Goal: Communication & Community: Answer question/provide support

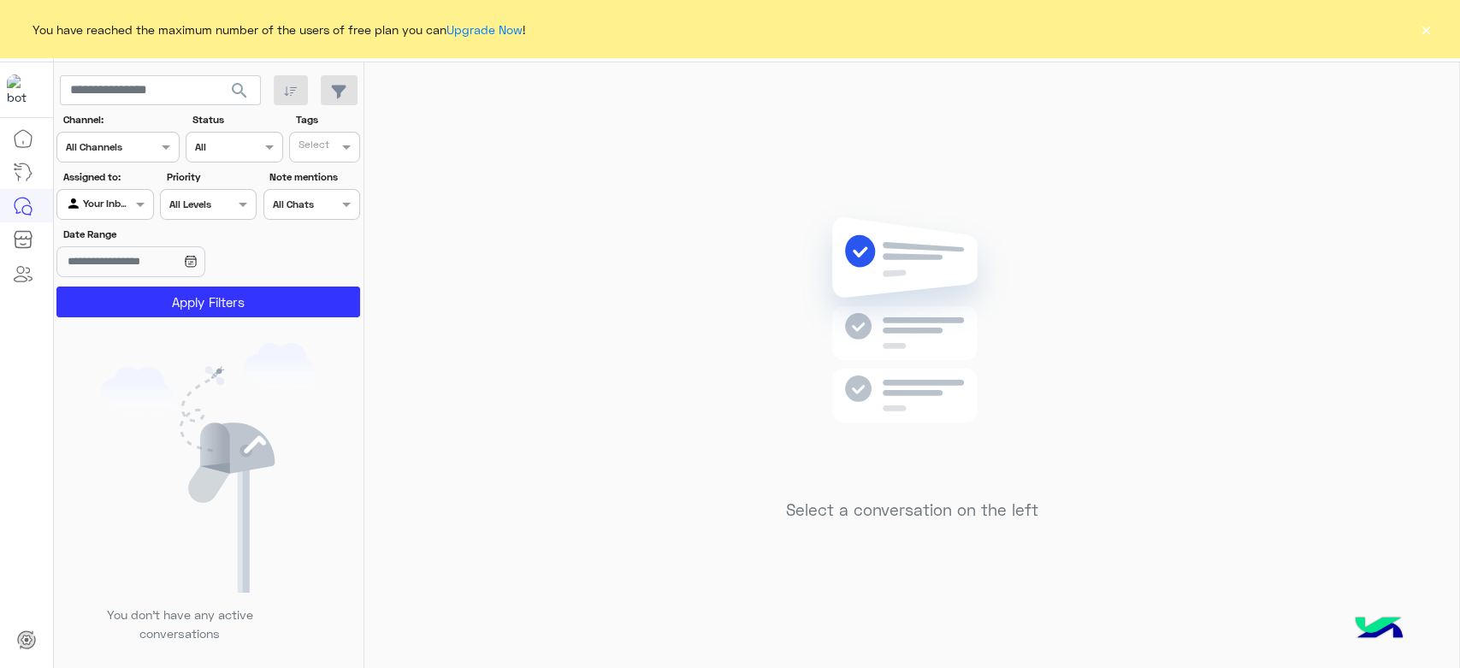
click at [1417, 37] on button "×" at bounding box center [1425, 29] width 17 height 17
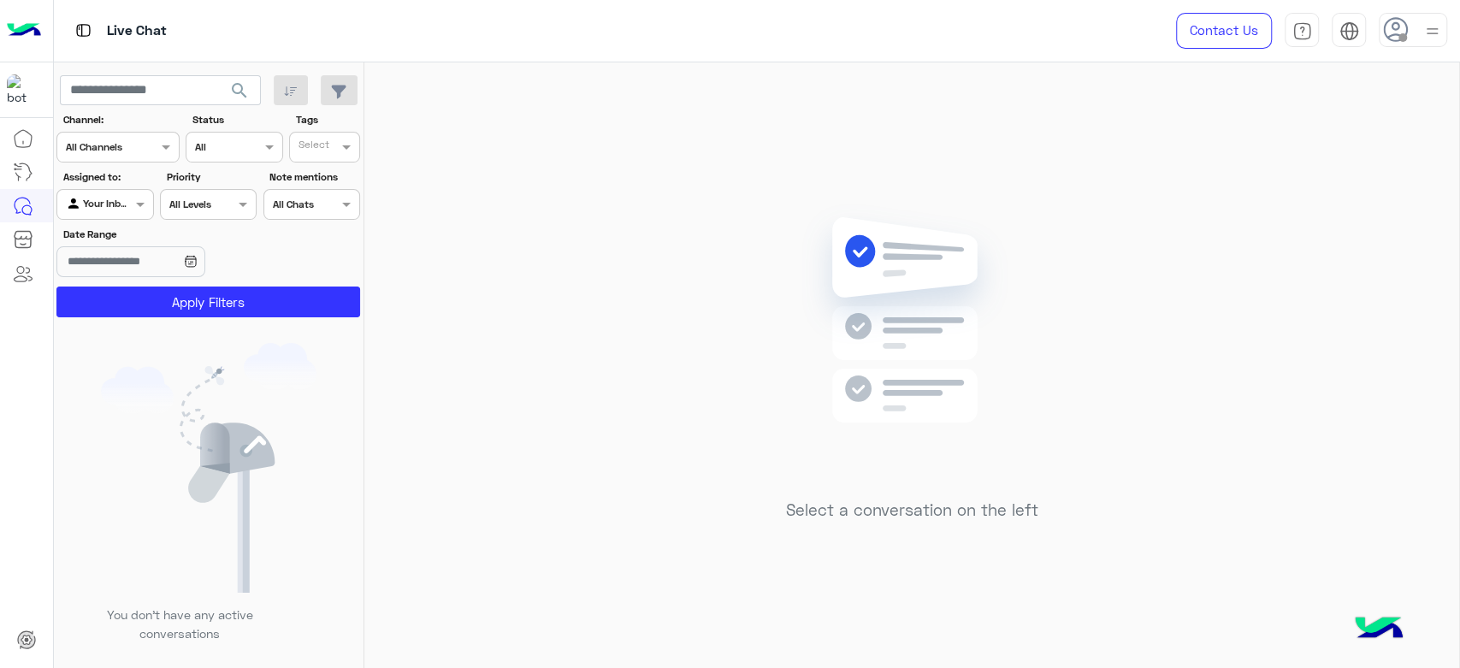
click at [1409, 27] on div at bounding box center [1413, 30] width 68 height 34
click at [1290, 128] on label "Online" at bounding box center [1340, 130] width 186 height 31
click at [482, 199] on div "Select a conversation on the left" at bounding box center [911, 368] width 1095 height 612
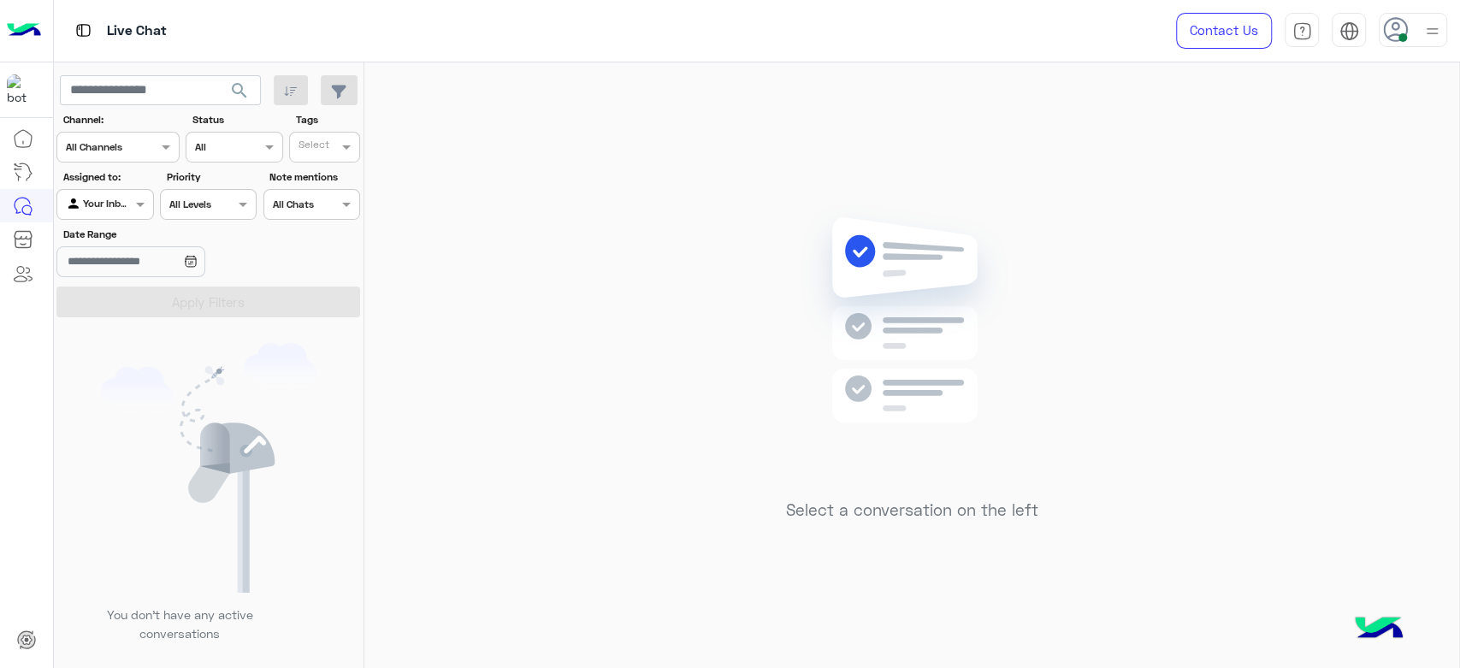
drag, startPoint x: 606, startPoint y: 100, endPoint x: 605, endPoint y: 109, distance: 9.6
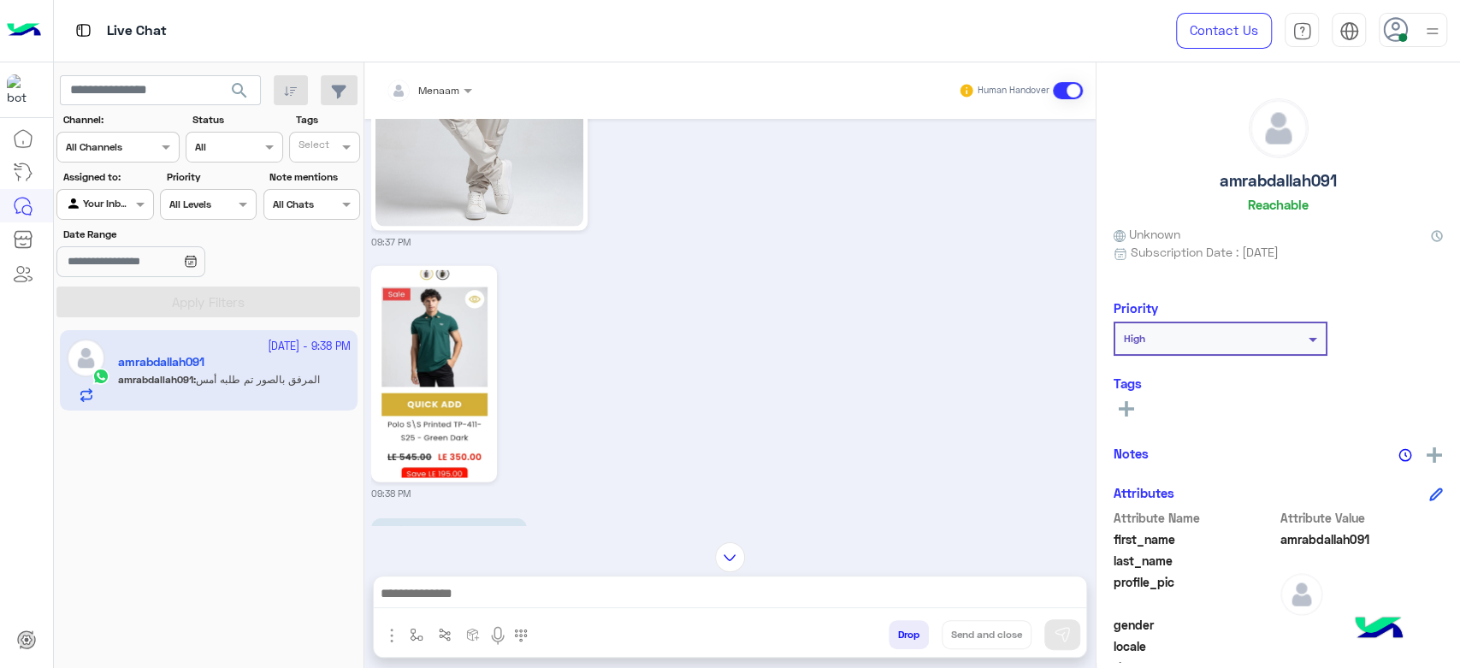
scroll to position [2611, 0]
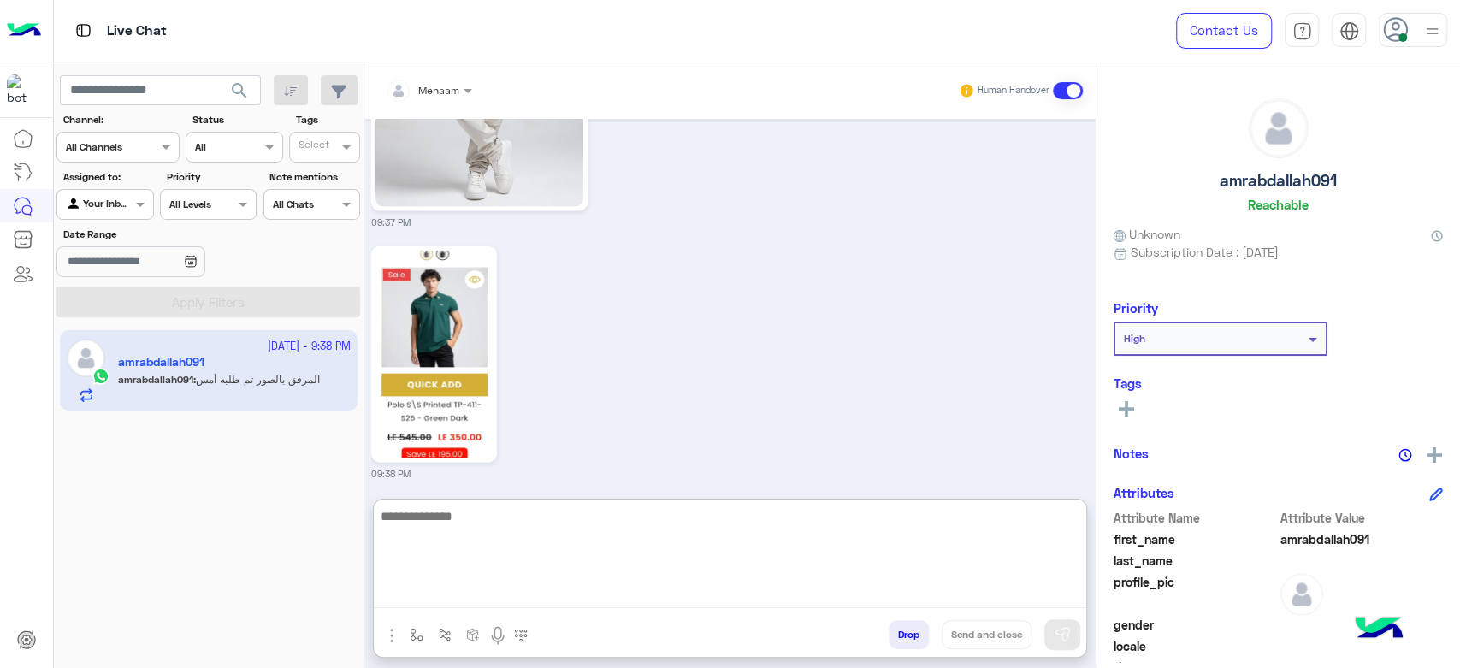
click at [475, 600] on textarea at bounding box center [730, 556] width 712 height 103
type textarea "**********"
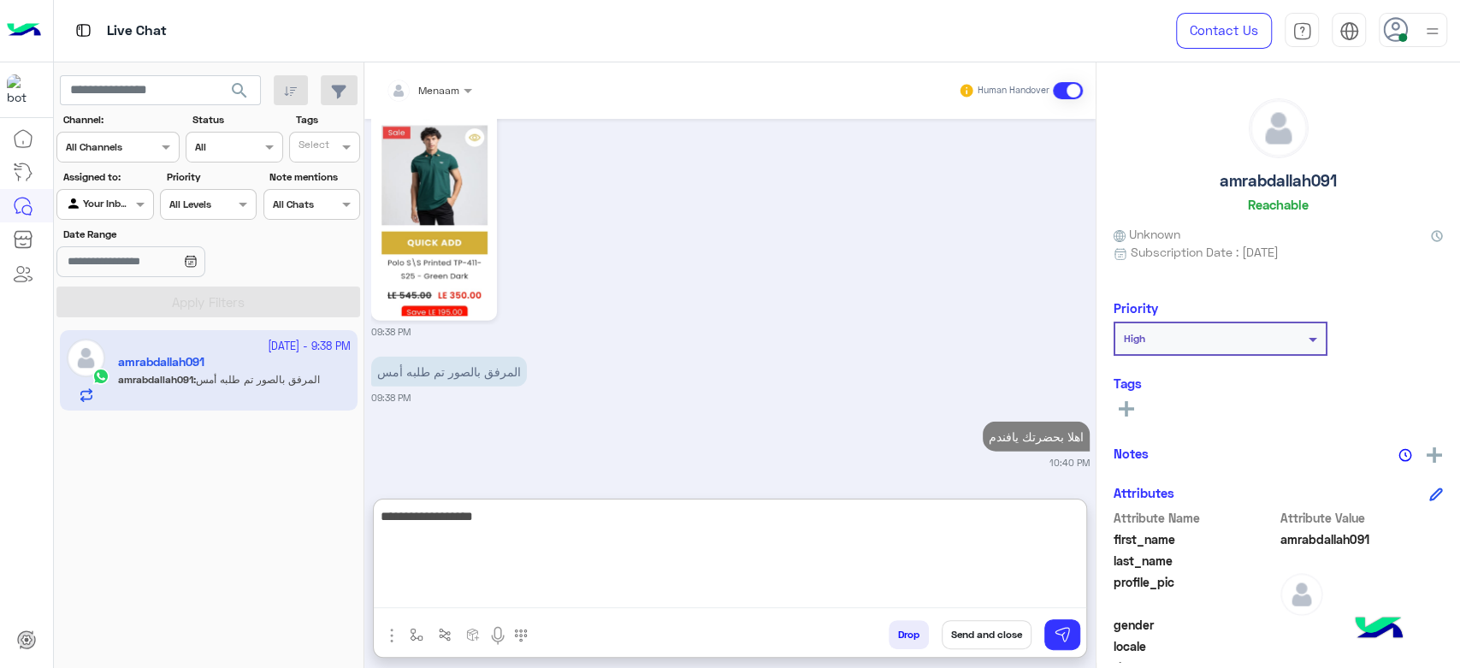
type textarea "**********"
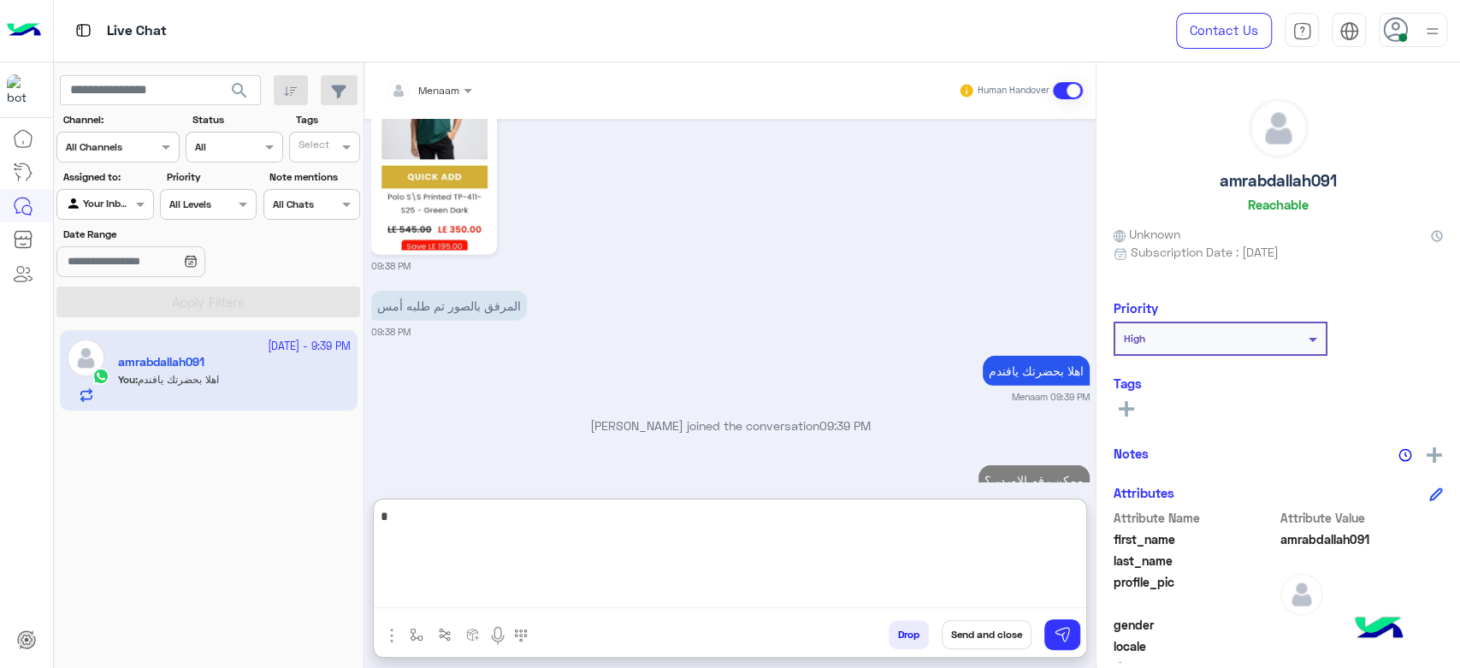
scroll to position [2862, 0]
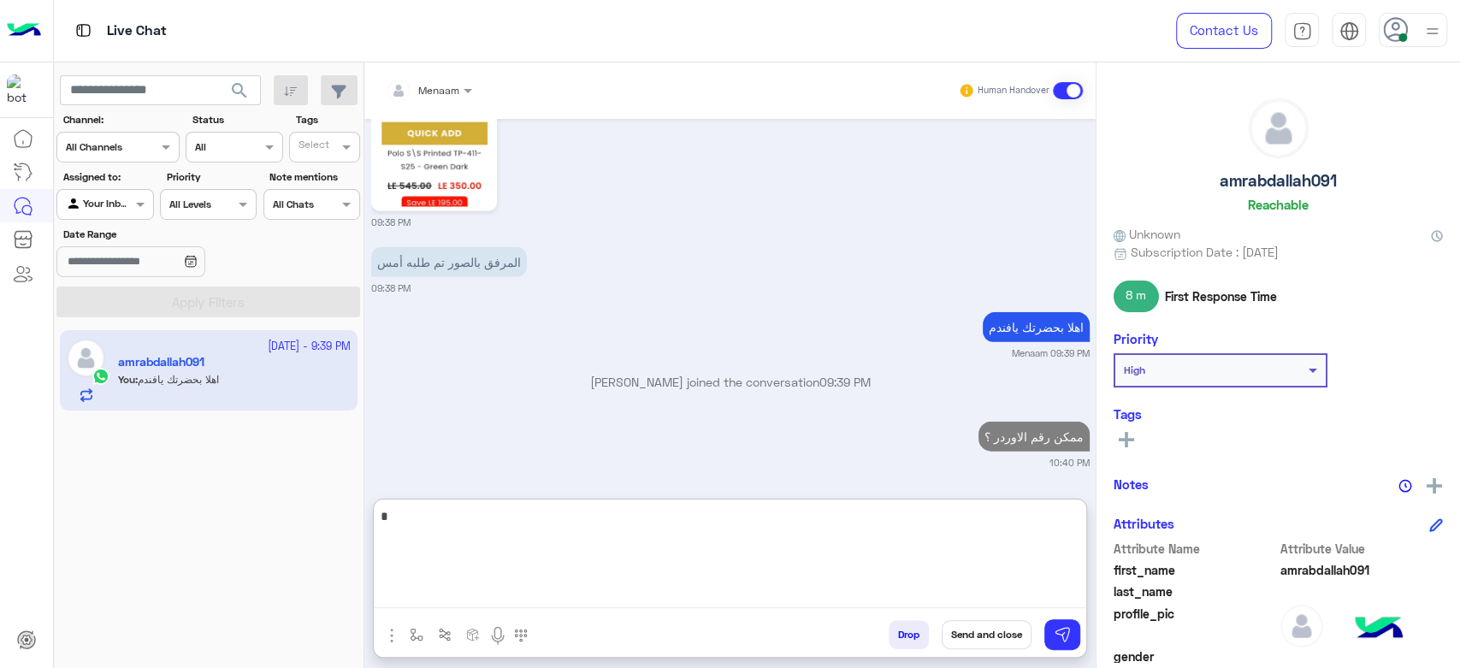
type textarea "*"
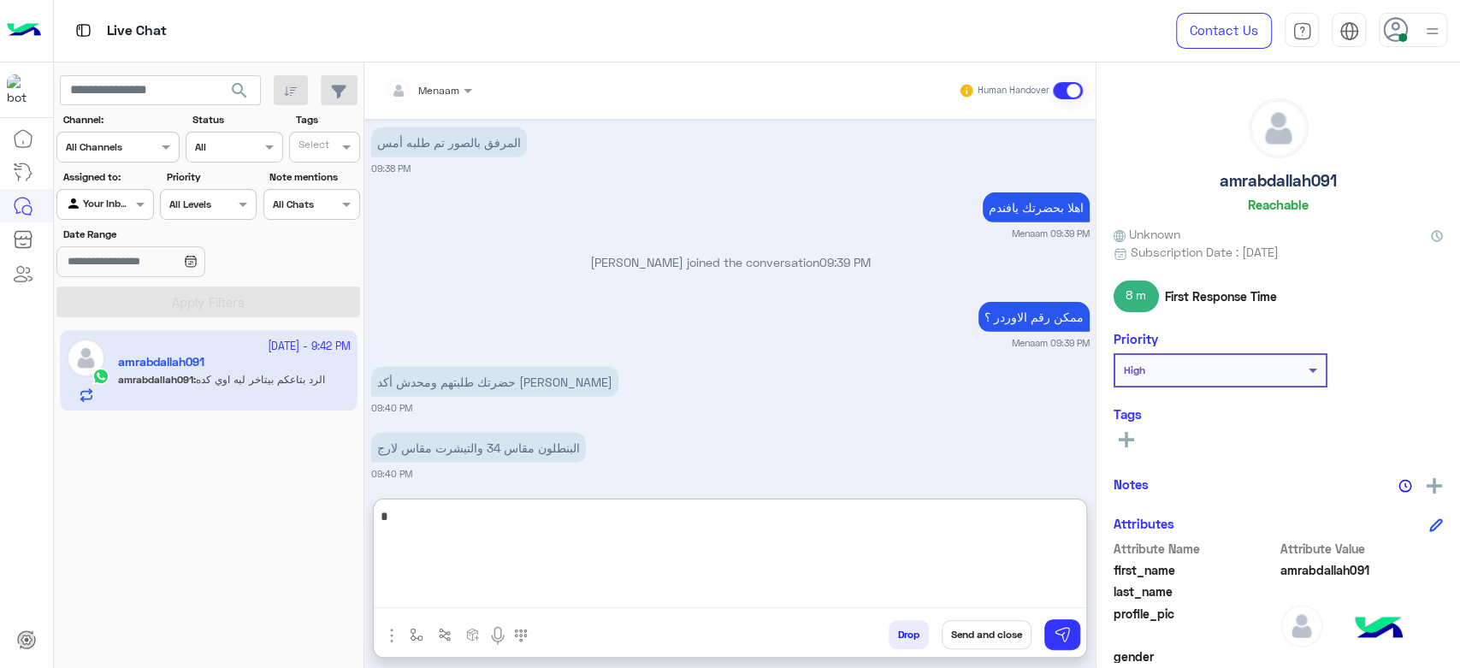
scroll to position [3058, 0]
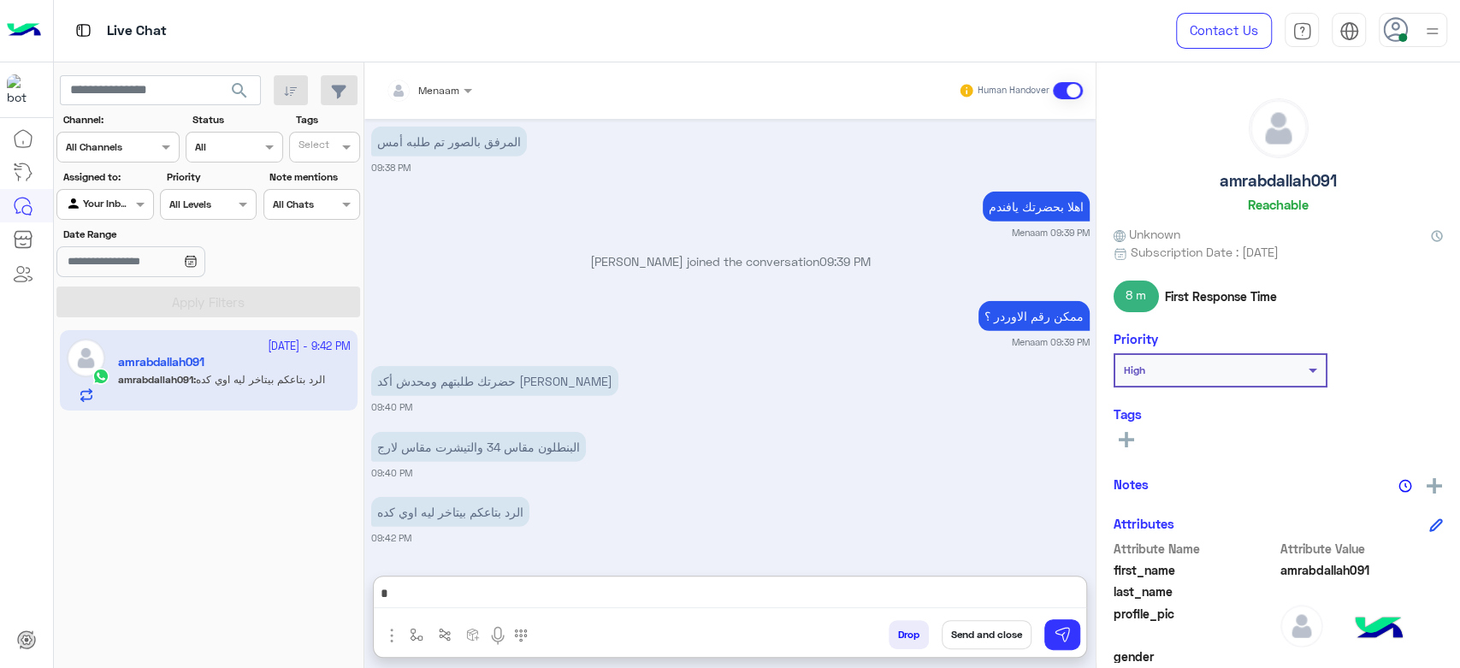
click at [492, 503] on div "Menaam Human Handover Oct 8, 2025 https://eagle.com.eg/collections/polo khaled …" at bounding box center [729, 368] width 731 height 612
click at [492, 503] on p "الرد بتاعكم بيتاخر ليه اوي كده" at bounding box center [450, 513] width 158 height 30
click at [464, 562] on div "Menaam Human Handover Oct 8, 2025 https://eagle.com.eg/collections/polo khaled …" at bounding box center [729, 368] width 731 height 612
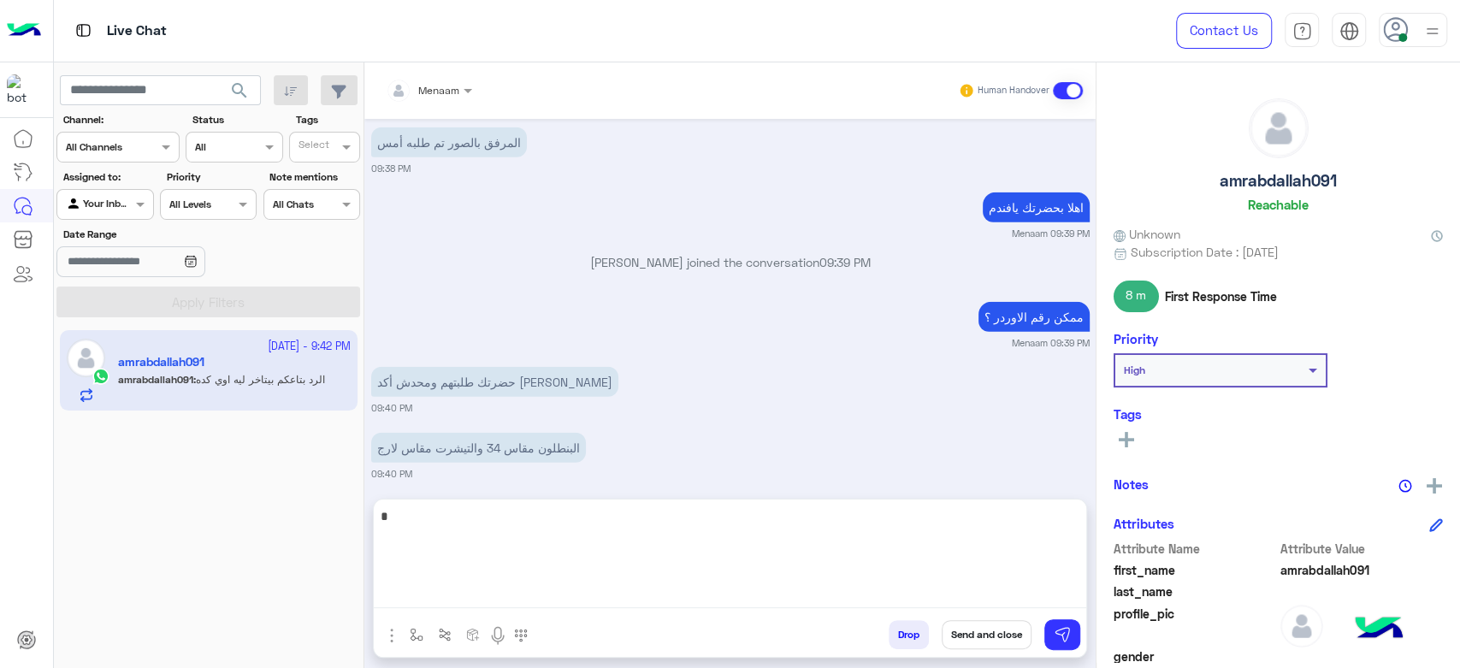
click at [460, 583] on textarea "*" at bounding box center [730, 556] width 712 height 103
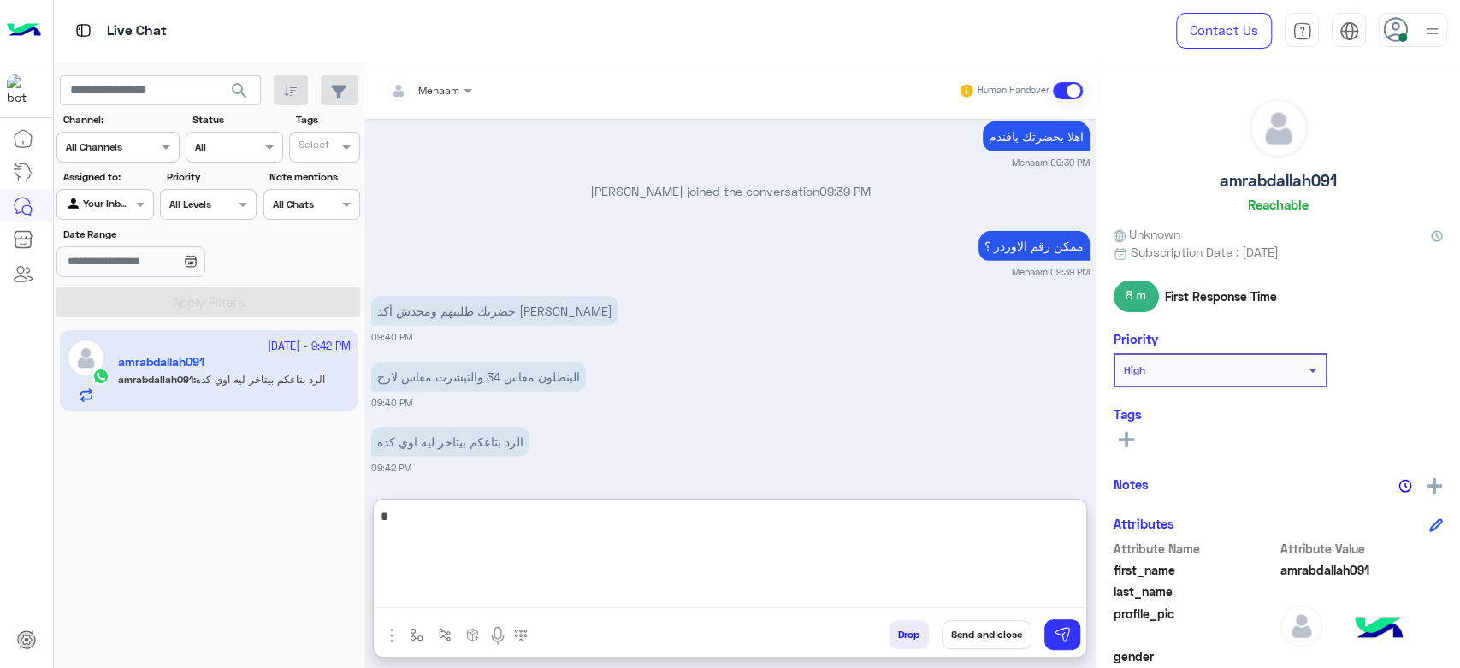
click at [453, 603] on textarea "*" at bounding box center [730, 556] width 712 height 103
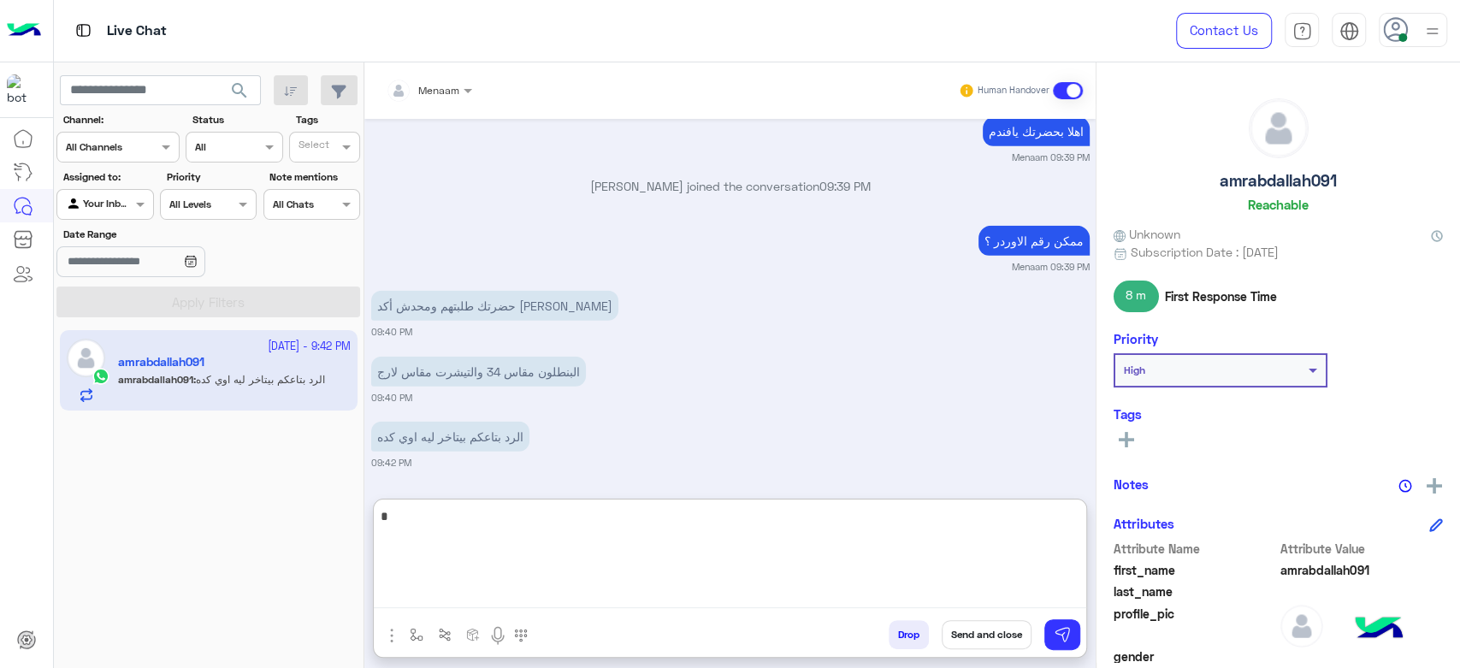
click at [446, 534] on textarea "*" at bounding box center [730, 556] width 712 height 103
type textarea "**********"
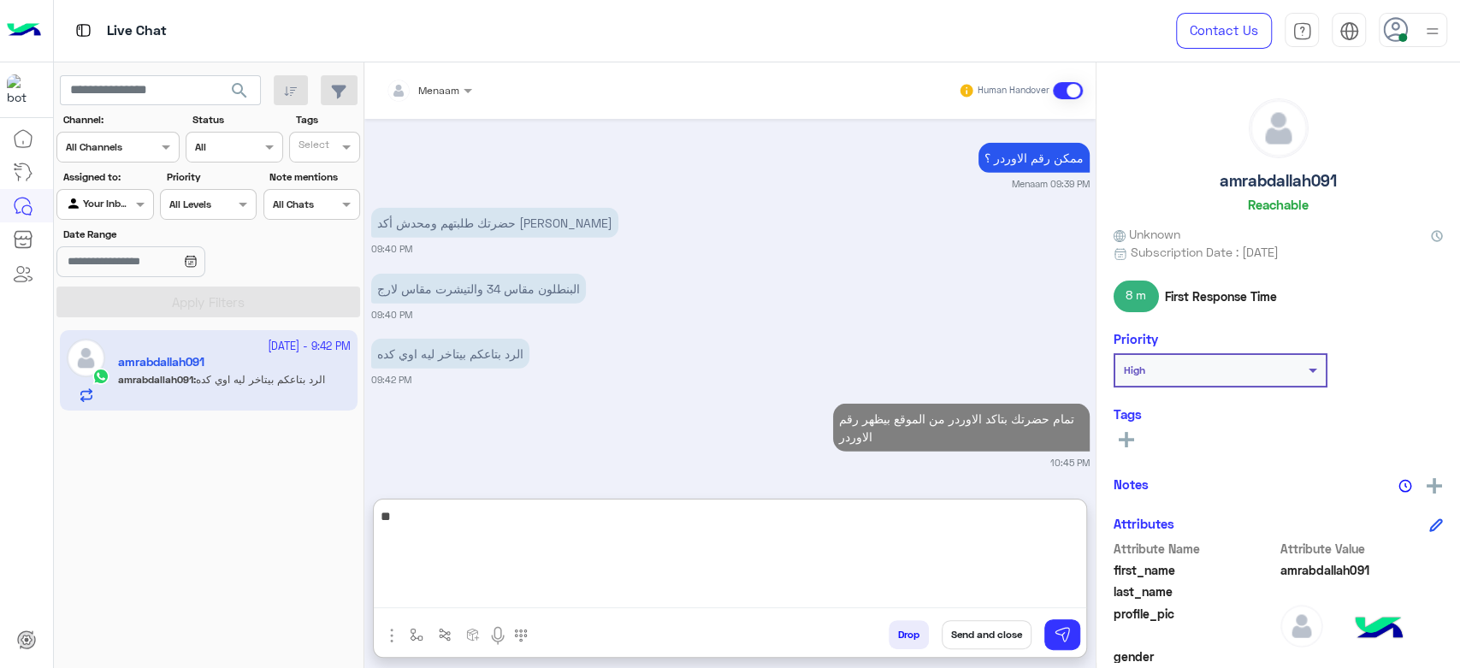
type textarea "*"
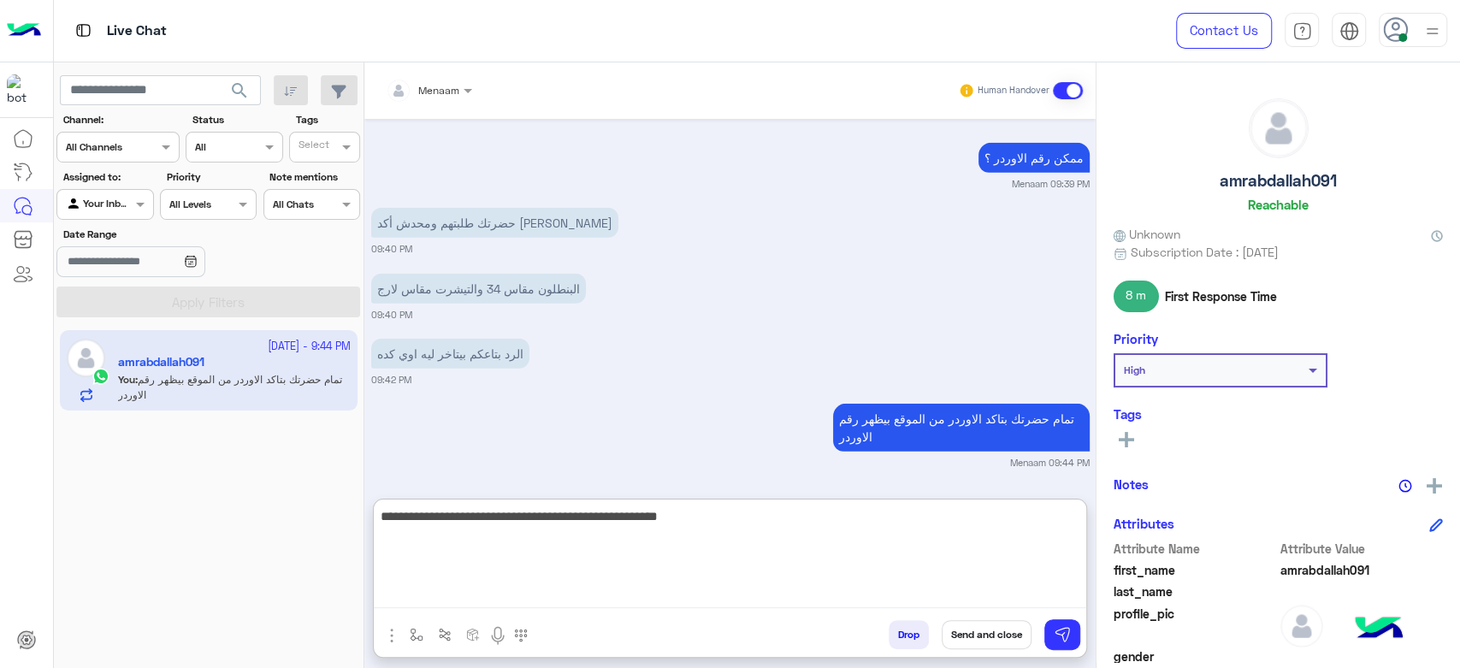
type textarea "**********"
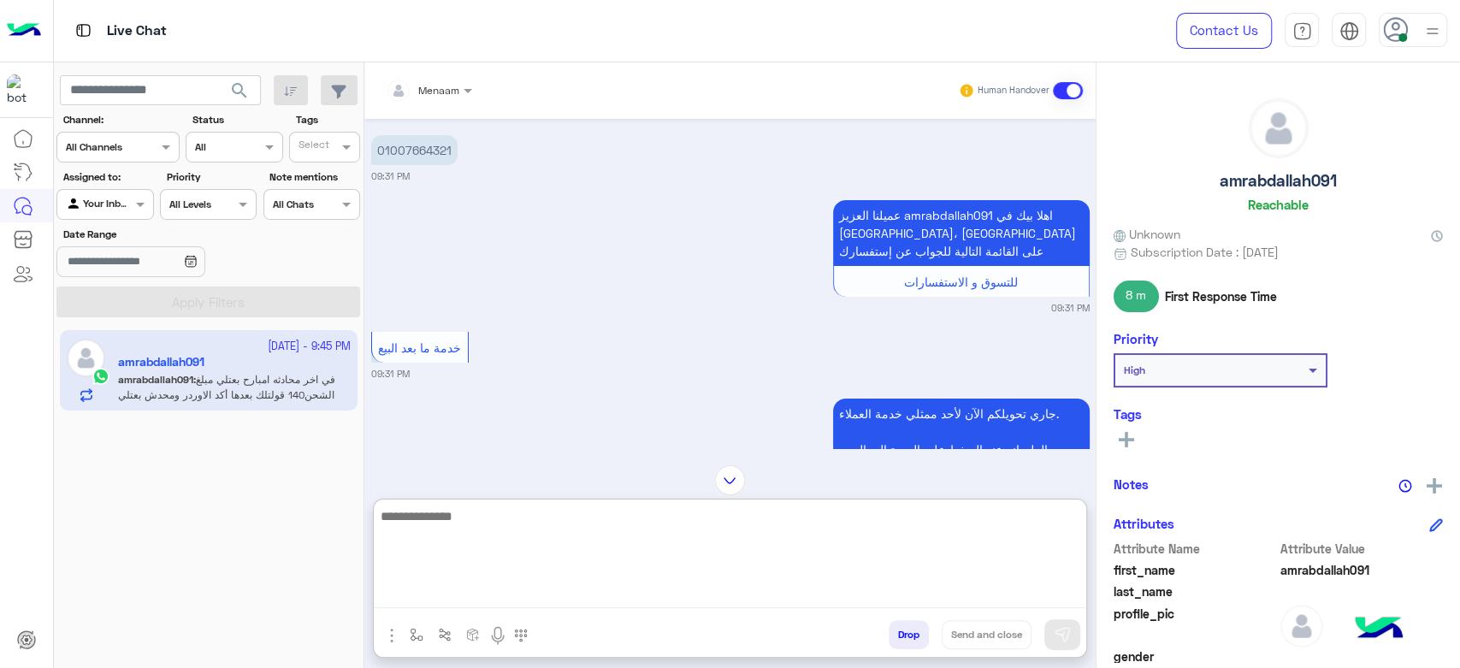
scroll to position [3879, 0]
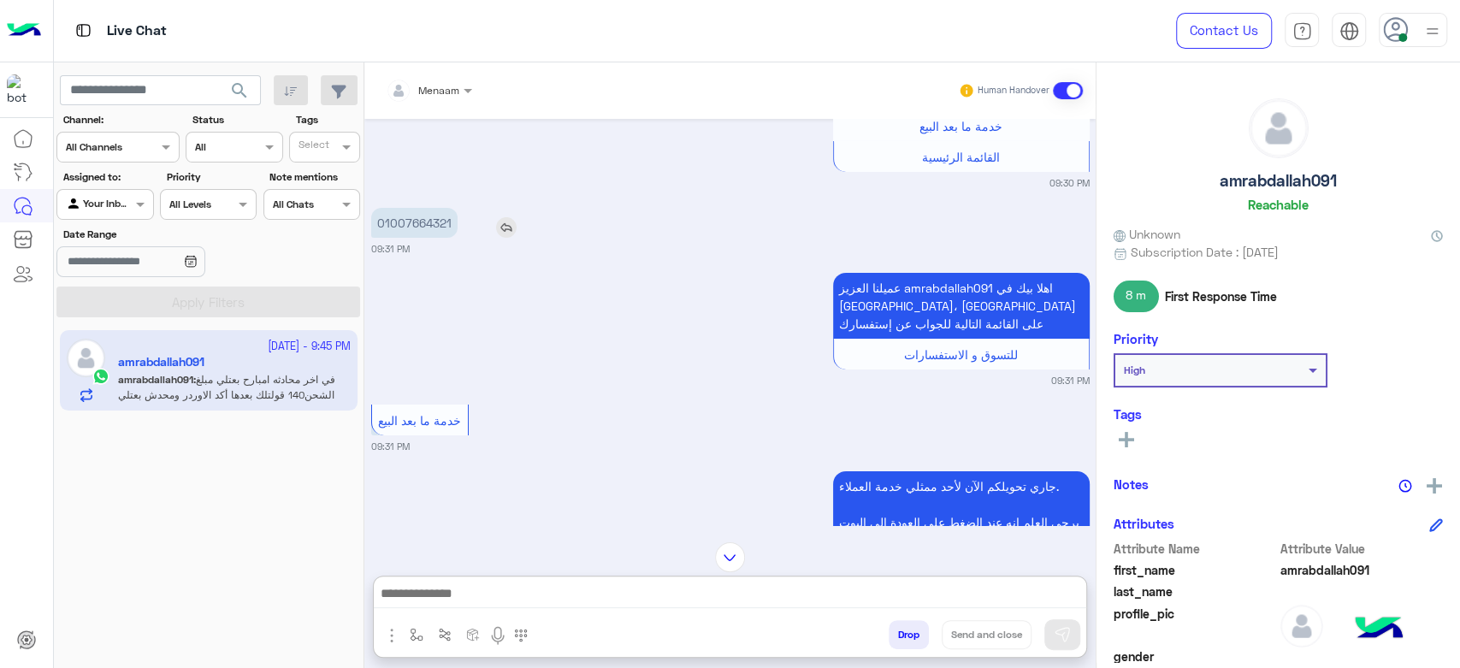
click at [407, 217] on p "01007664321" at bounding box center [414, 223] width 86 height 30
copy p "01007664321"
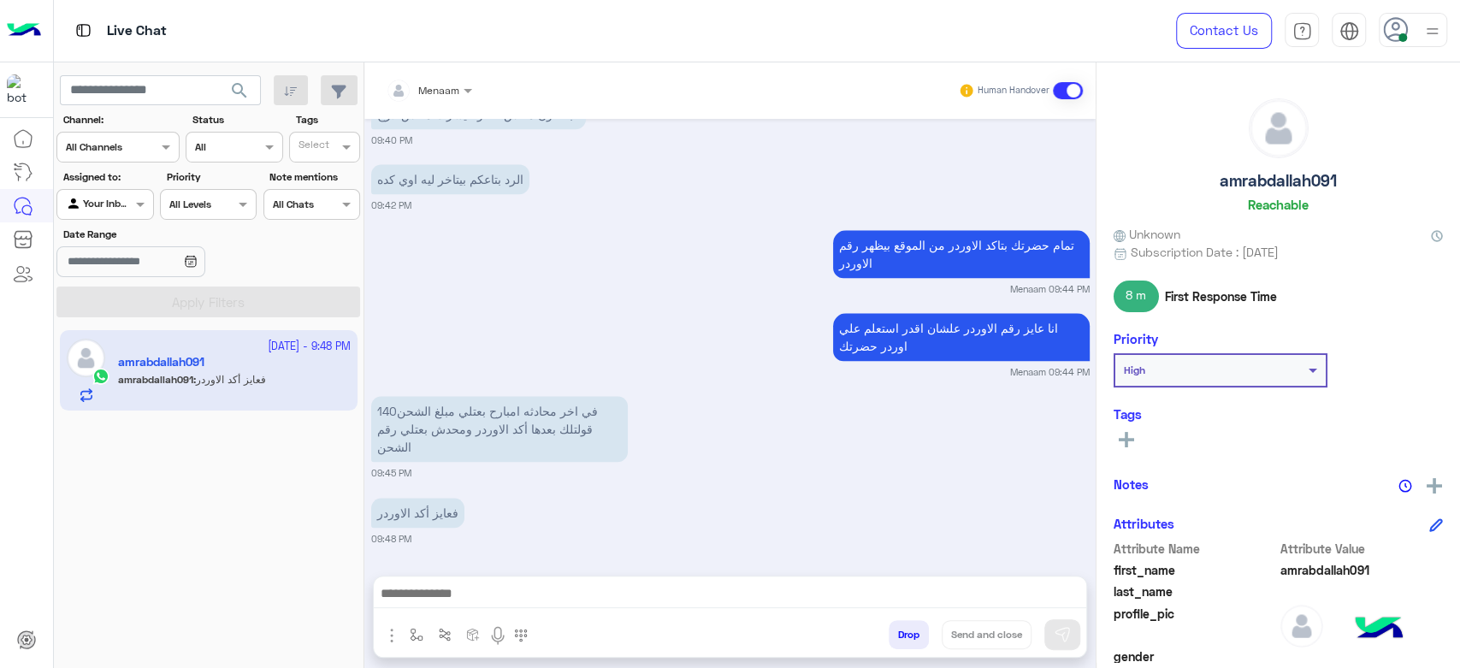
scroll to position [5585, 0]
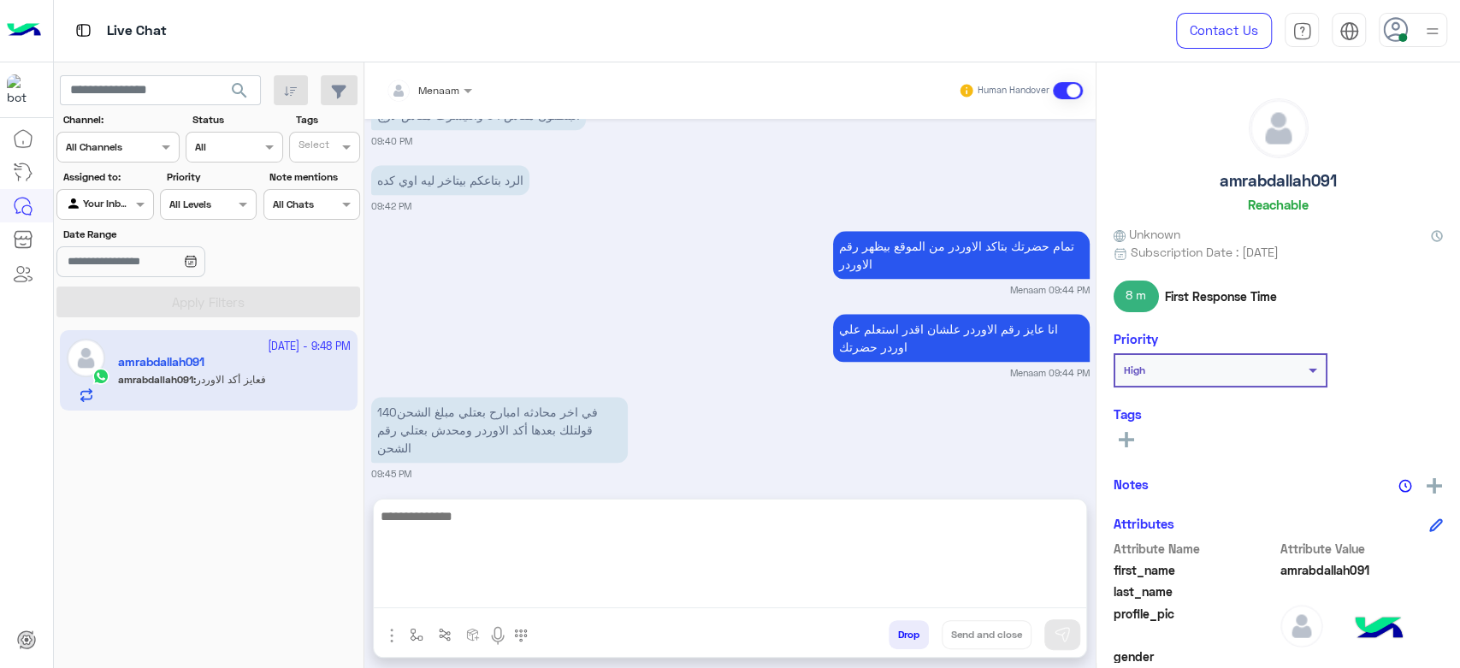
click at [458, 588] on textarea at bounding box center [730, 556] width 712 height 103
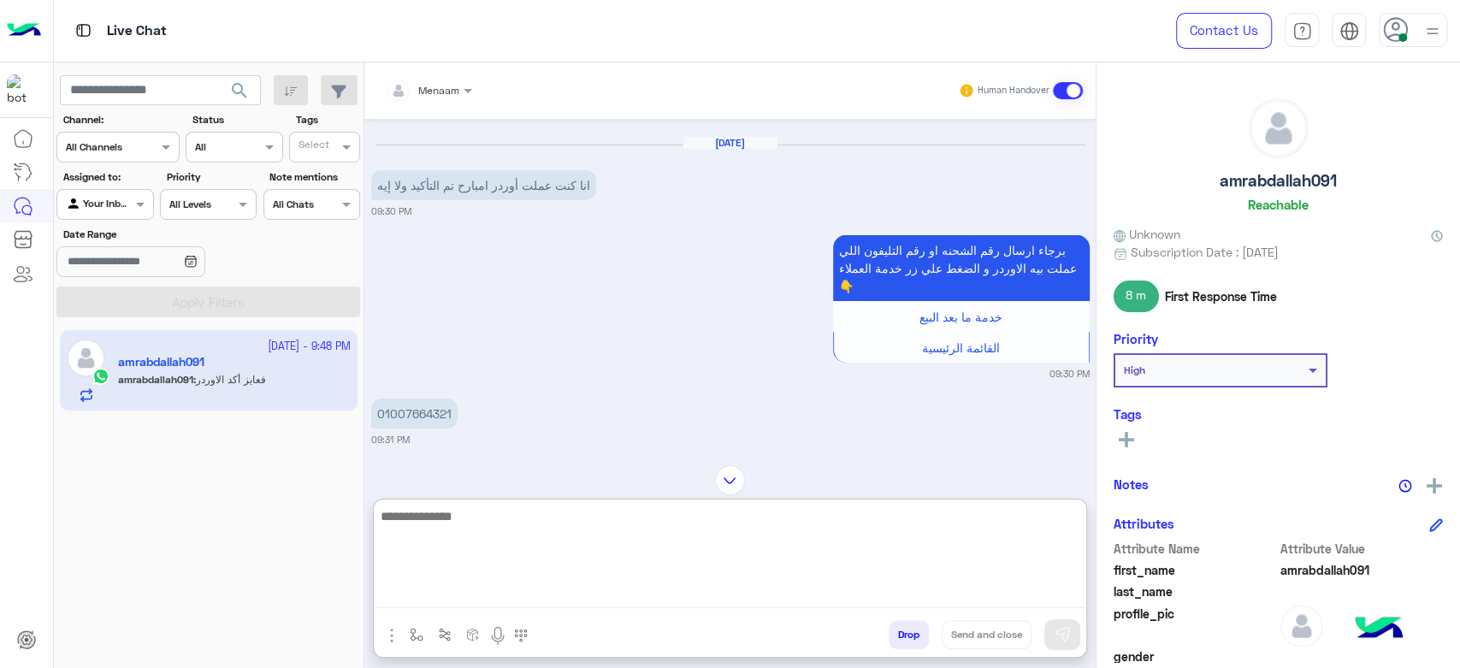
scroll to position [3763, 0]
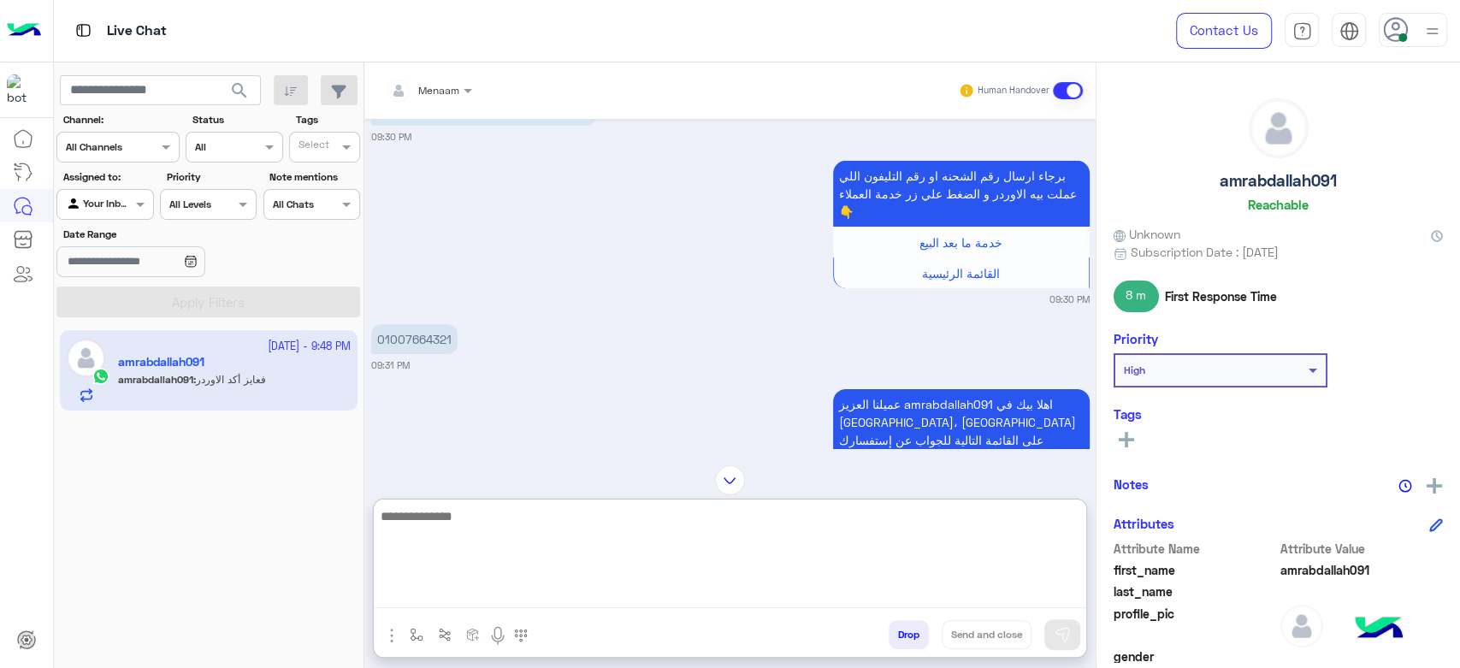
click at [534, 519] on textarea at bounding box center [730, 556] width 712 height 103
type textarea "**********"
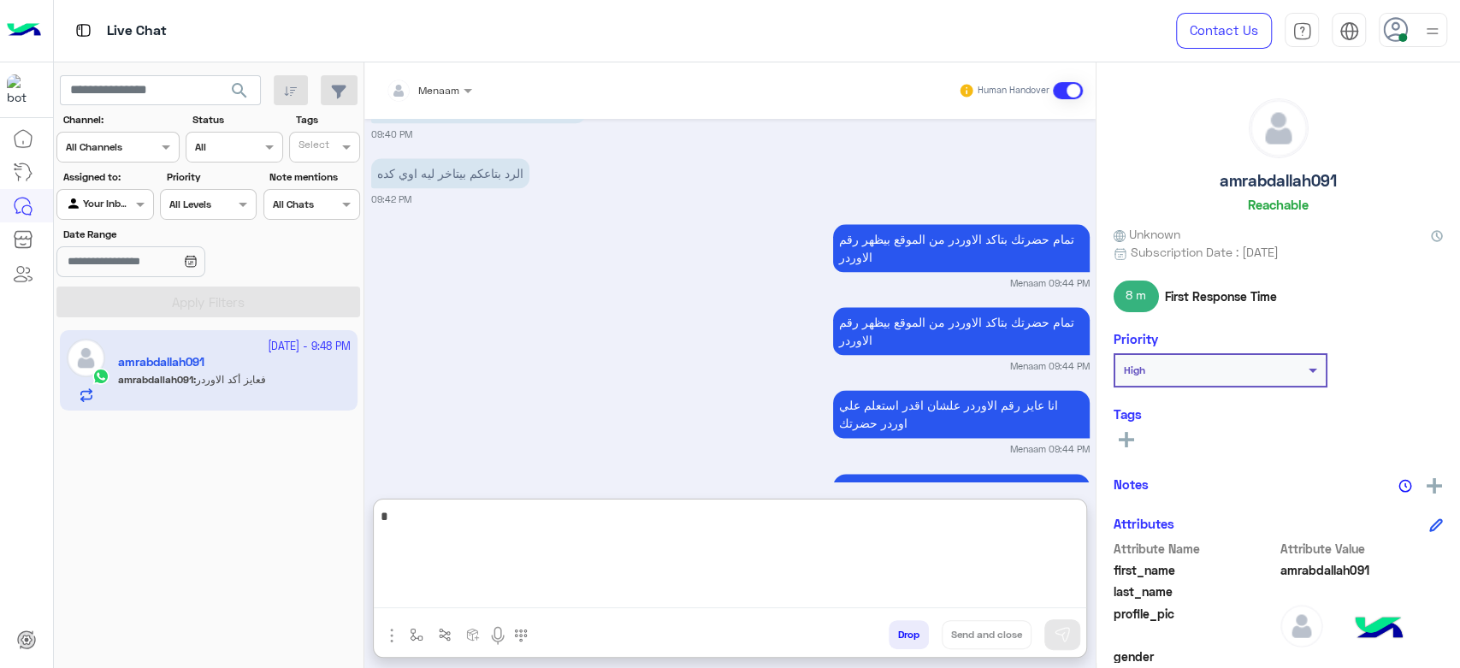
scroll to position [6068, 0]
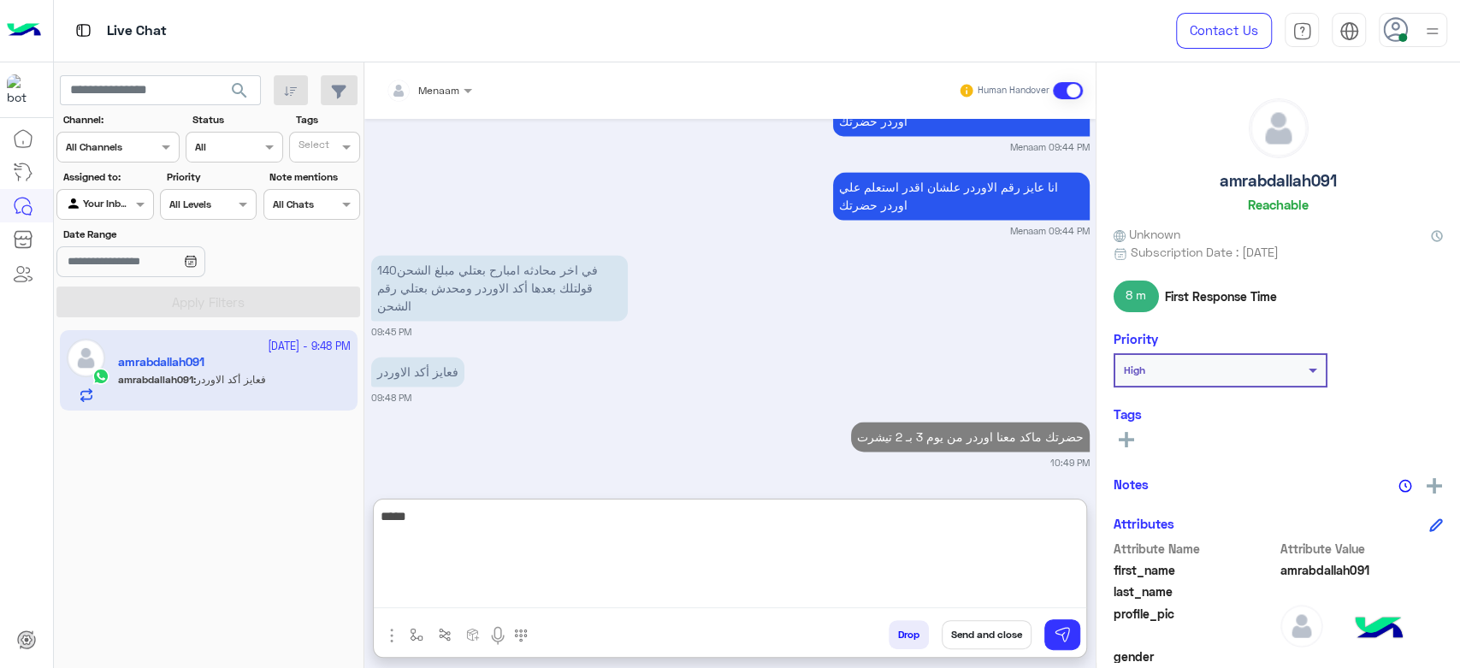
type textarea "*****"
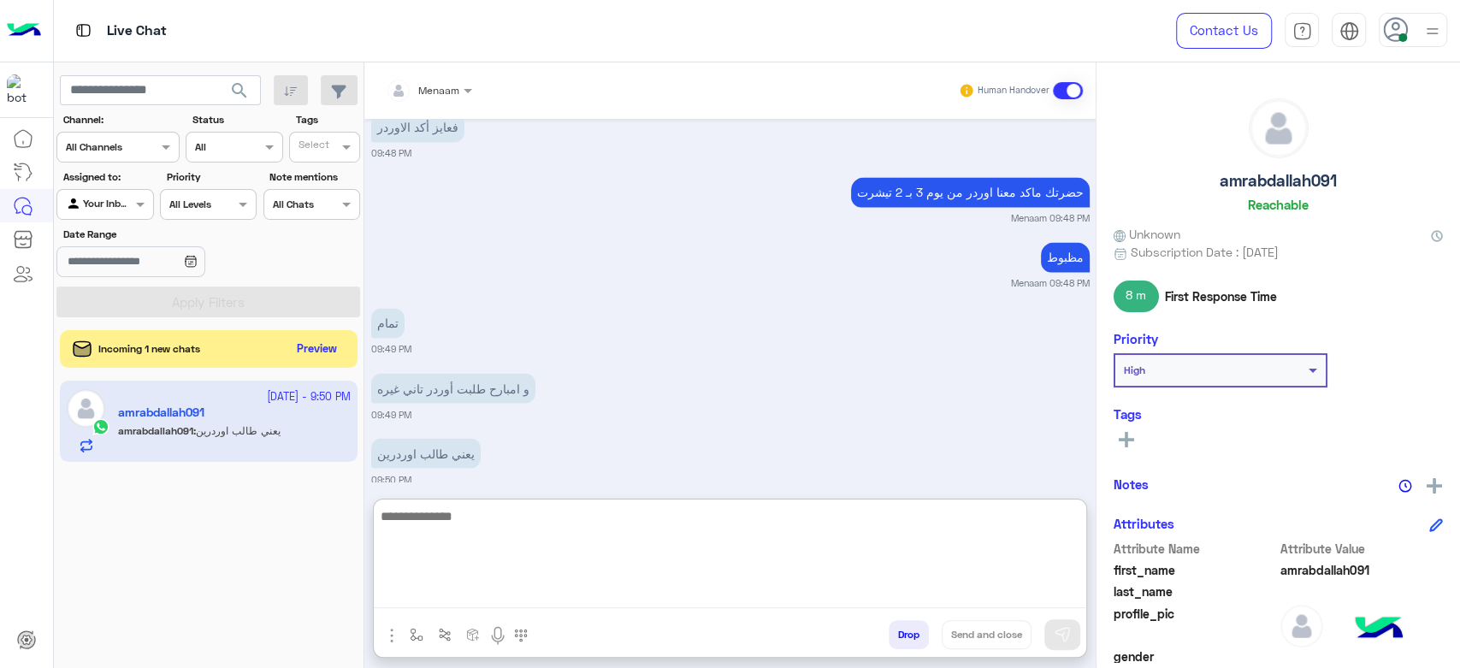
scroll to position [6330, 0]
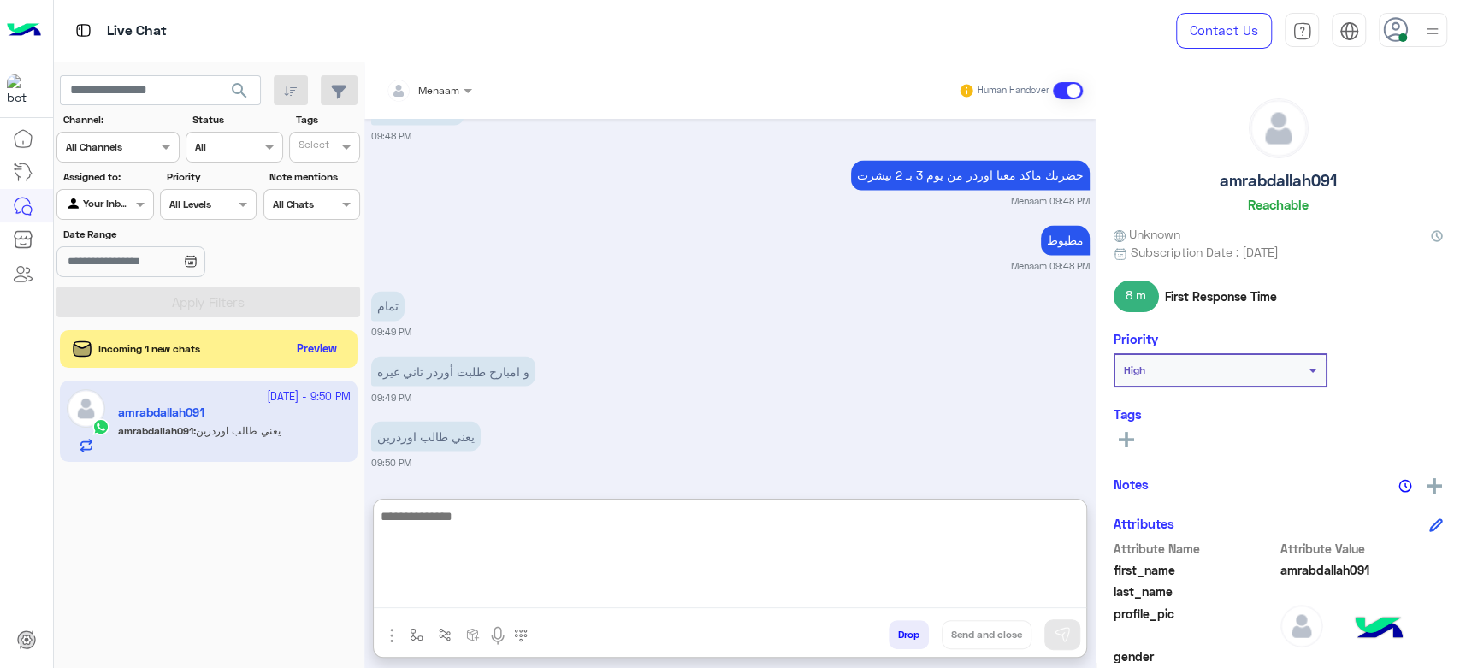
click at [475, 535] on textarea at bounding box center [730, 556] width 712 height 103
type textarea "*"
click at [475, 517] on textarea at bounding box center [730, 556] width 712 height 103
type textarea "**********"
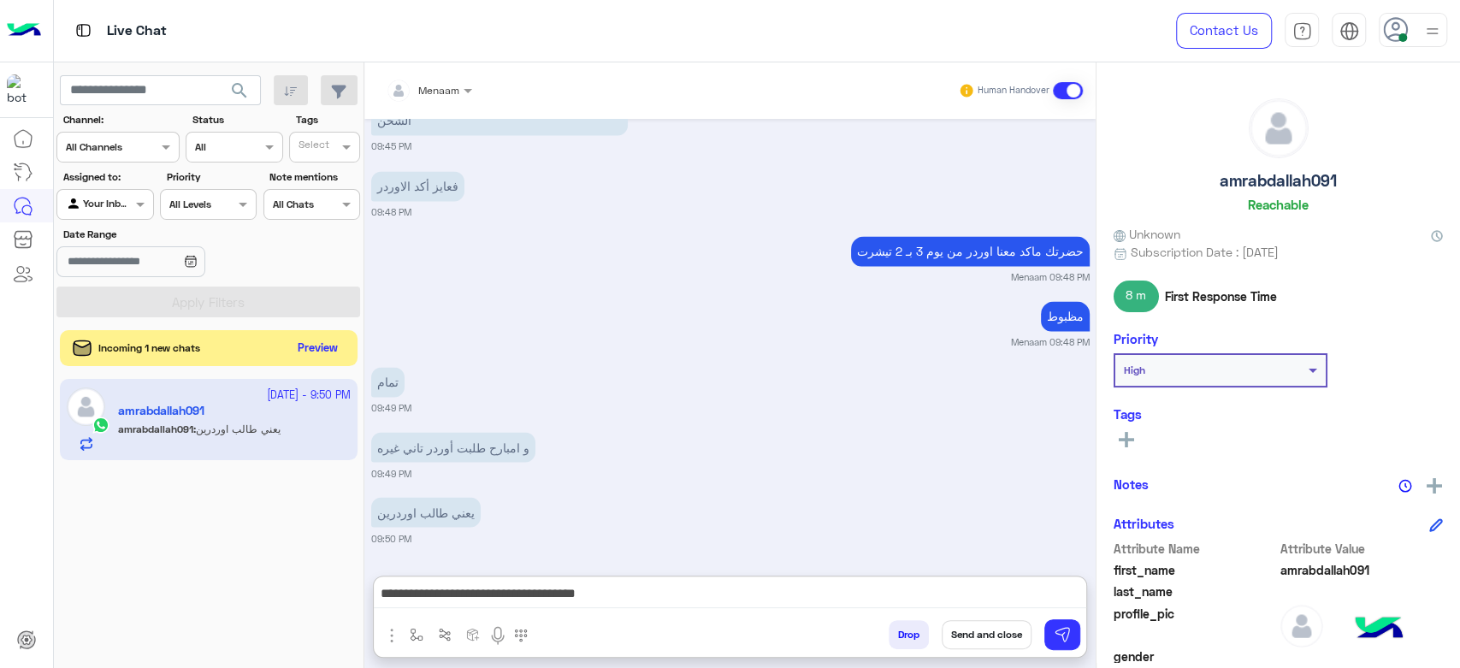
click at [336, 351] on button "Preview" at bounding box center [318, 348] width 53 height 23
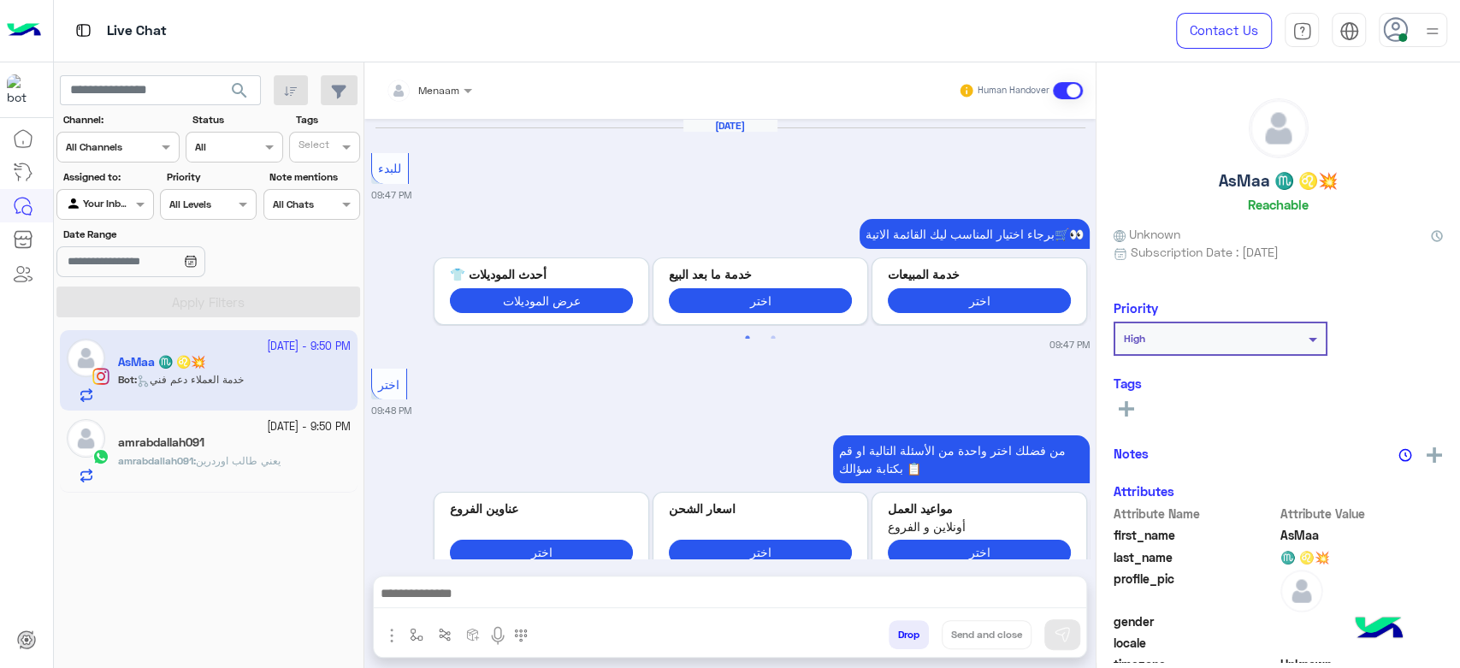
scroll to position [1978, 0]
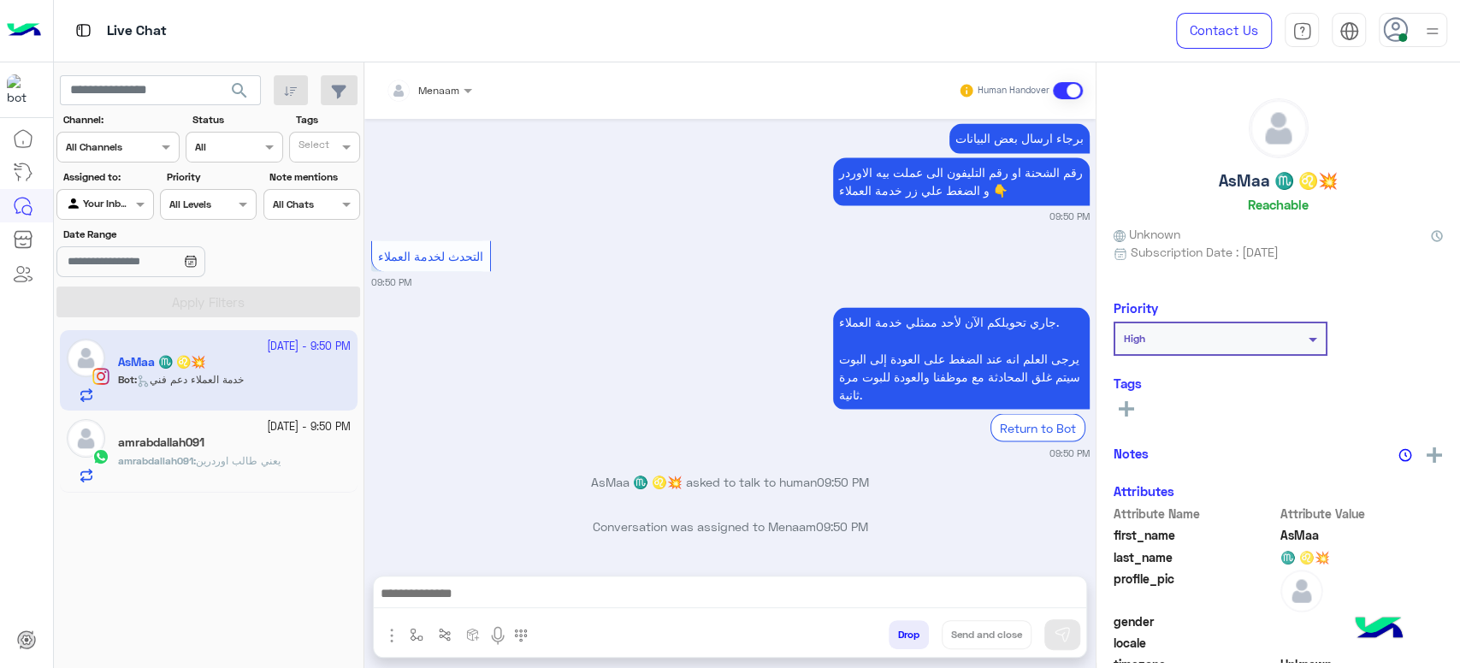
click at [194, 467] on p "amrabdallah091 : يعني طالب اوردرين" at bounding box center [199, 460] width 162 height 15
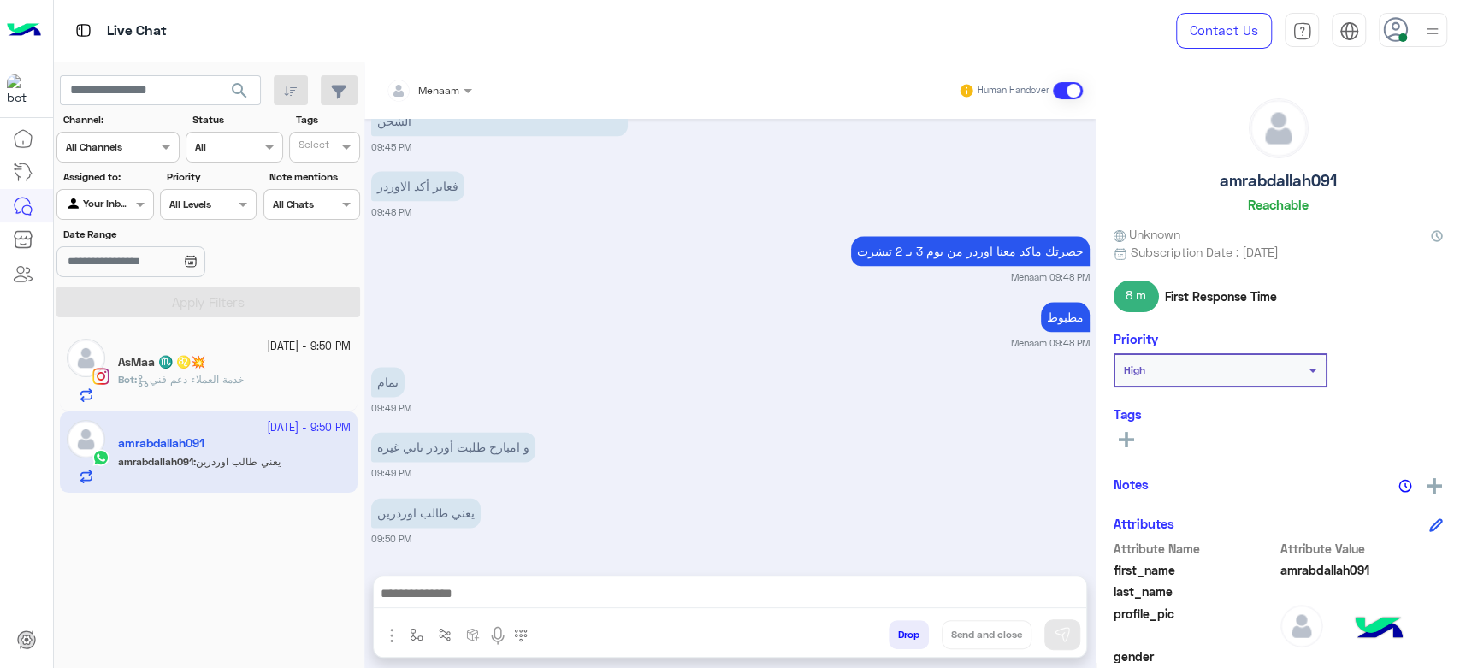
scroll to position [1391, 0]
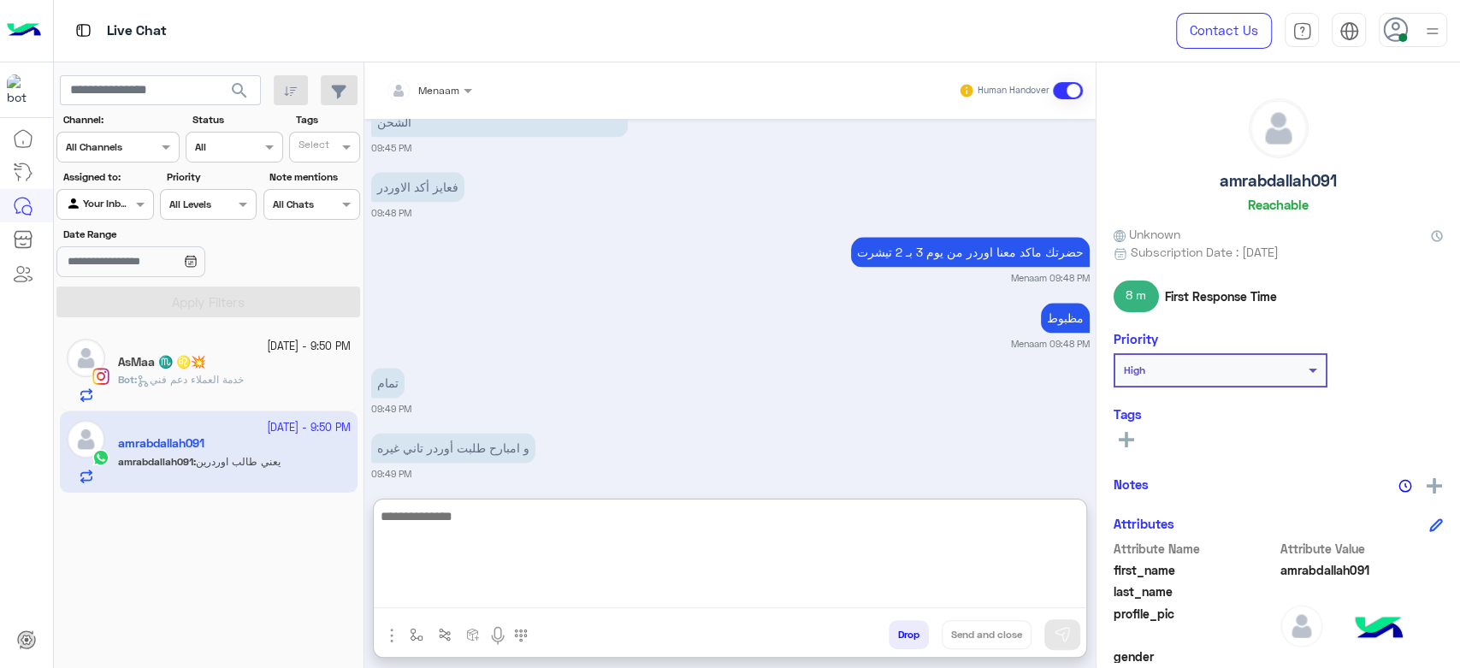
drag, startPoint x: 732, startPoint y: 594, endPoint x: 715, endPoint y: 587, distance: 18.8
click at [731, 594] on textarea at bounding box center [730, 556] width 712 height 103
type textarea "**********"
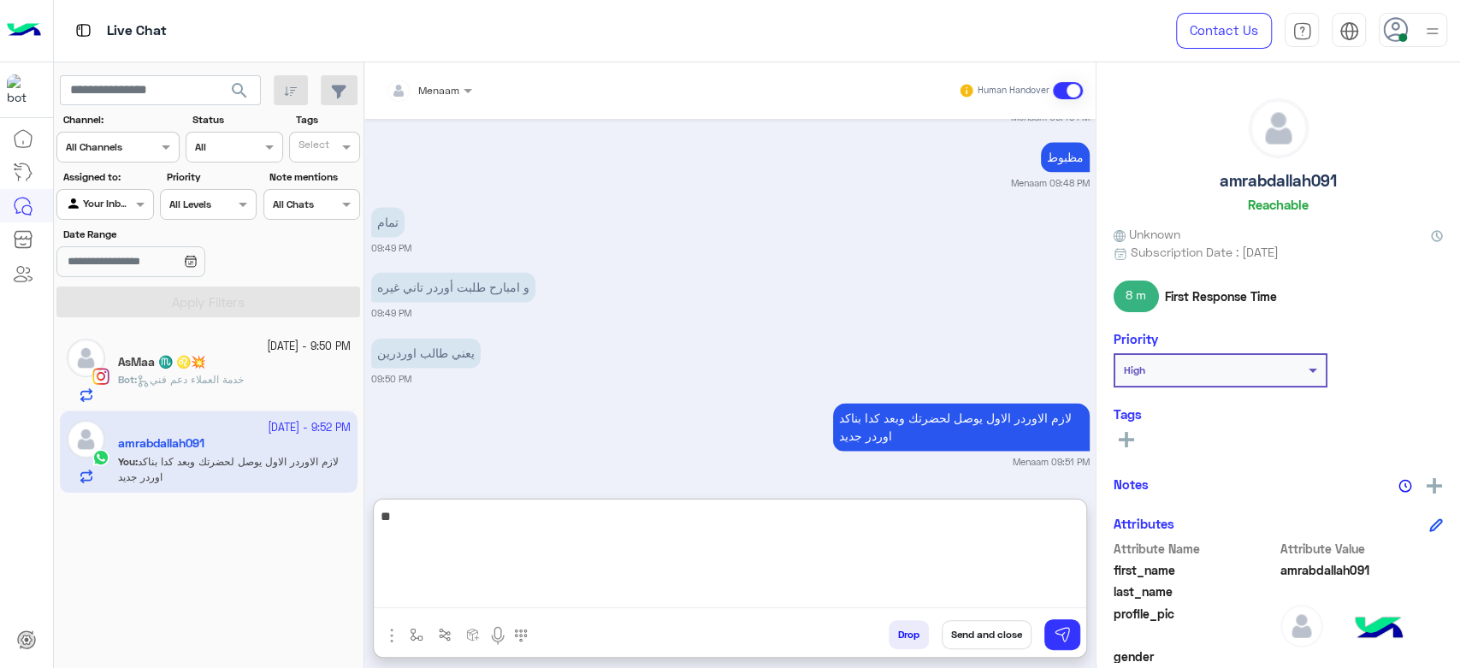
type textarea "*"
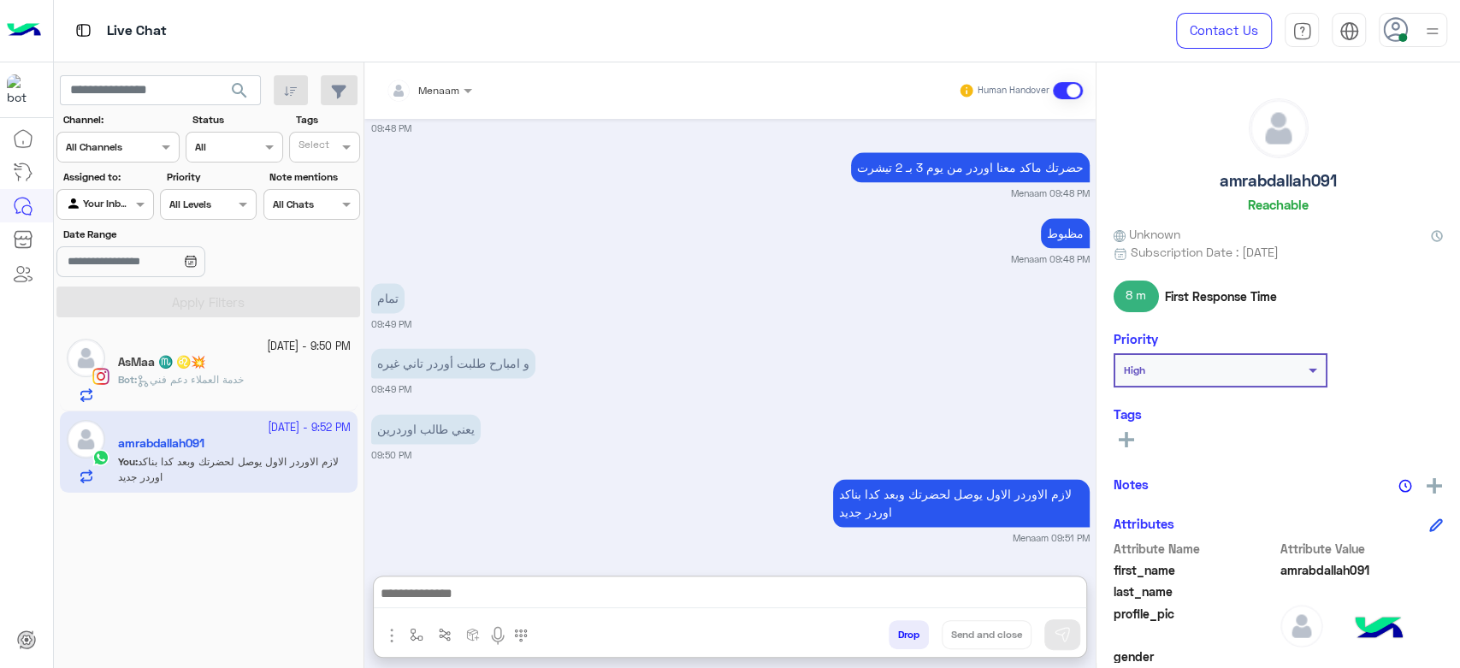
click at [217, 390] on div "Bot : خدمة العملاء دعم فني" at bounding box center [234, 387] width 233 height 30
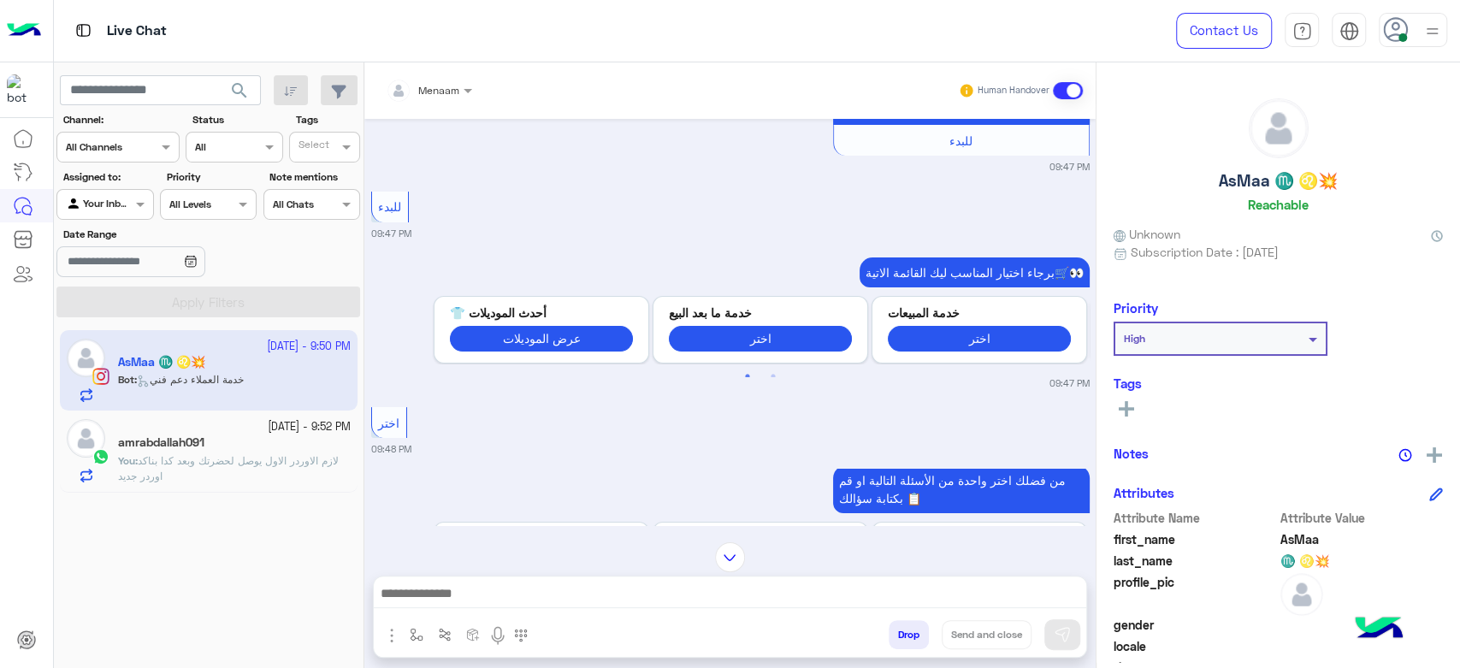
scroll to position [937, 0]
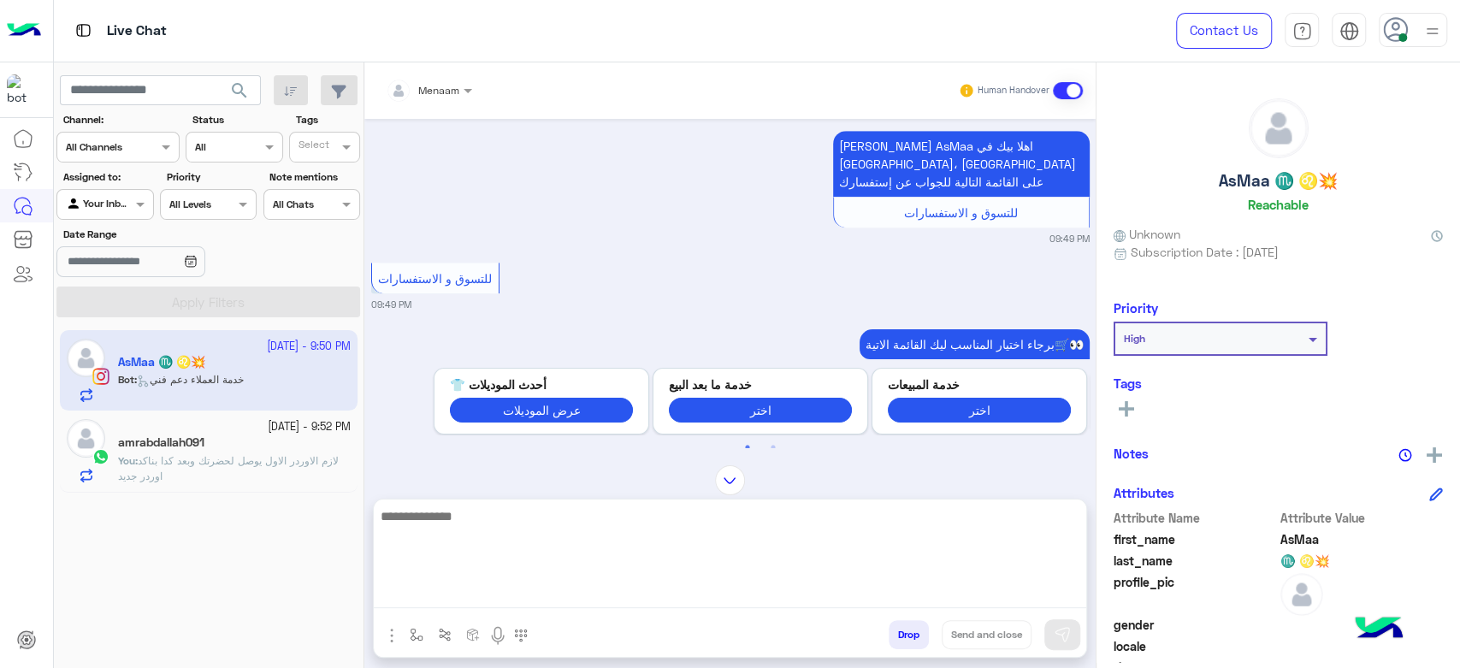
click at [454, 599] on textarea at bounding box center [730, 556] width 712 height 103
type textarea "*"
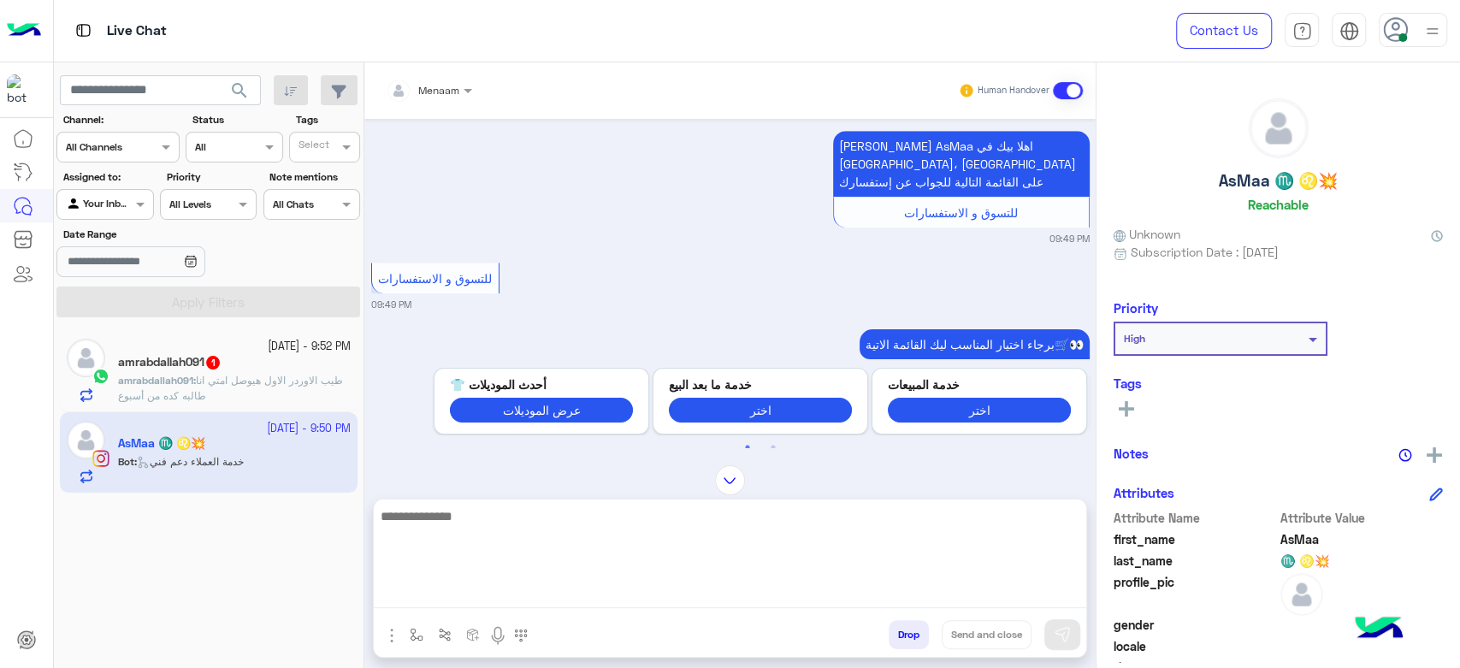
click at [496, 587] on textarea at bounding box center [730, 556] width 712 height 103
paste textarea "**********"
type textarea "**********"
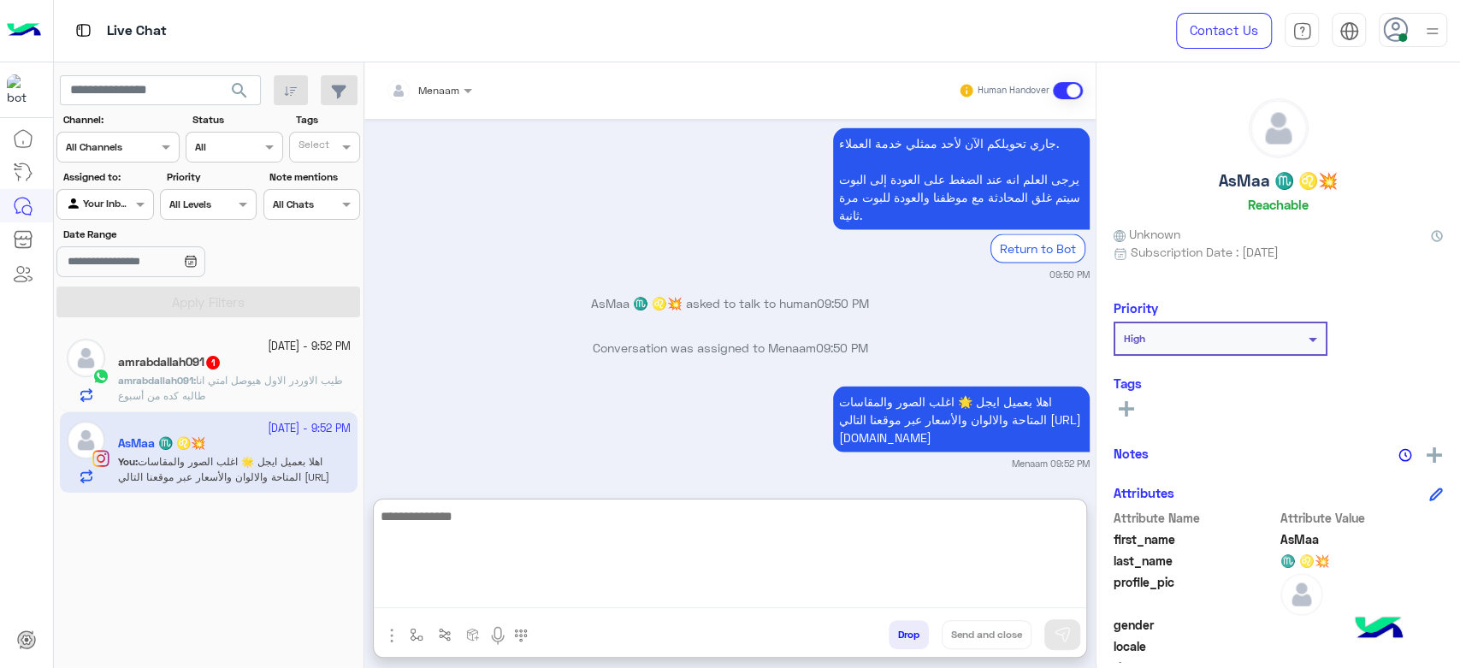
scroll to position [2415, 0]
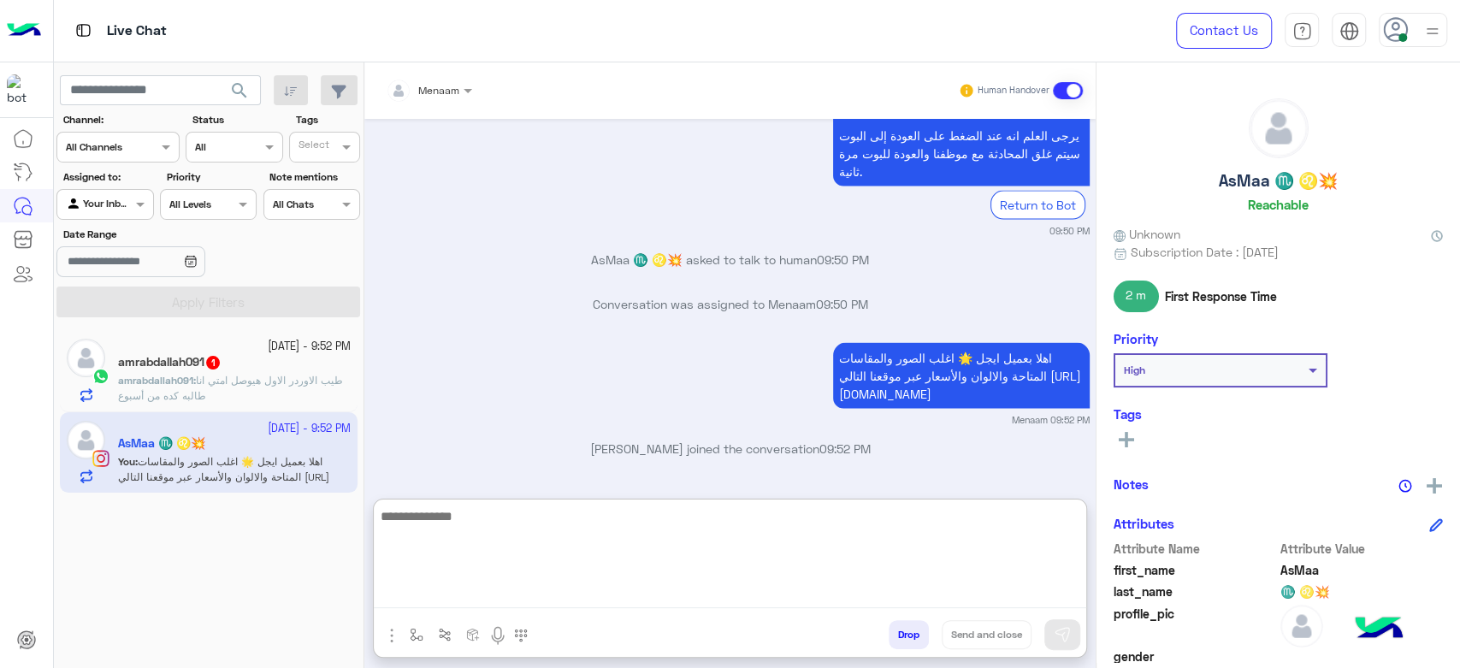
click at [560, 518] on textarea at bounding box center [730, 556] width 712 height 103
type textarea "**********"
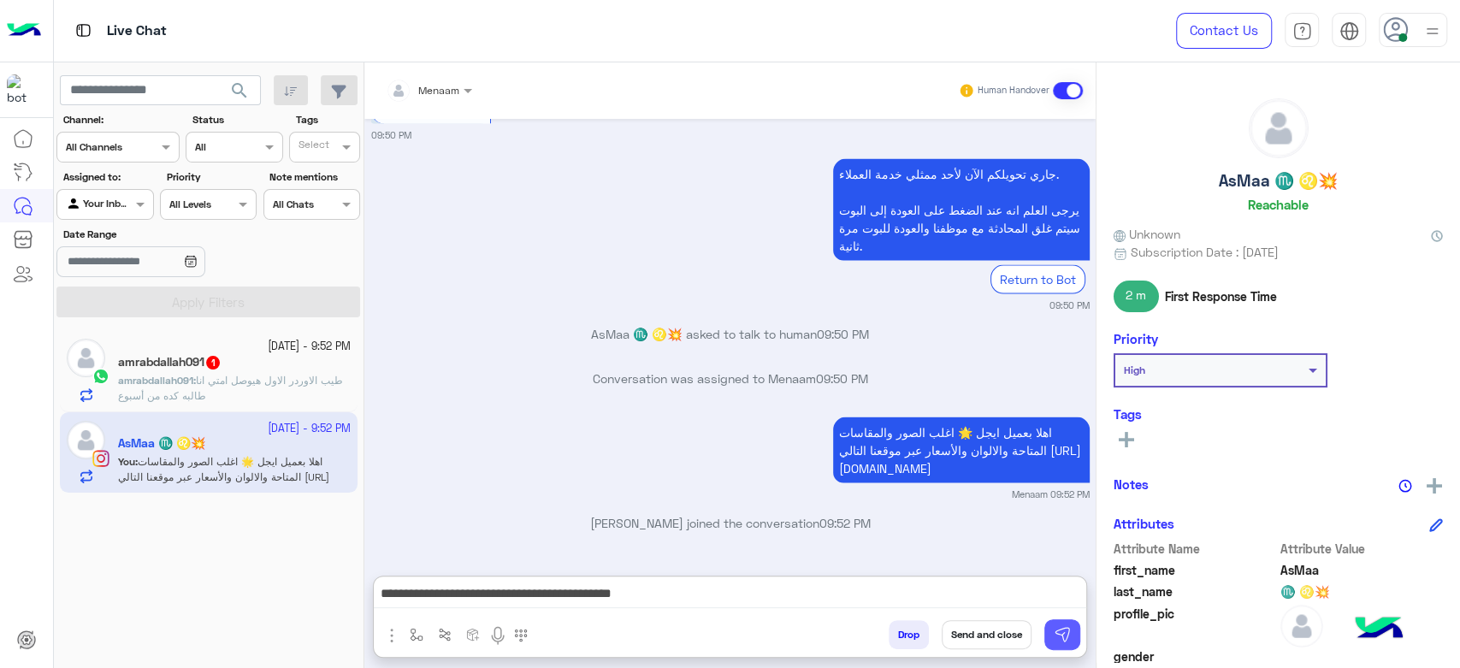
click at [1058, 631] on img at bounding box center [1062, 634] width 17 height 17
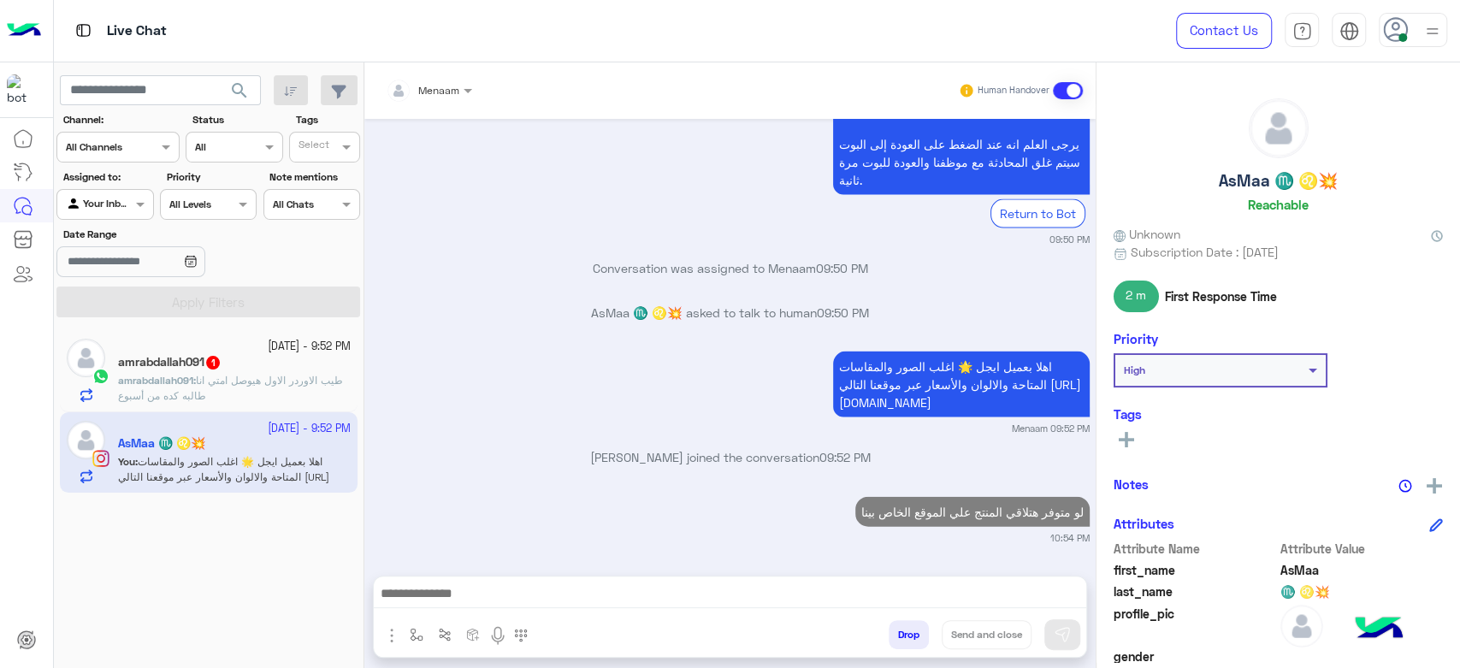
scroll to position [2404, 0]
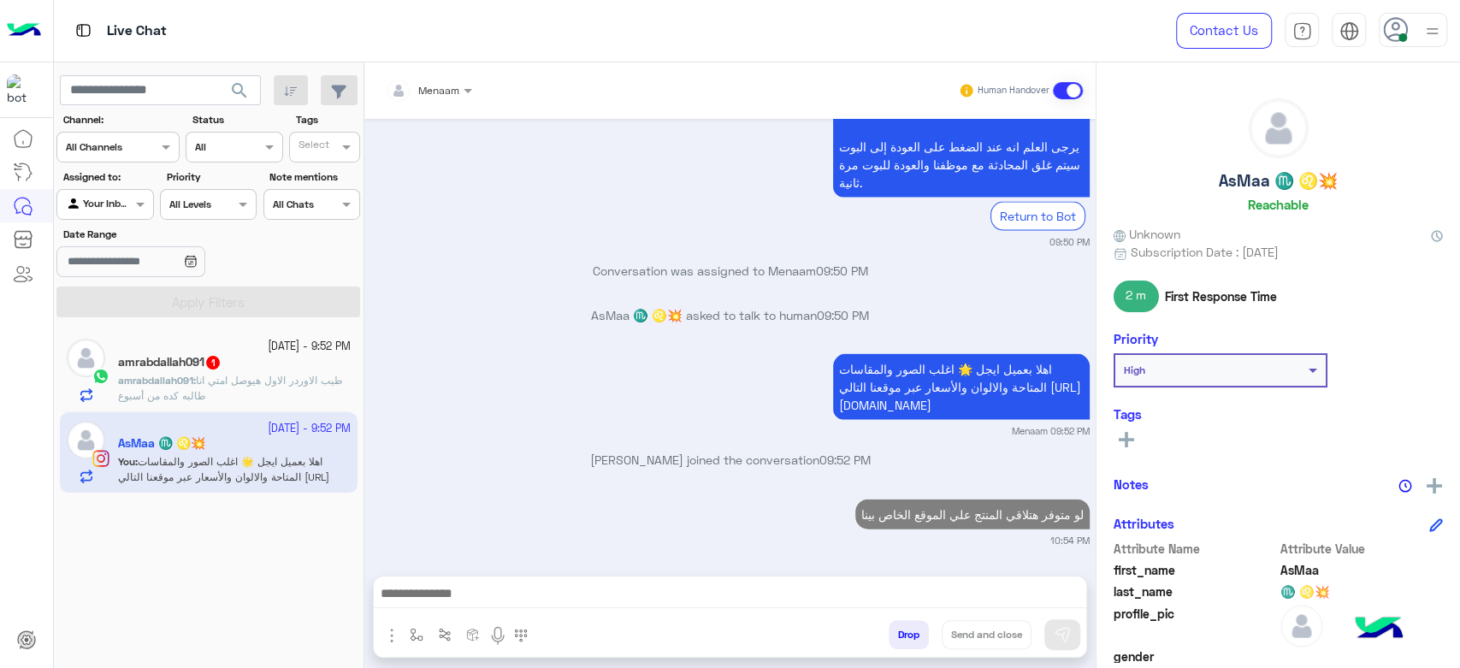
click at [228, 401] on p "amrabdallah091 : طيب الاوردر الاول هيوصل امتي انا طالبه كده من أسبوع" at bounding box center [234, 388] width 233 height 31
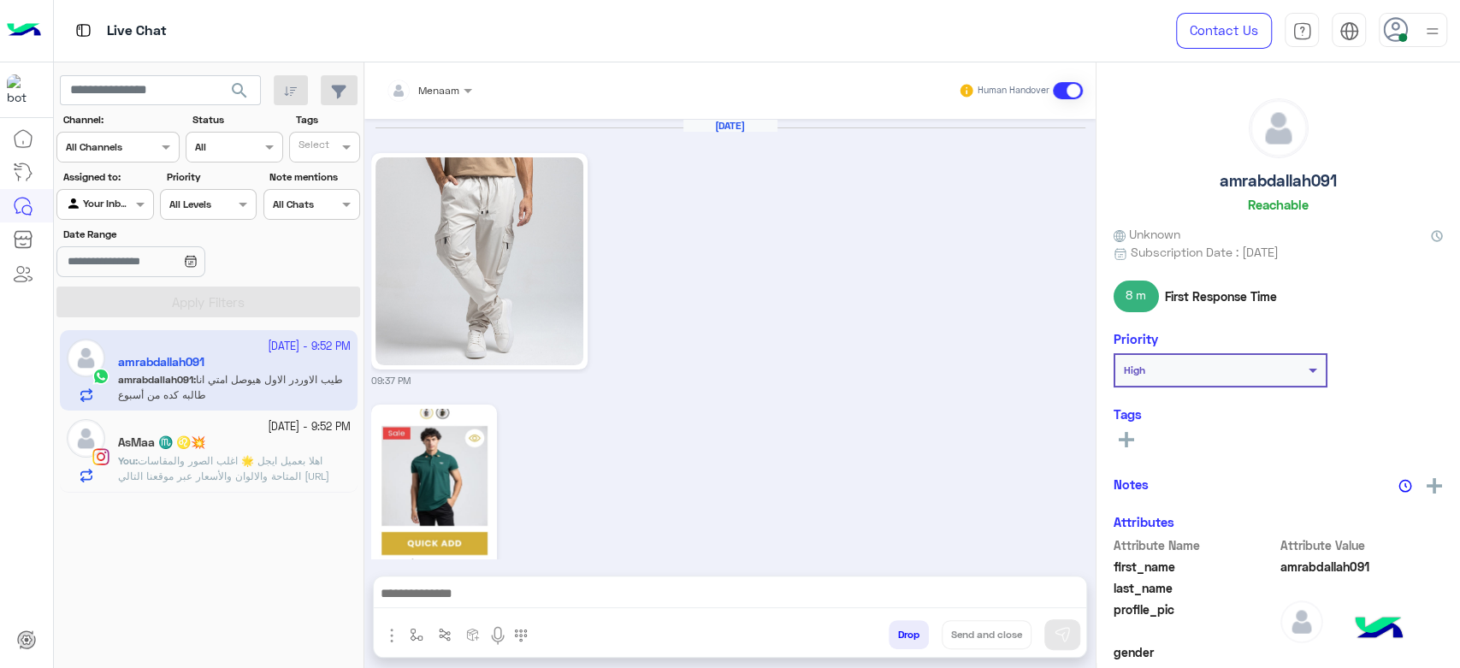
scroll to position [1355, 0]
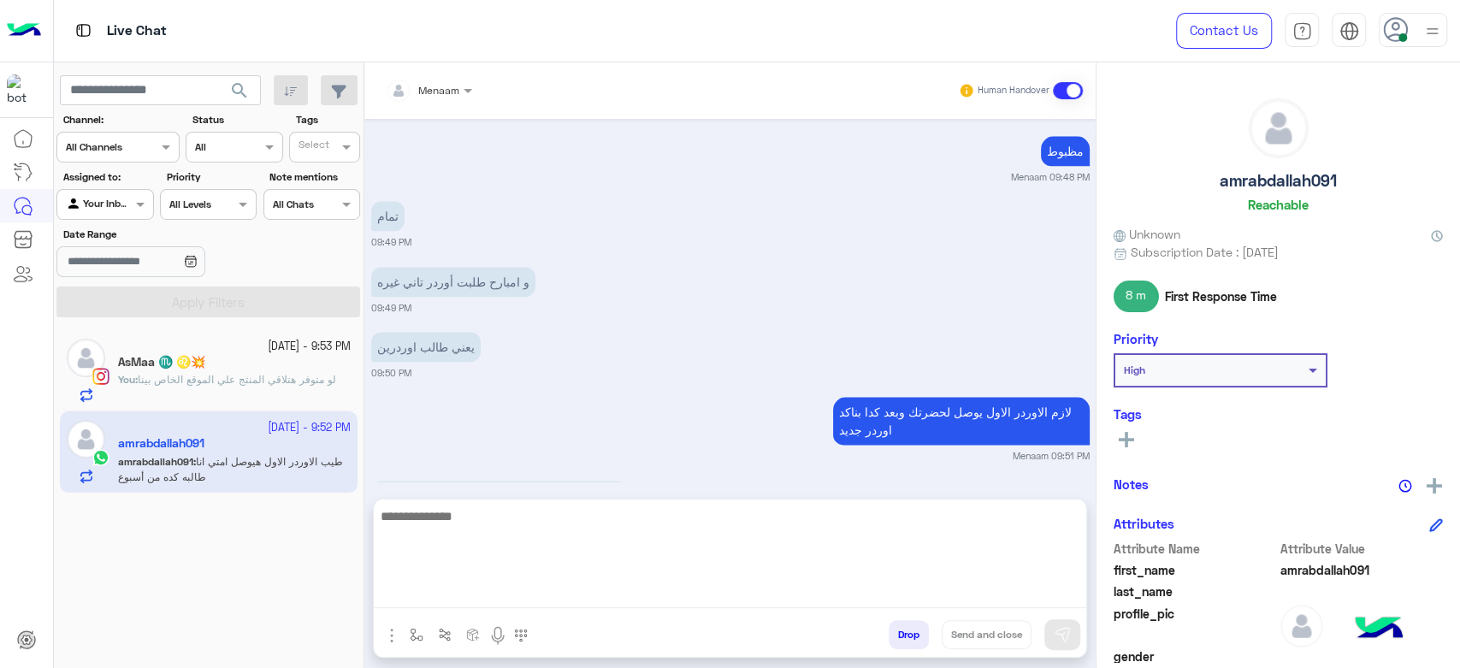
click at [472, 598] on textarea at bounding box center [730, 556] width 712 height 103
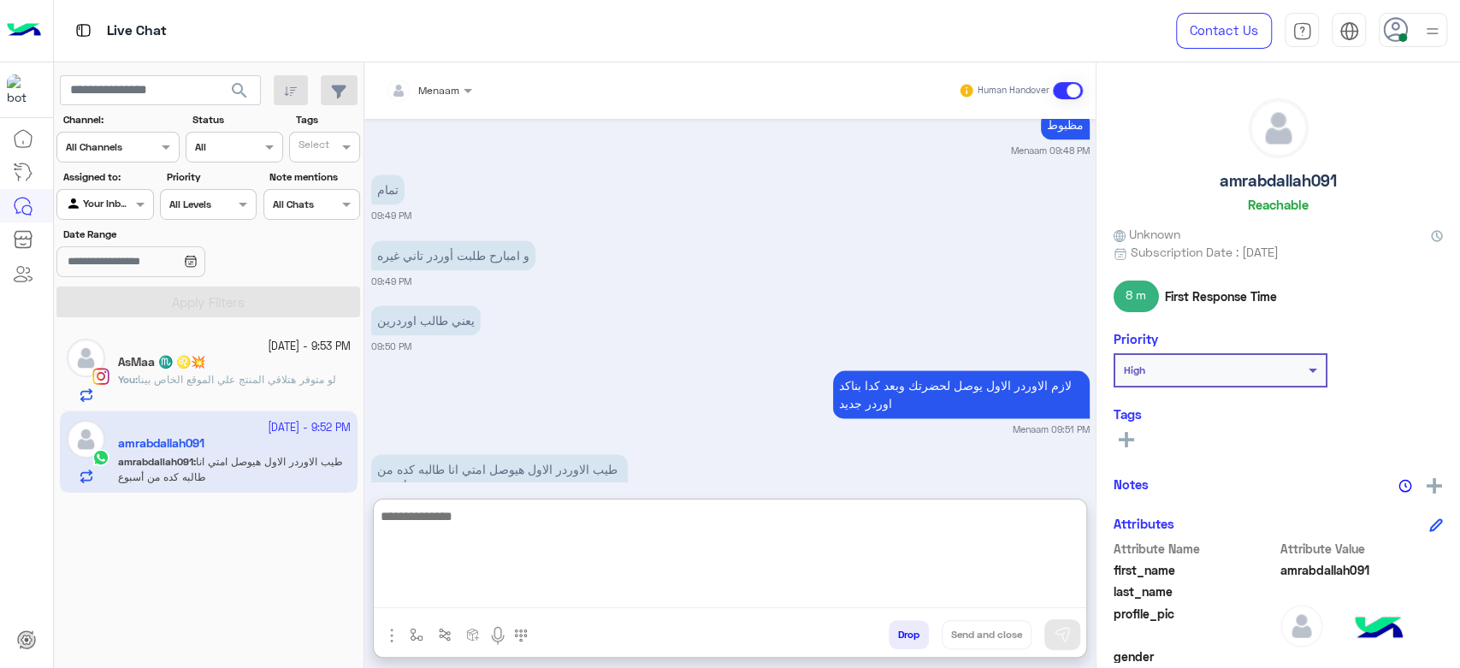
scroll to position [1432, 0]
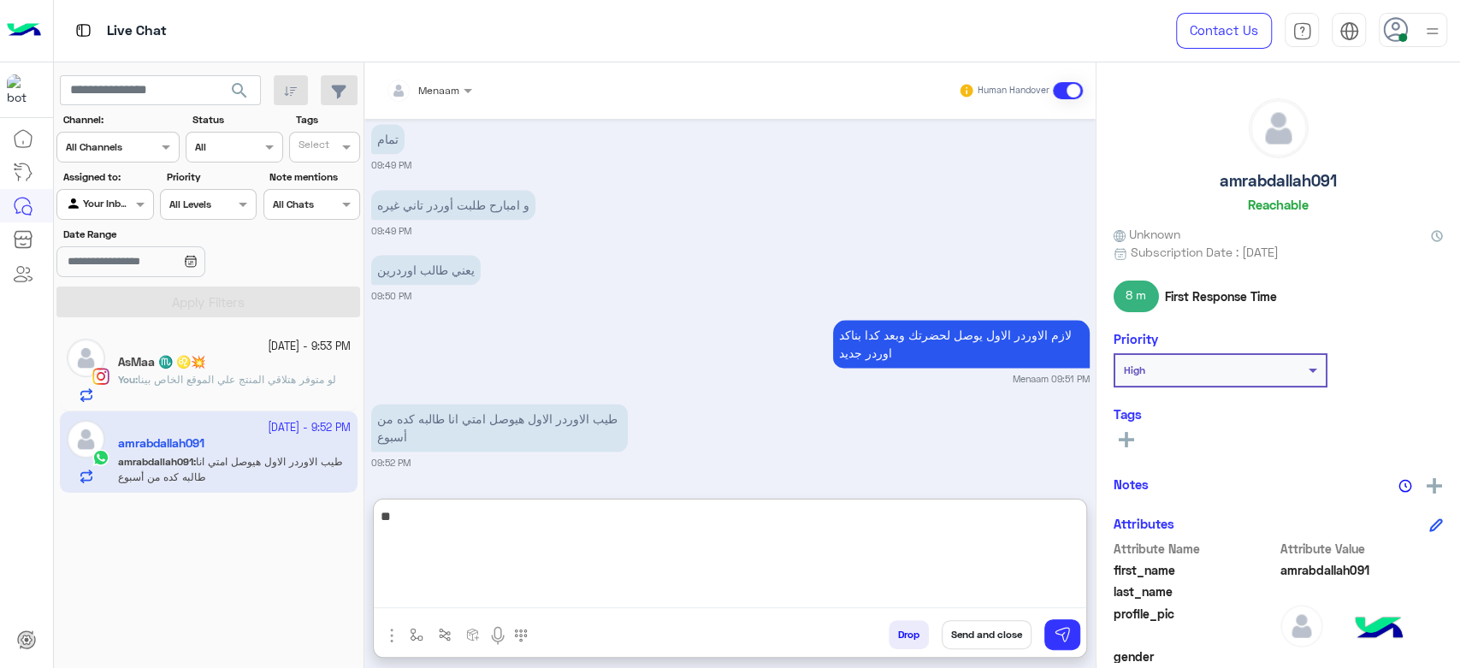
type textarea "*"
type textarea "**********"
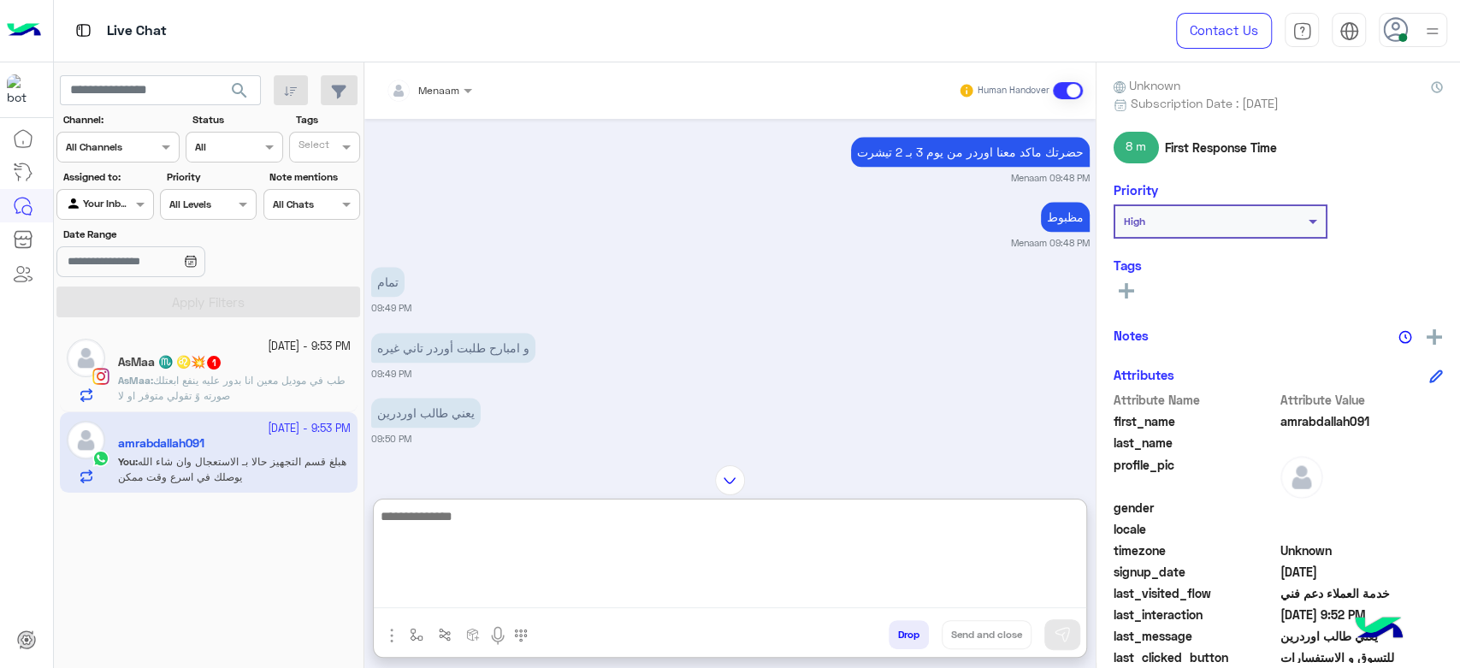
scroll to position [323, 0]
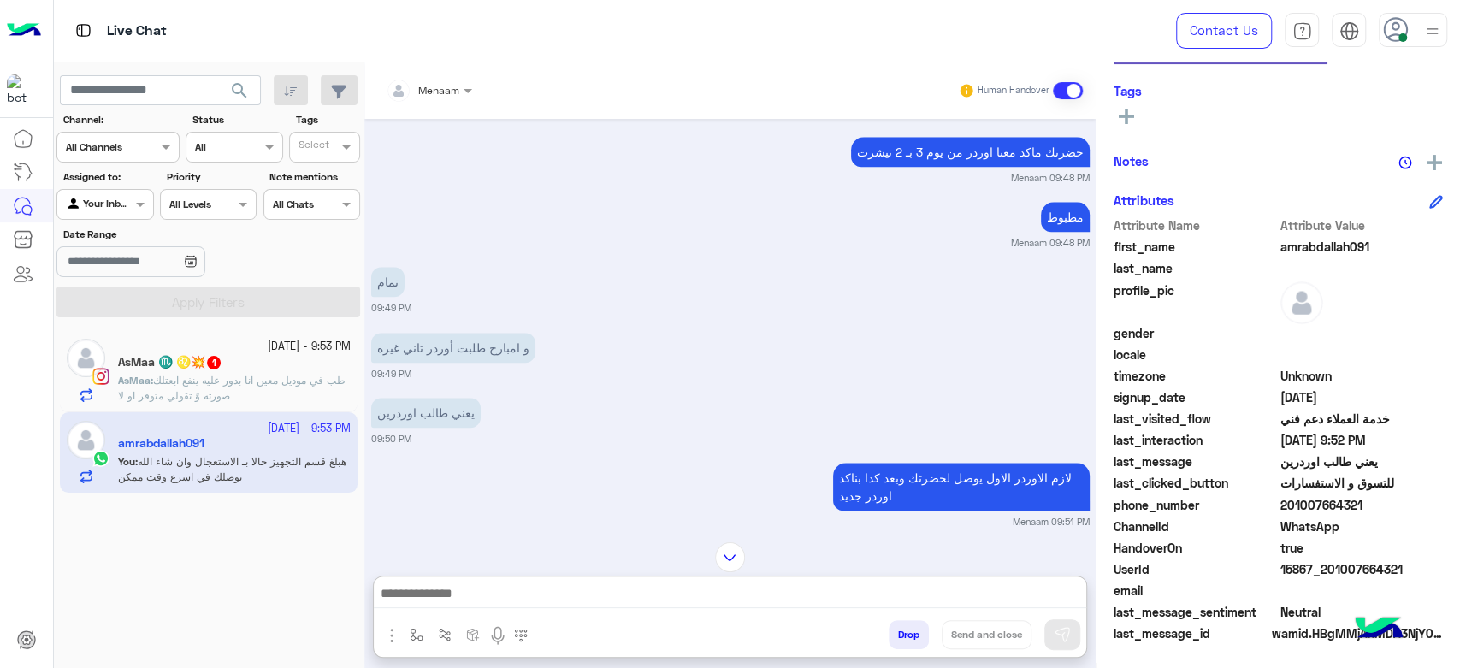
click at [1334, 553] on span "true" at bounding box center [1361, 548] width 163 height 18
click at [1322, 562] on span "15867_201007664321" at bounding box center [1361, 569] width 163 height 18
click at [1322, 561] on span "15867_201007664321" at bounding box center [1361, 569] width 163 height 18
copy span "15867_201007664321"
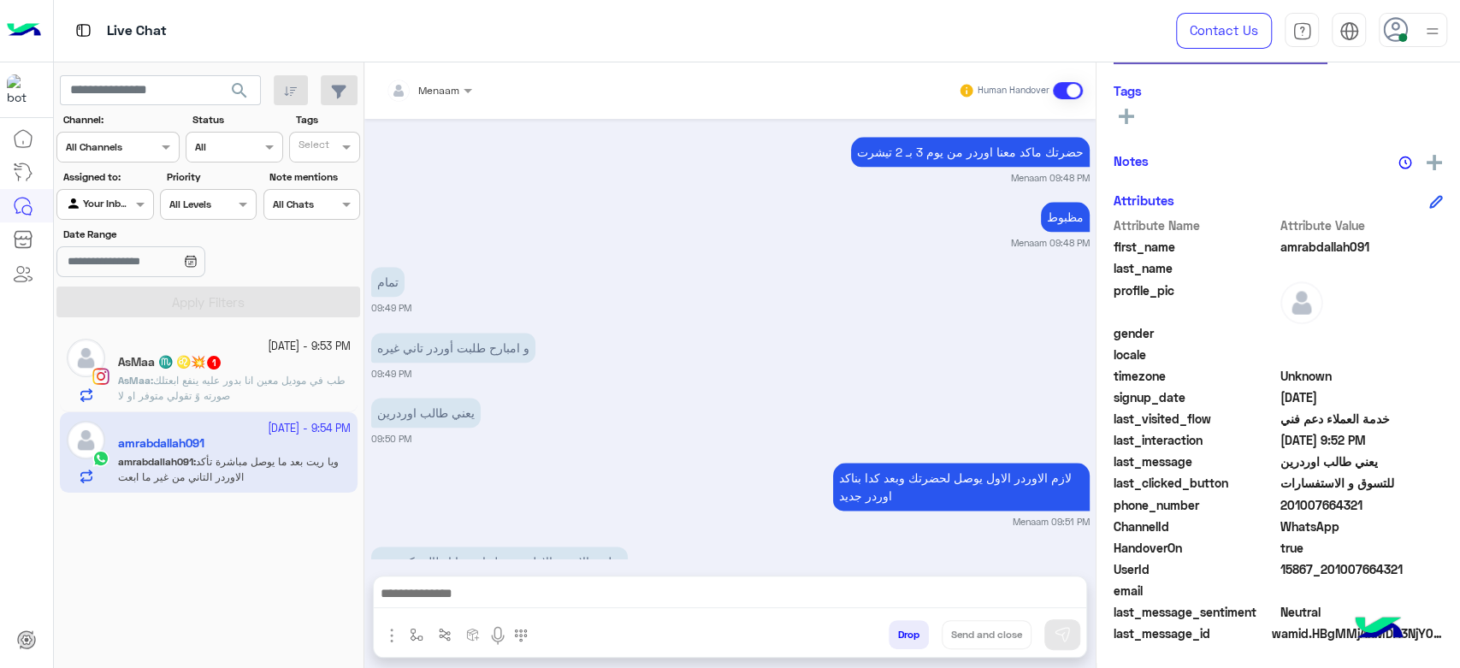
scroll to position [1521, 0]
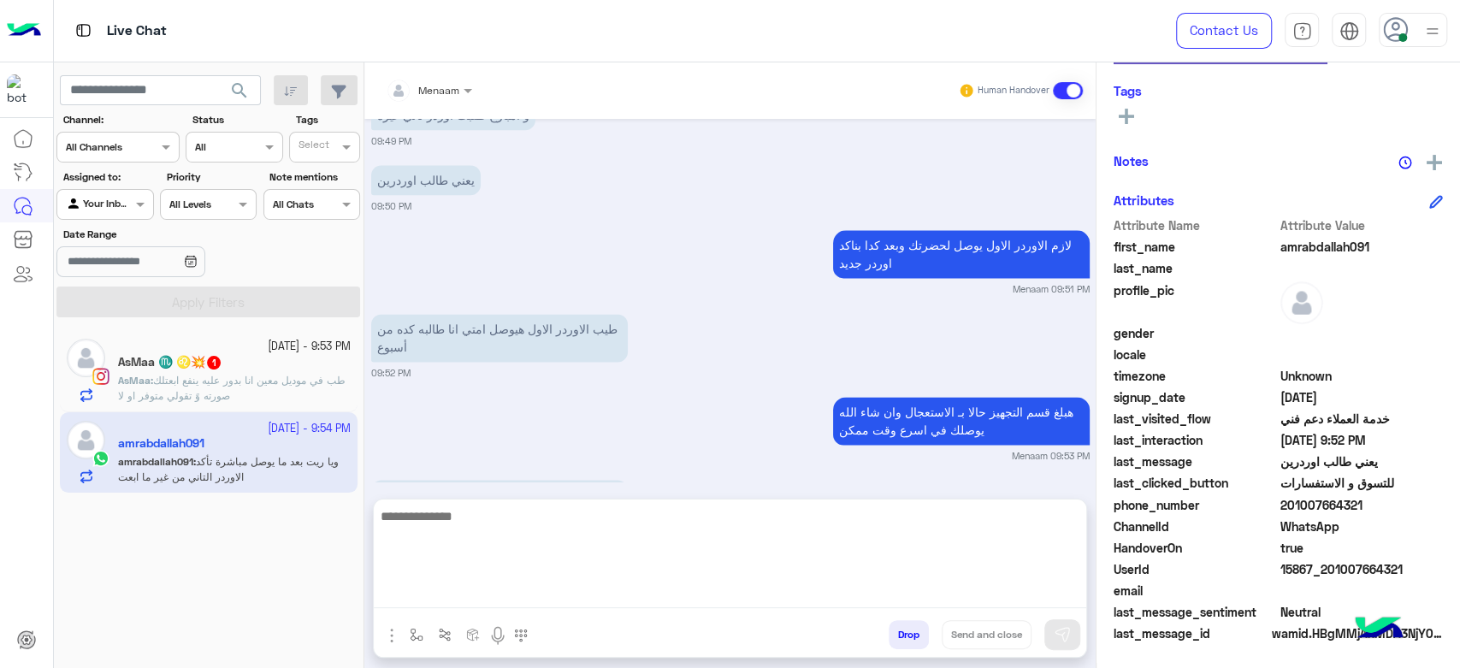
click at [449, 588] on textarea at bounding box center [730, 556] width 712 height 103
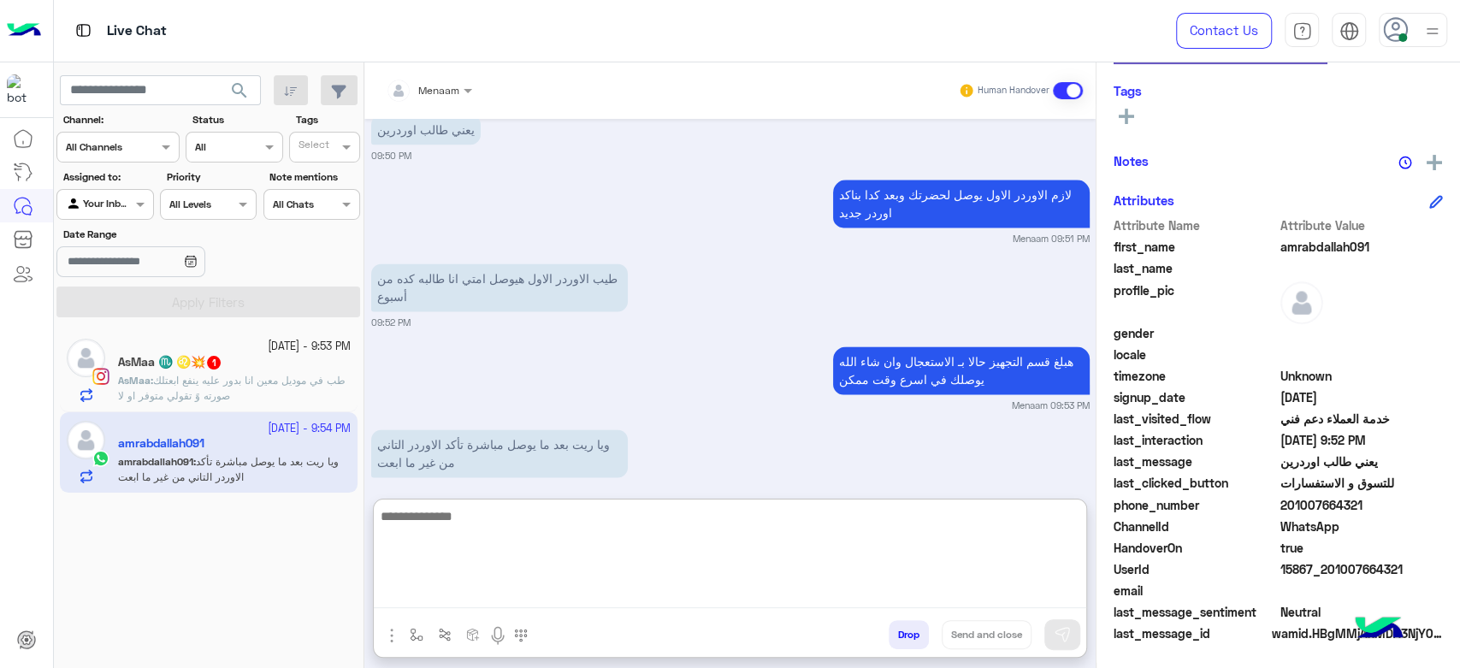
scroll to position [1598, 0]
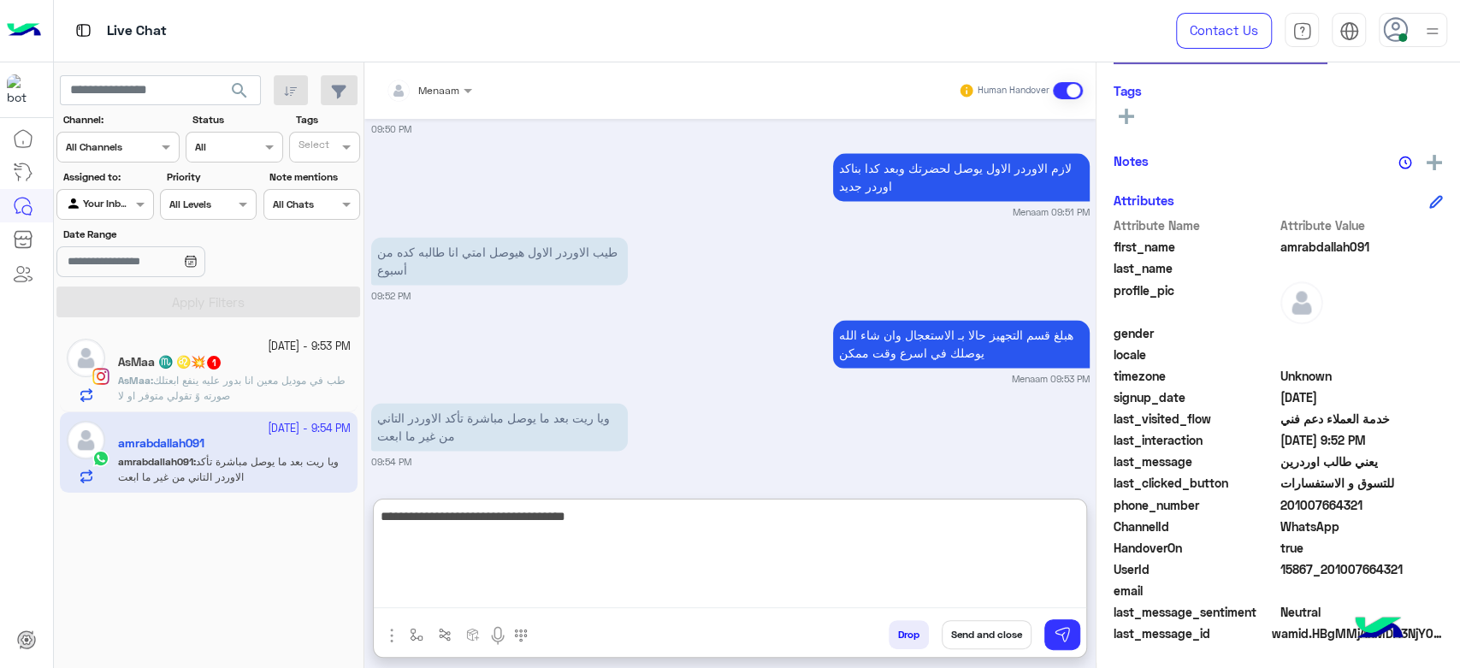
drag, startPoint x: 1036, startPoint y: 523, endPoint x: 1020, endPoint y: 527, distance: 16.0
click at [1020, 527] on textarea "**********" at bounding box center [730, 556] width 712 height 103
click at [849, 514] on textarea "**********" at bounding box center [730, 556] width 712 height 103
type textarea "**********"
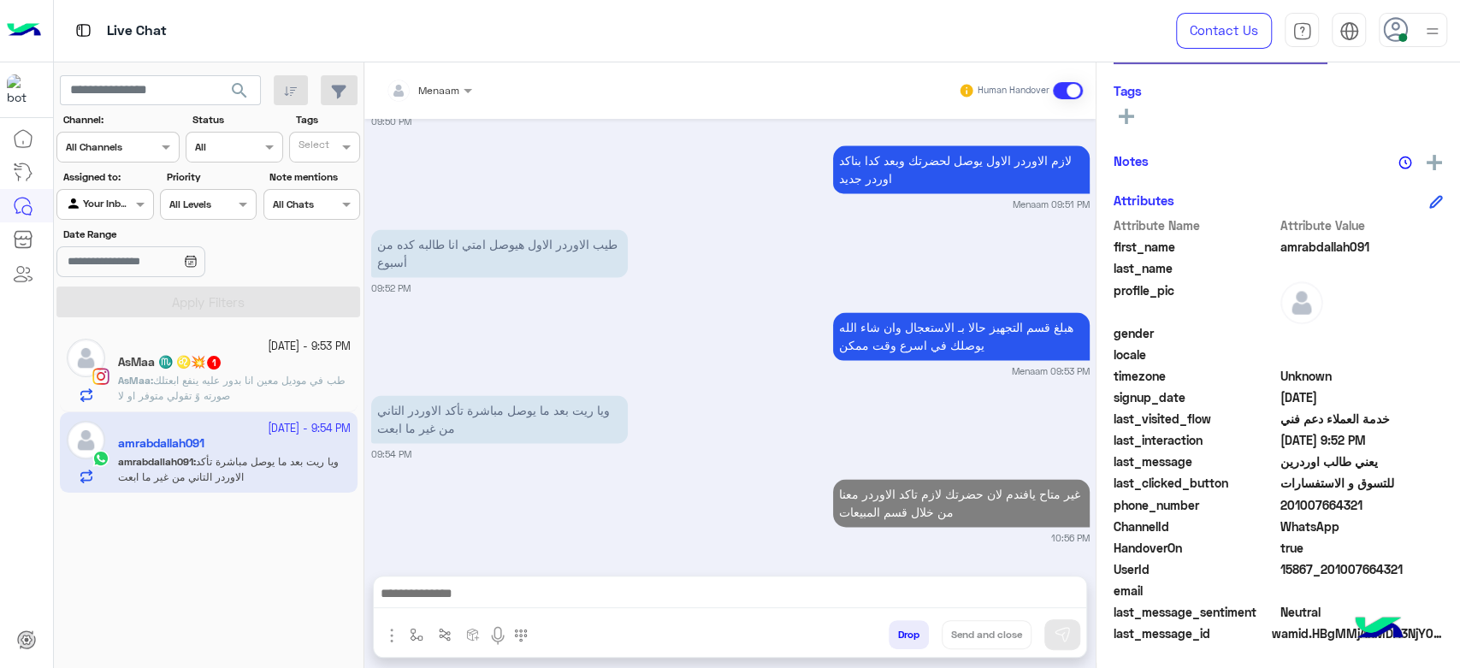
click at [221, 375] on span "طب في موديل معين انا بدور عليه ينفع ابعتلك صورته وً تقولي متوفر او لا" at bounding box center [231, 388] width 227 height 28
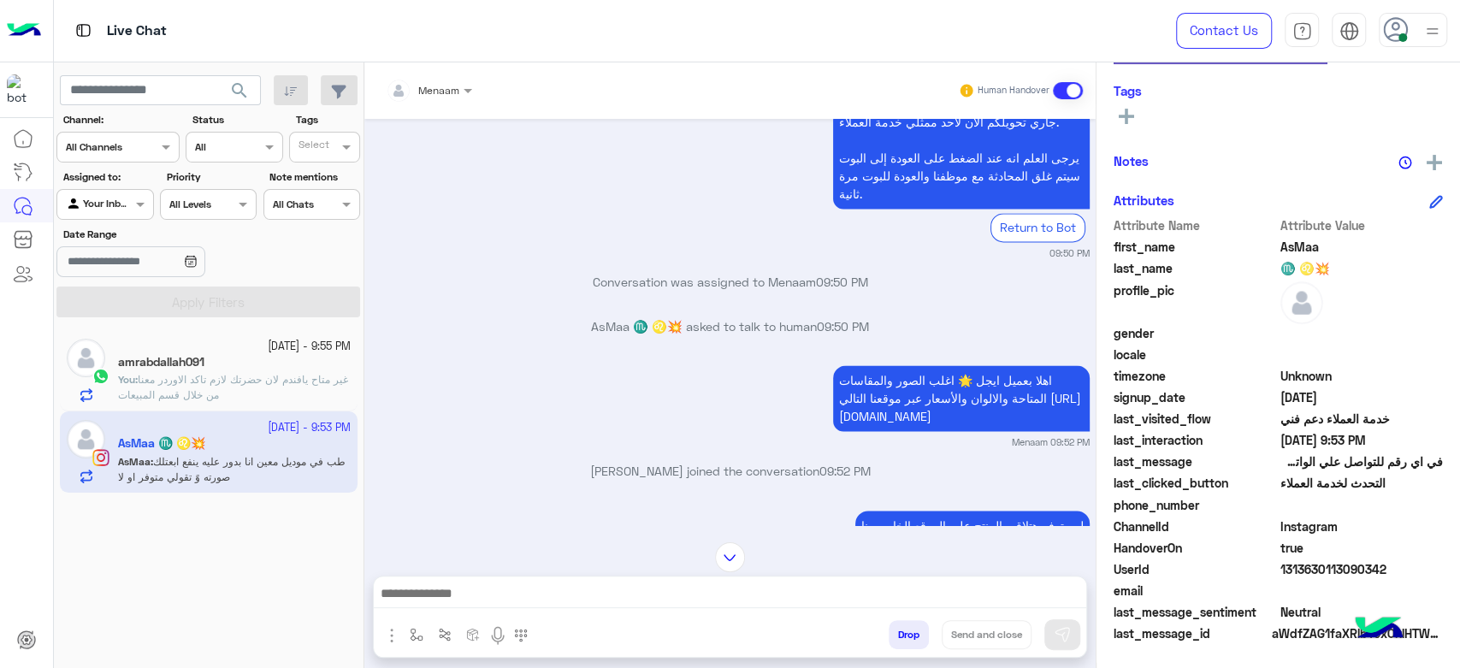
scroll to position [1804, 0]
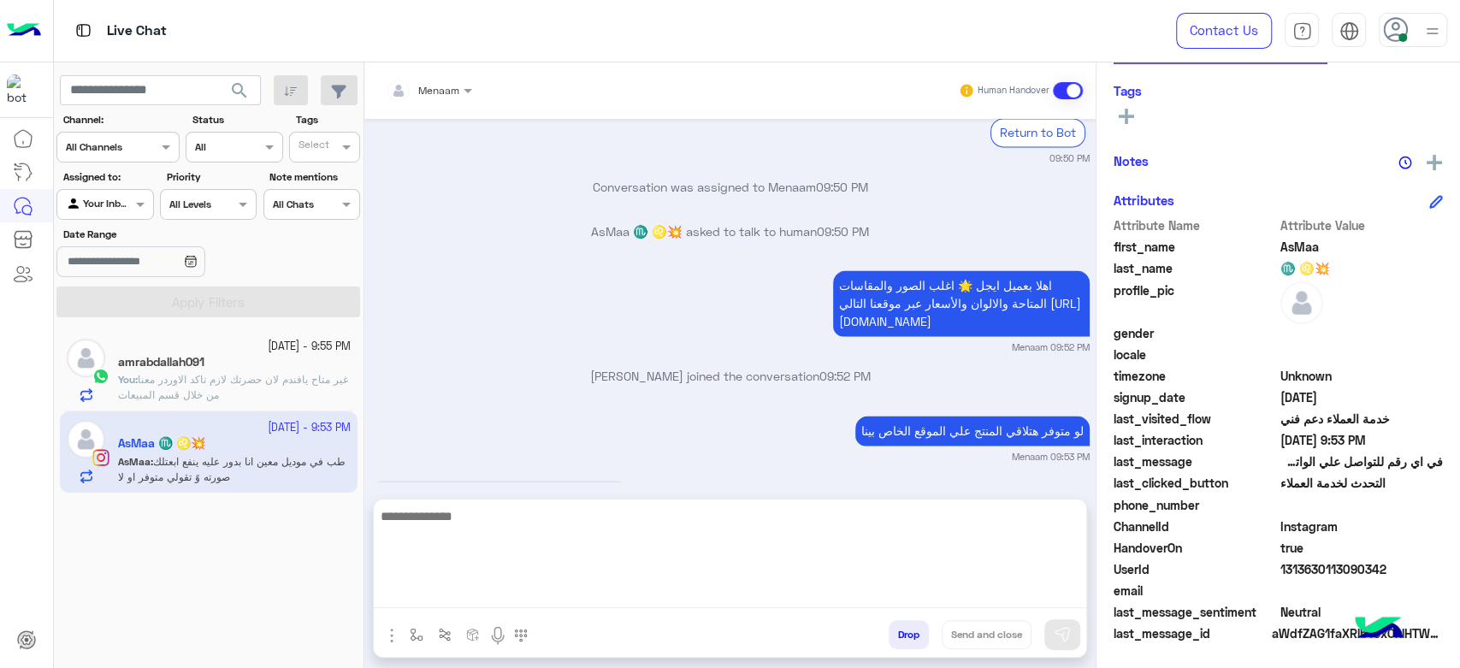
click at [486, 594] on textarea at bounding box center [730, 556] width 712 height 103
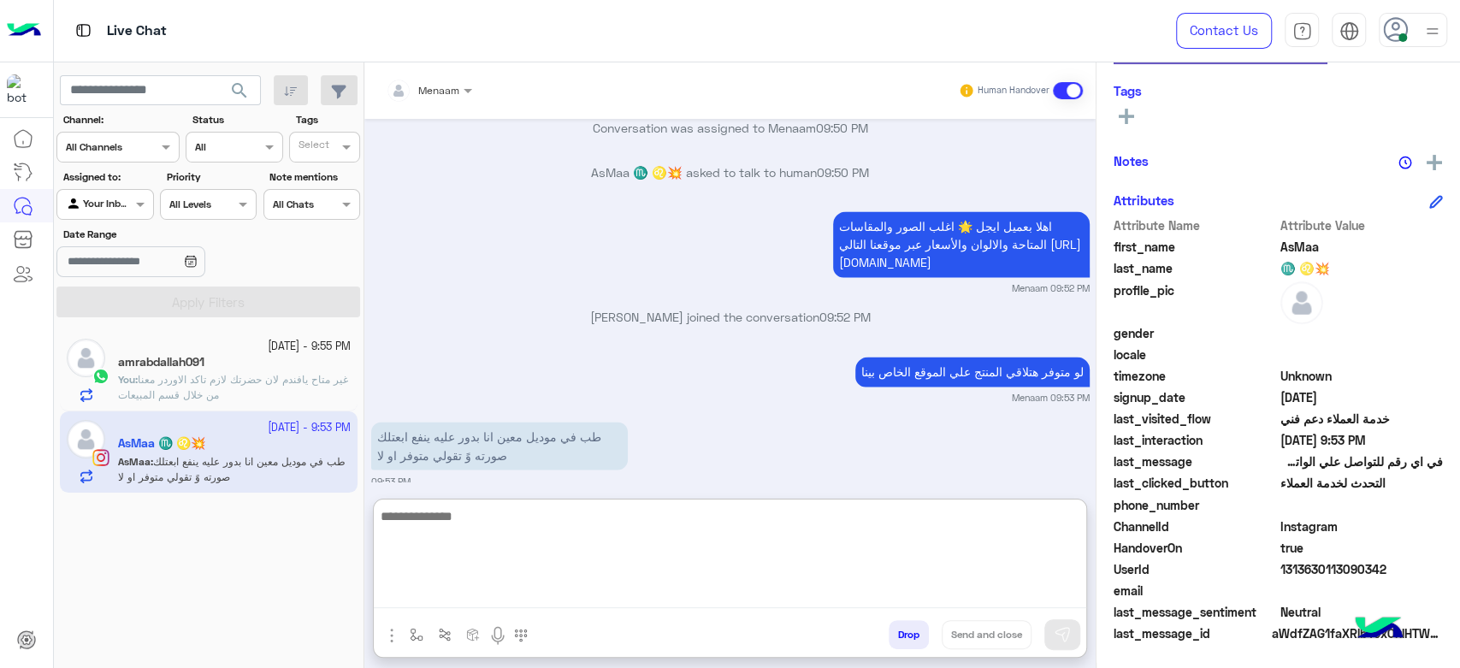
scroll to position [1881, 0]
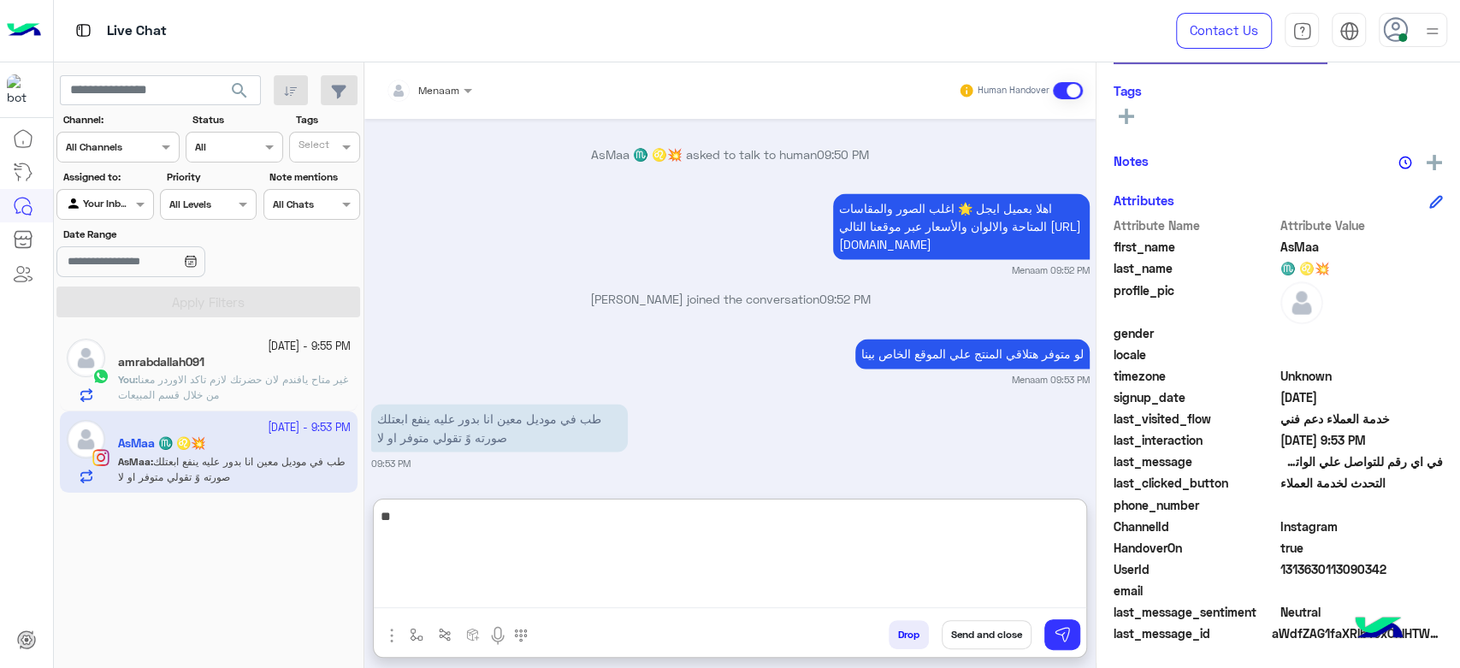
type textarea "*"
type textarea "**********"
type textarea "****"
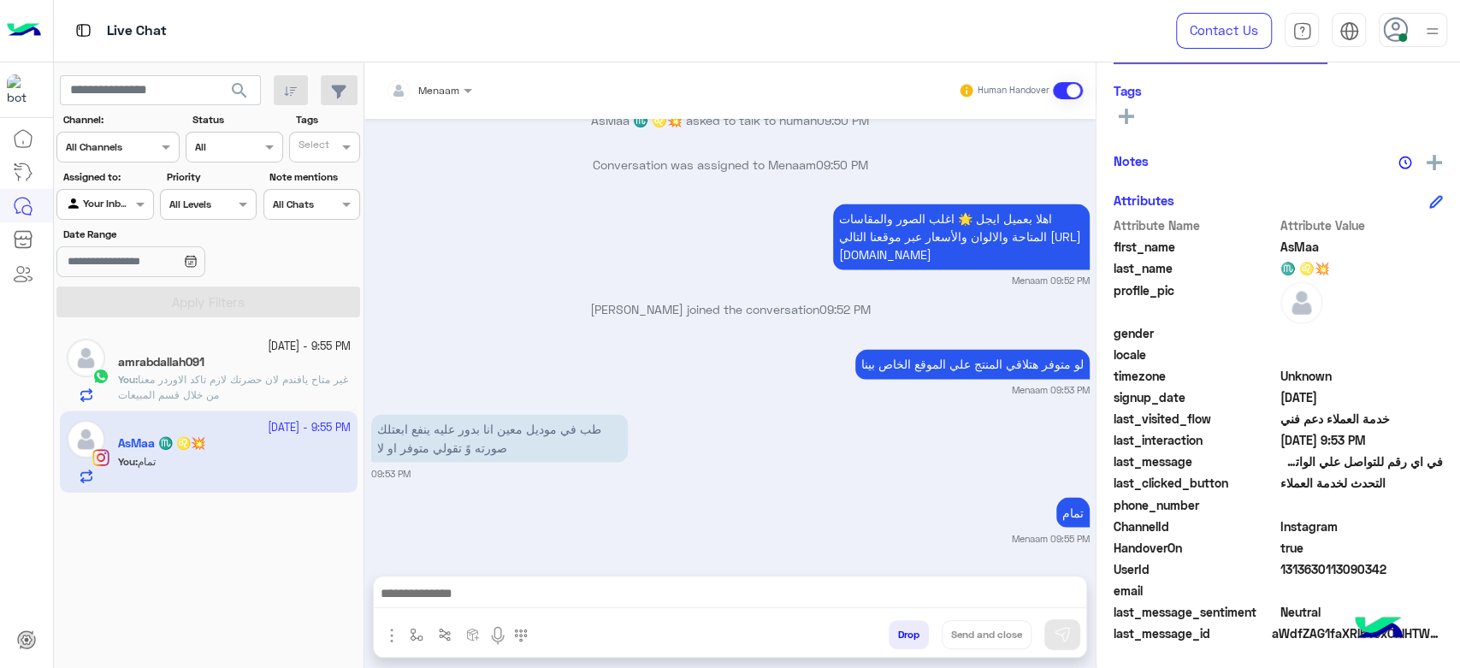
click at [162, 375] on span "غير متاح يافندم لان حضرتك لازم تاكد الاوردر معنا من خلال قسم المبيعات" at bounding box center [233, 387] width 230 height 28
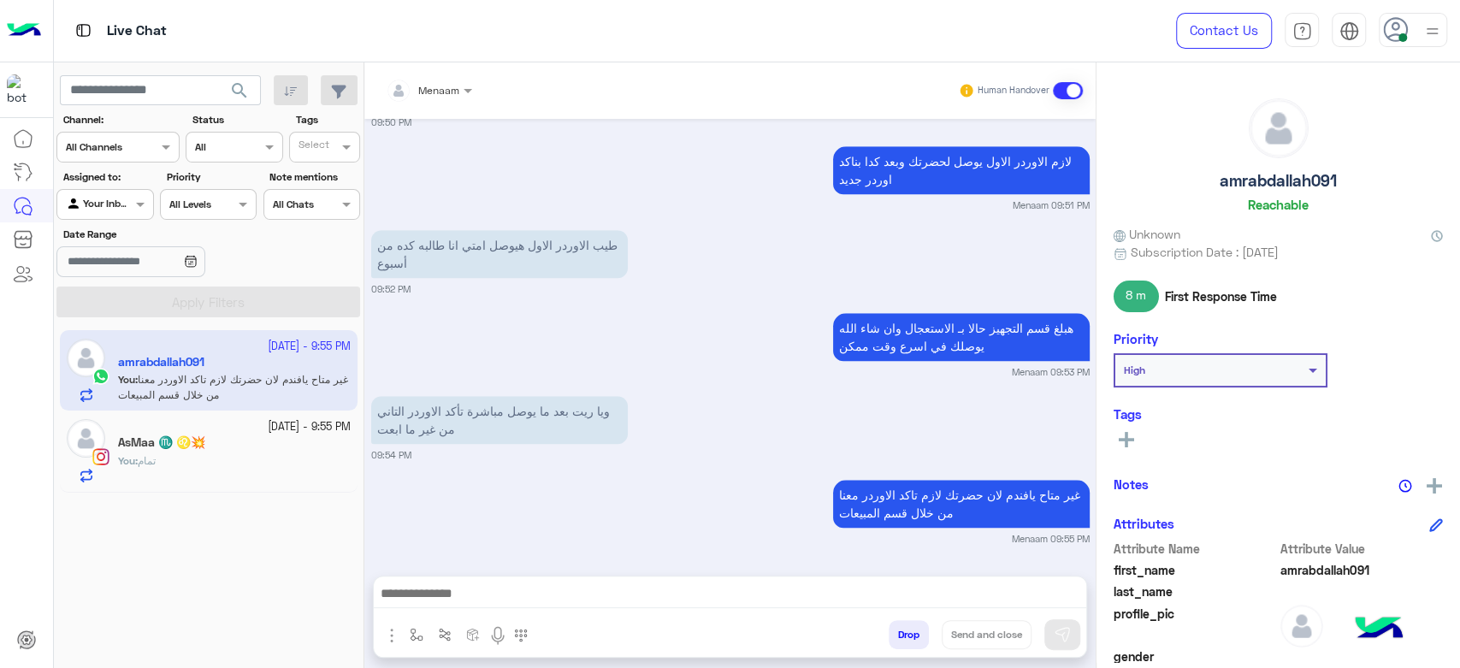
scroll to position [1036, 0]
click at [221, 468] on div "You : تمام" at bounding box center [234, 468] width 233 height 30
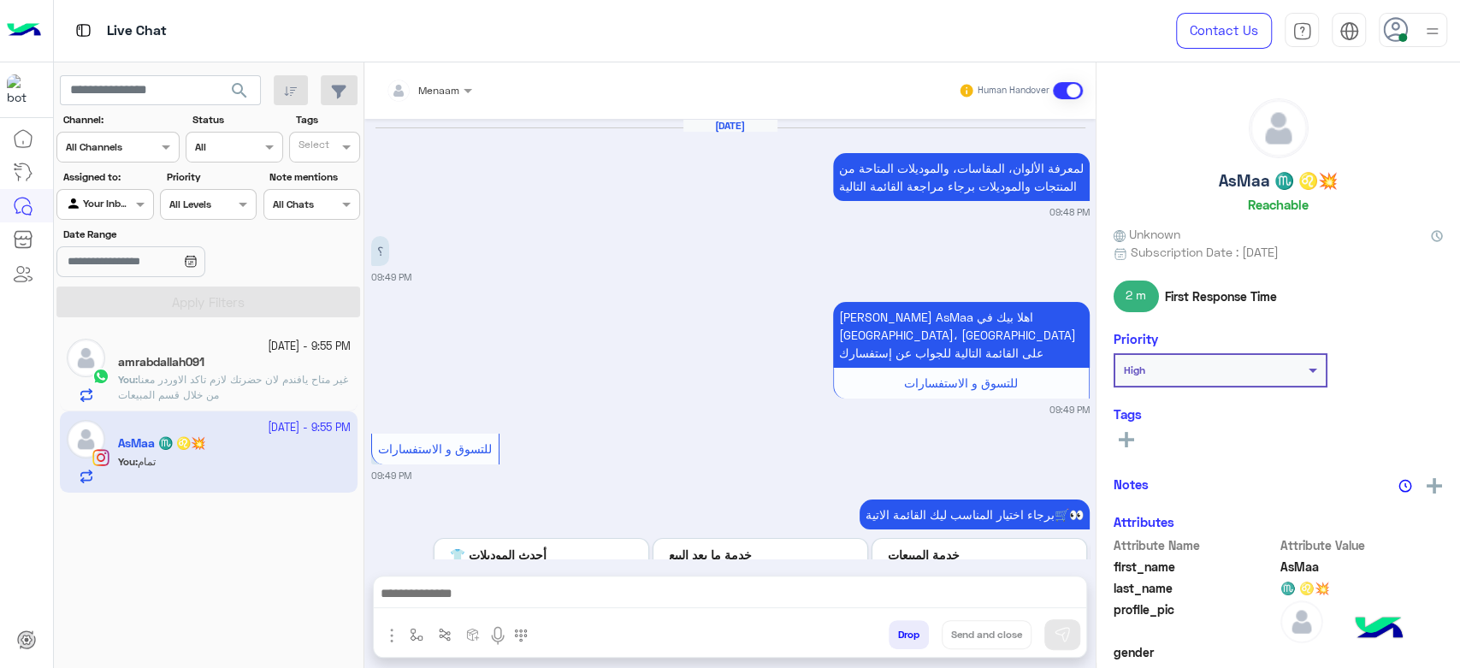
scroll to position [1786, 0]
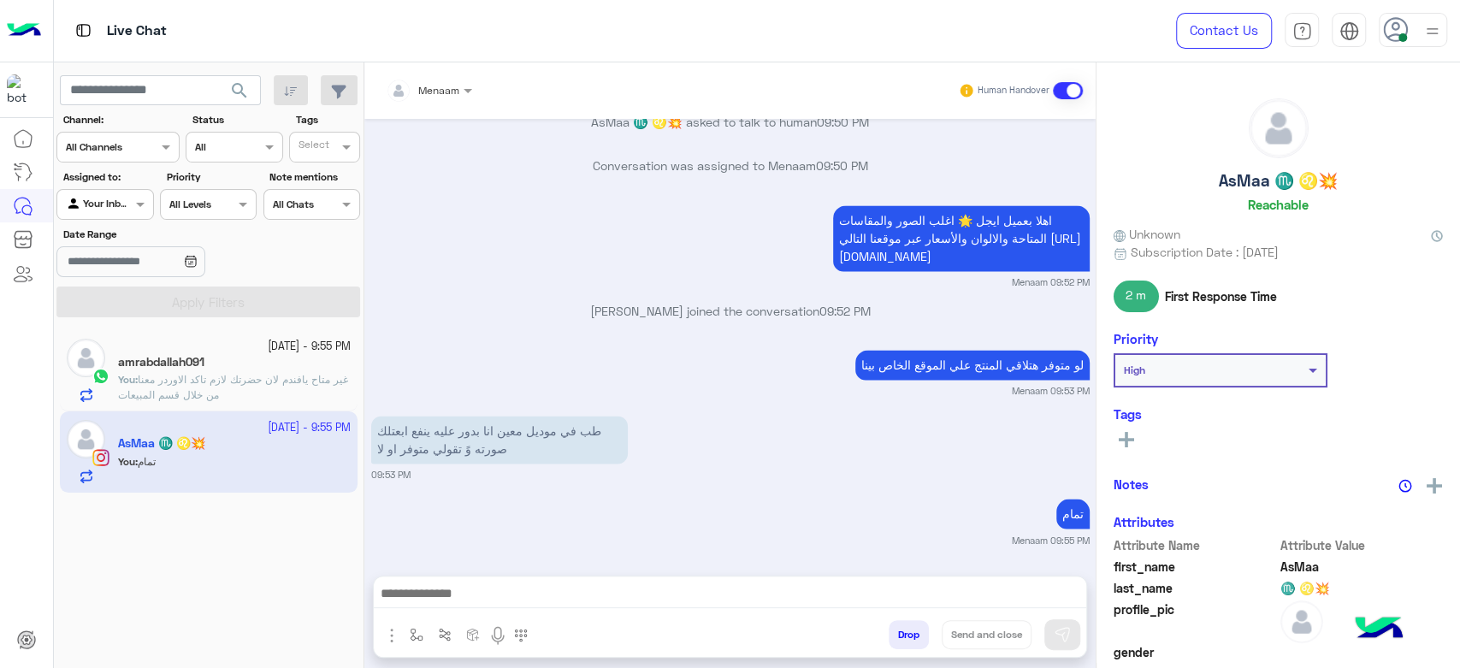
click at [1234, 181] on h5 "AsMaa ♏ ♌💥" at bounding box center [1278, 181] width 119 height 20
copy h5 "AsMaa ♏ ♌💥"
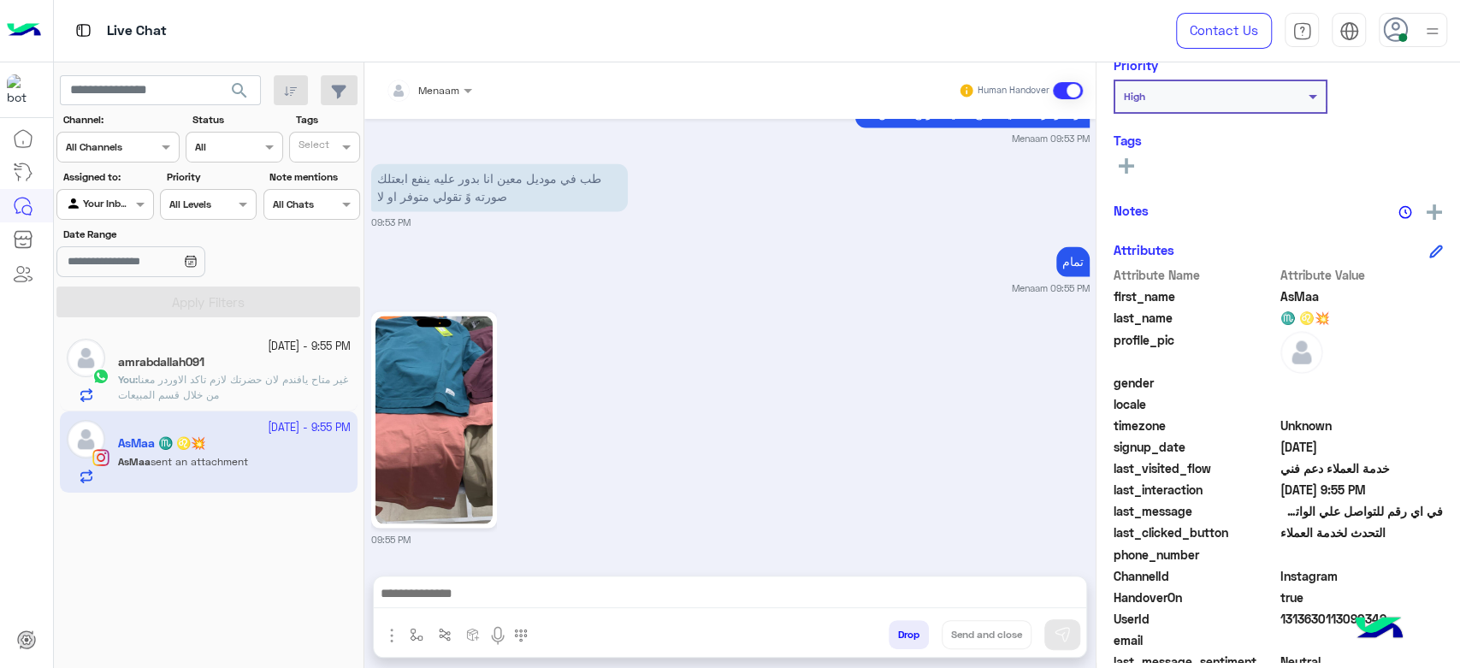
scroll to position [323, 0]
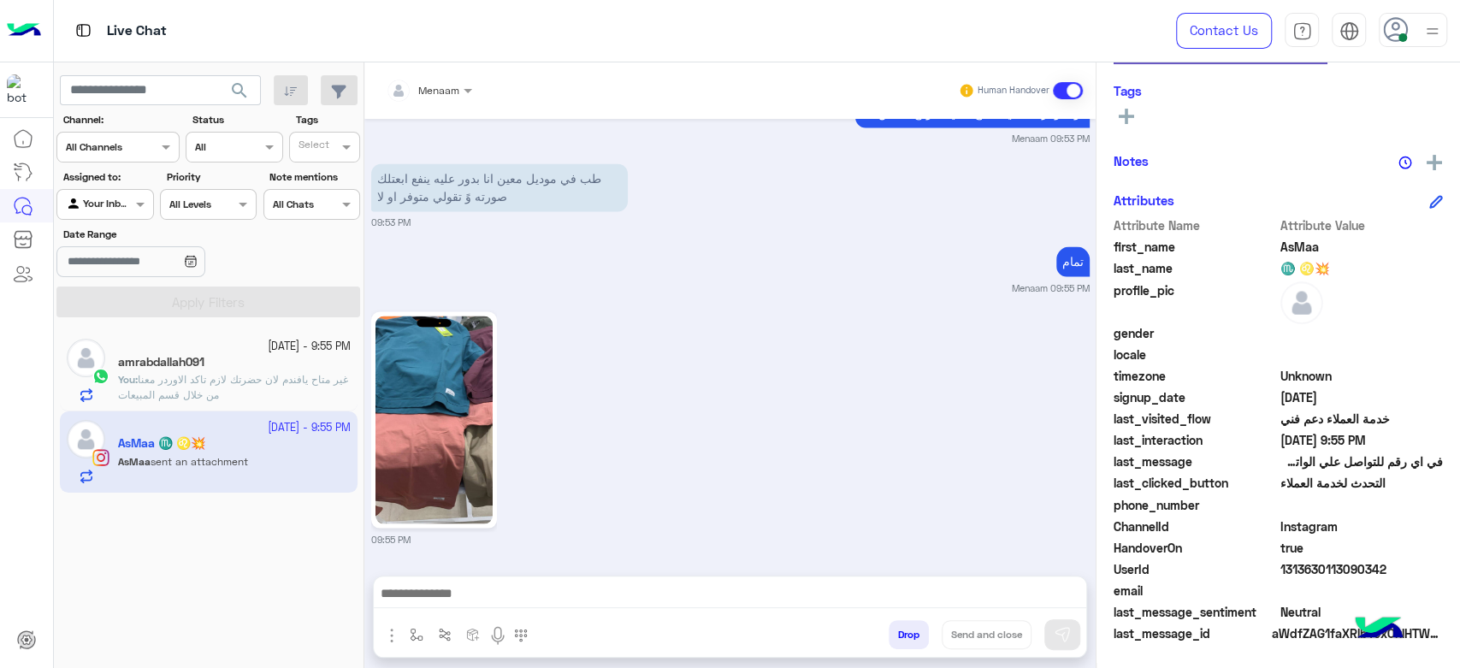
click at [1308, 568] on span "1313630113090342" at bounding box center [1361, 569] width 163 height 18
click at [1308, 567] on span "1313630113090342" at bounding box center [1361, 569] width 163 height 18
copy span "1313630113090342"
click at [440, 391] on img at bounding box center [433, 420] width 117 height 208
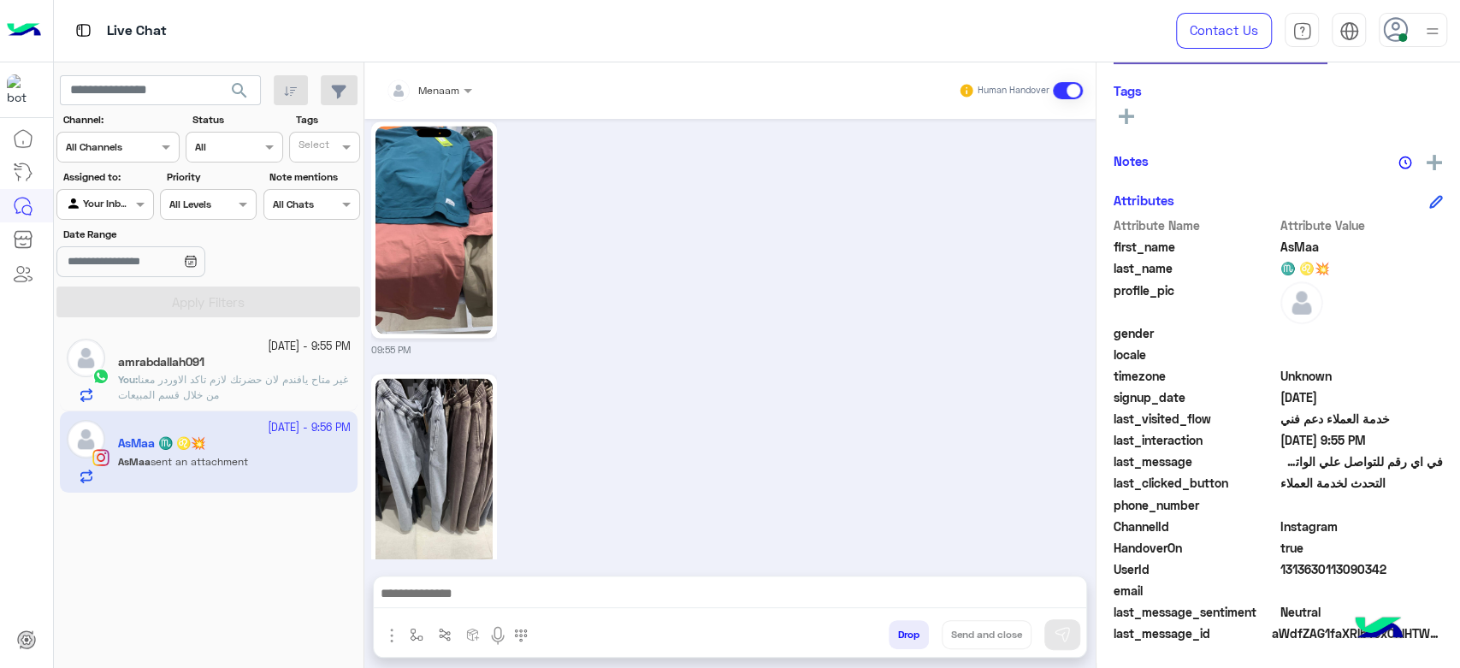
scroll to position [2290, 0]
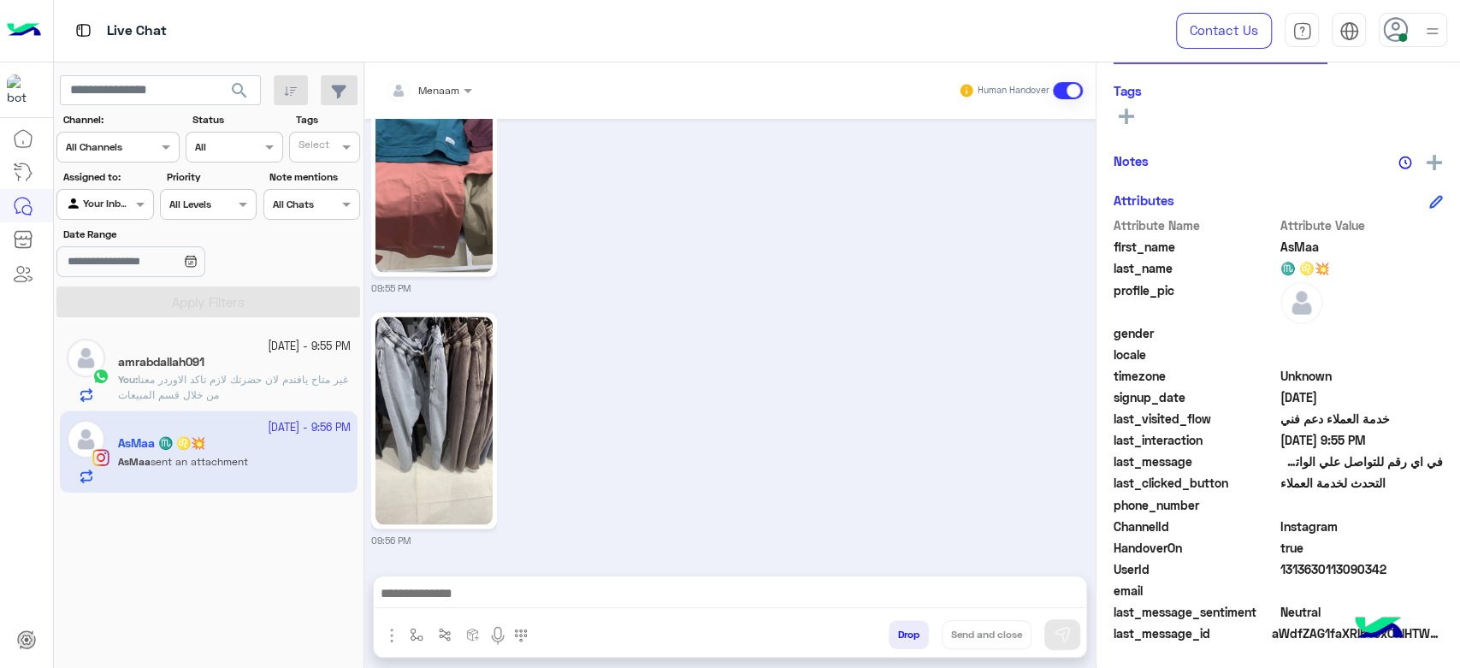
click at [486, 369] on img at bounding box center [433, 420] width 117 height 208
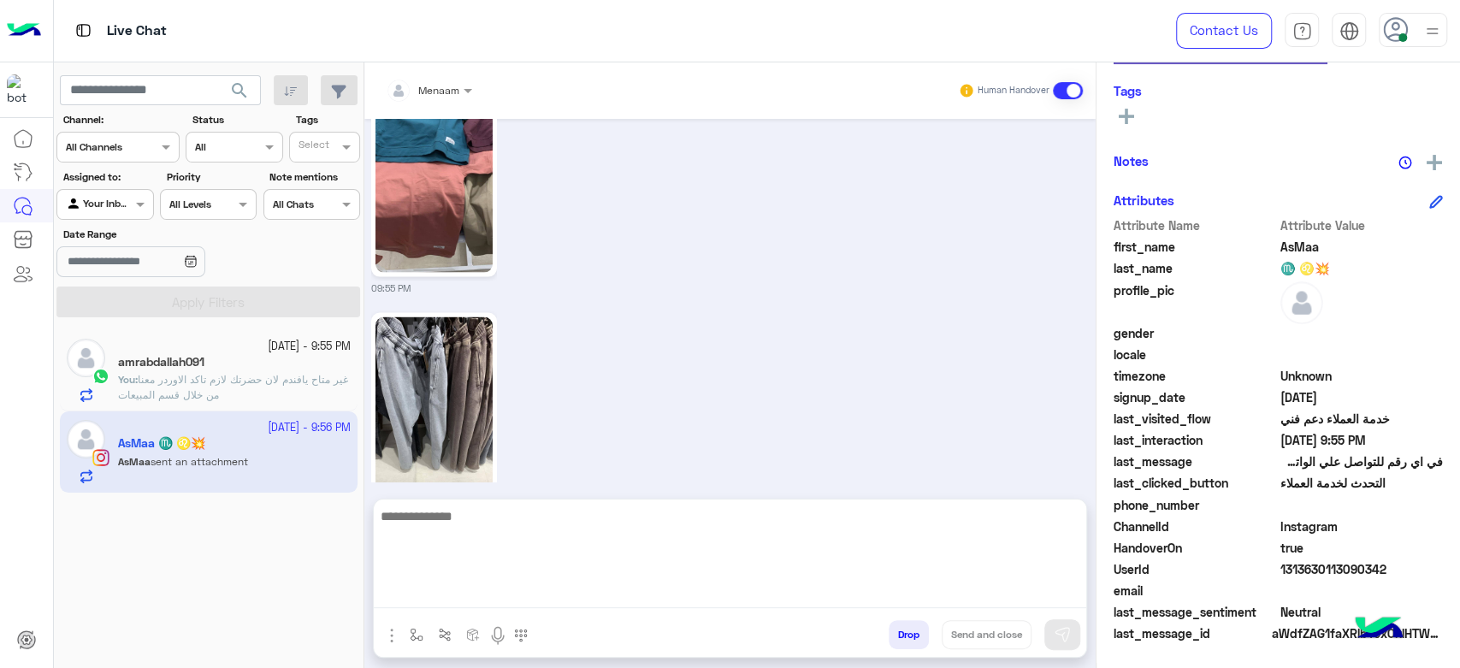
click at [498, 598] on textarea at bounding box center [730, 556] width 712 height 103
type textarea "**********"
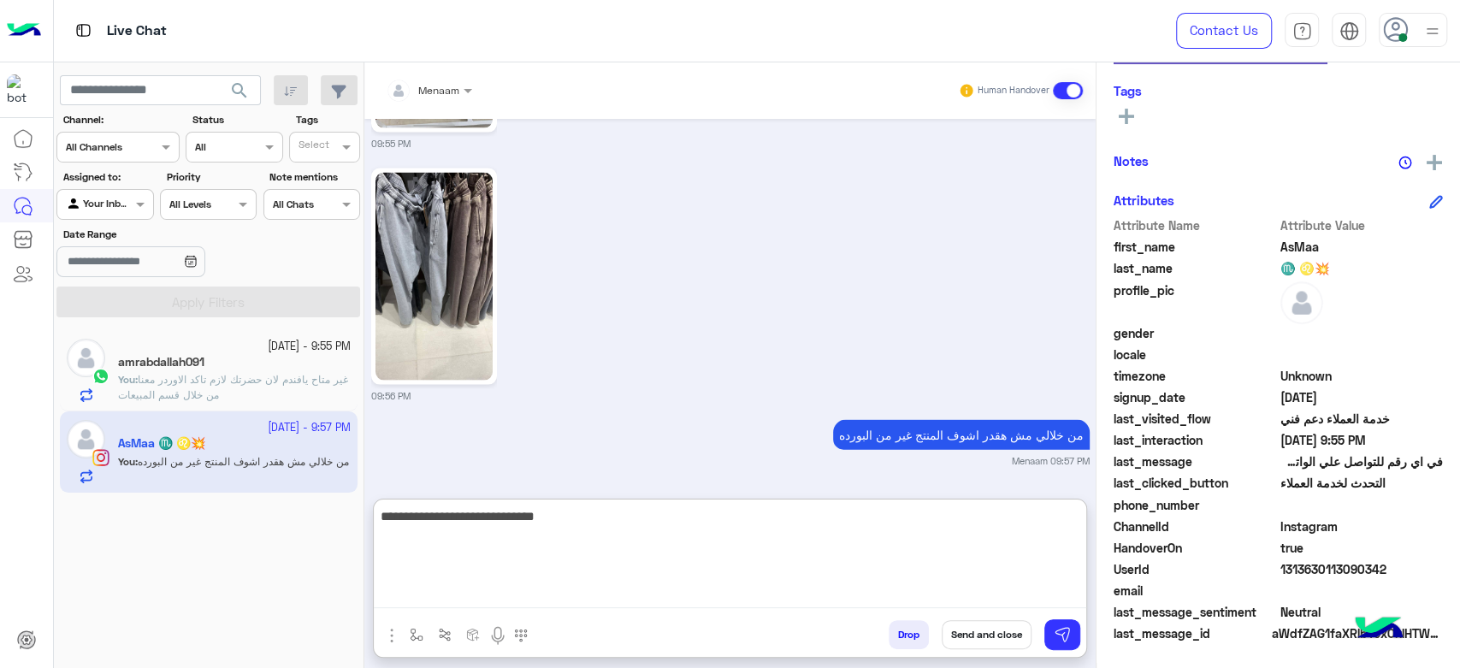
type textarea "**********"
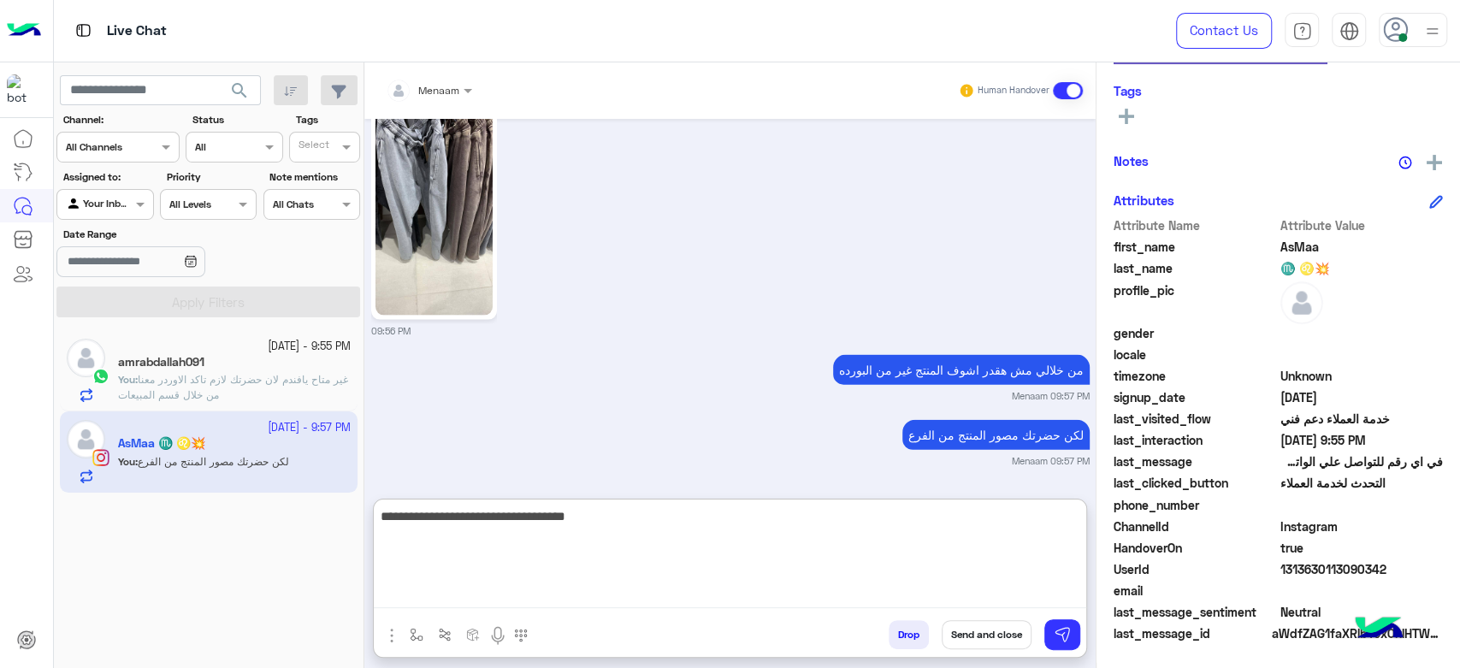
type textarea "**********"
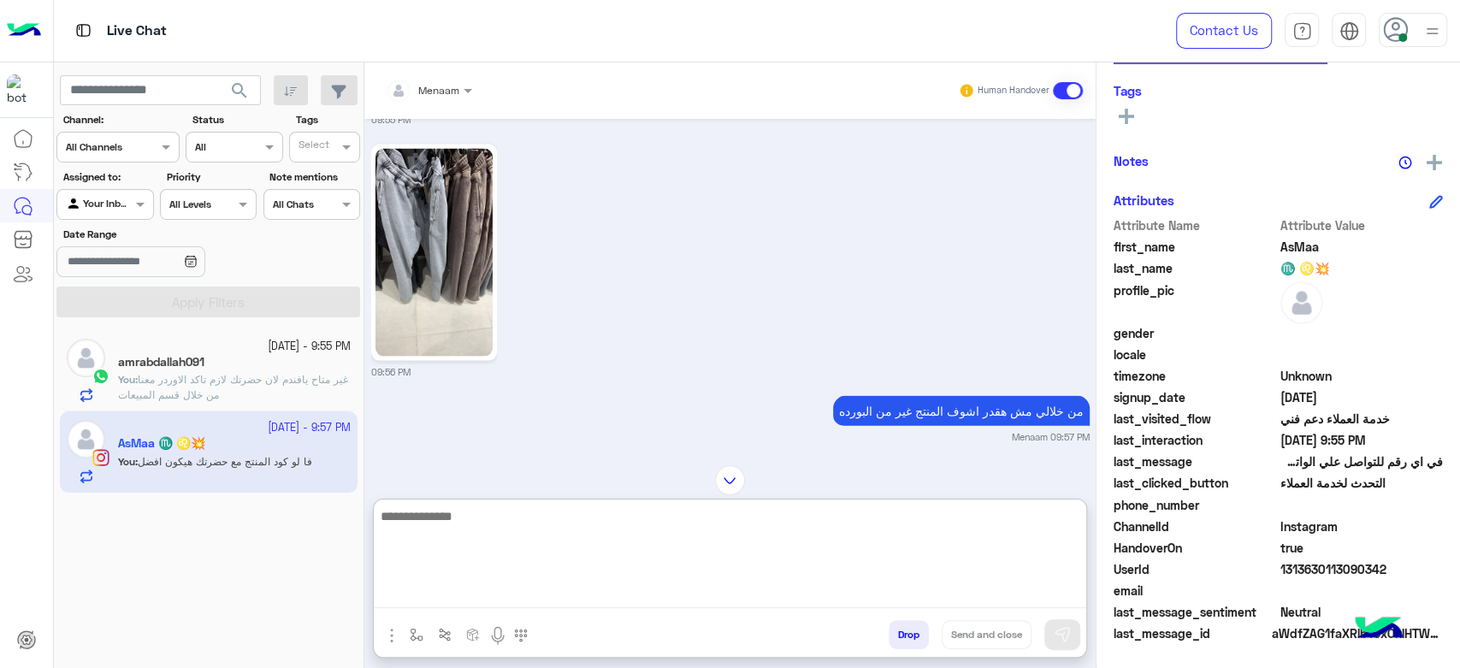
scroll to position [2390, 0]
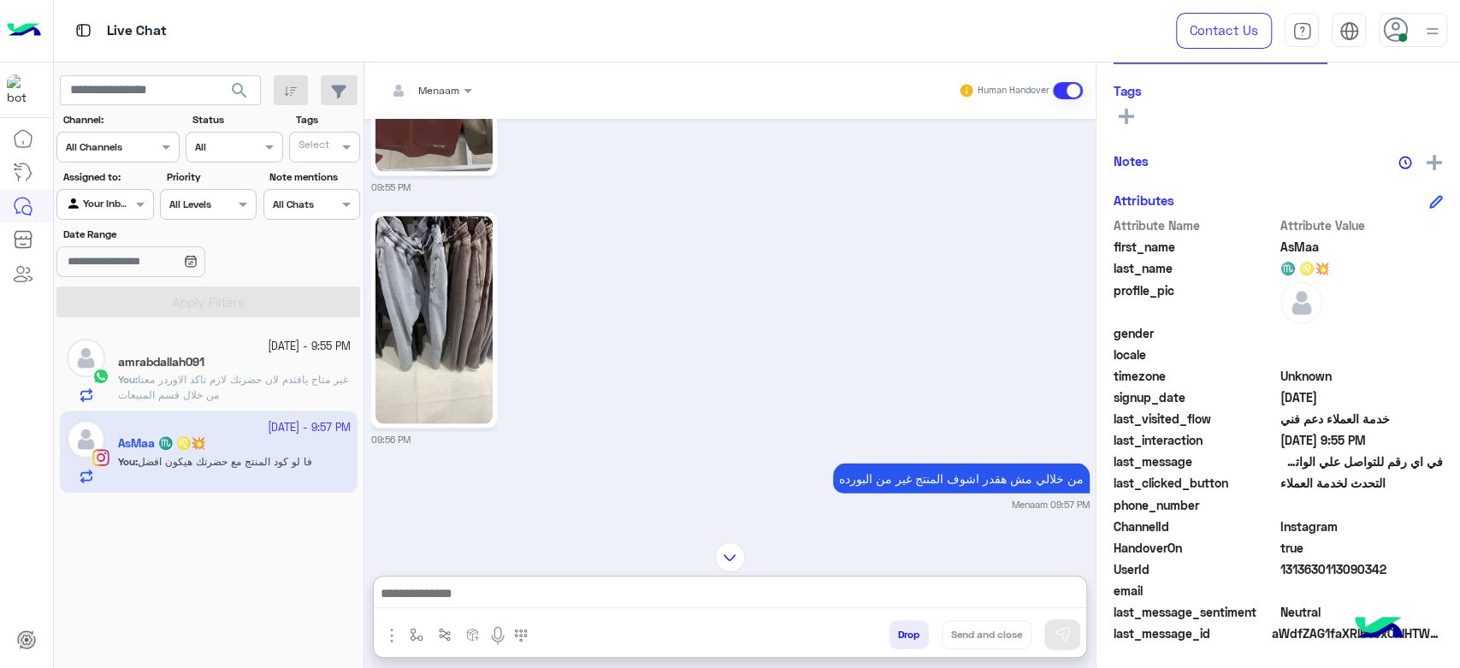
click at [477, 322] on img at bounding box center [433, 320] width 117 height 208
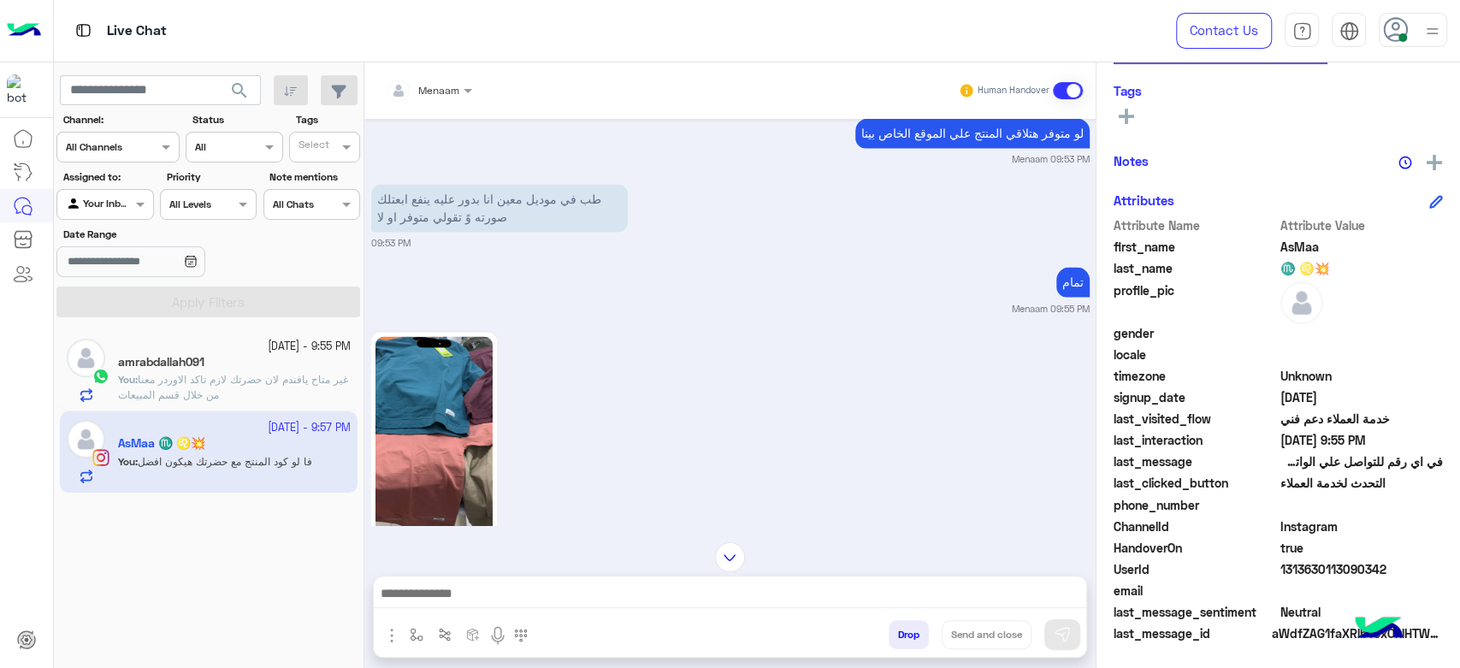
scroll to position [2200, 0]
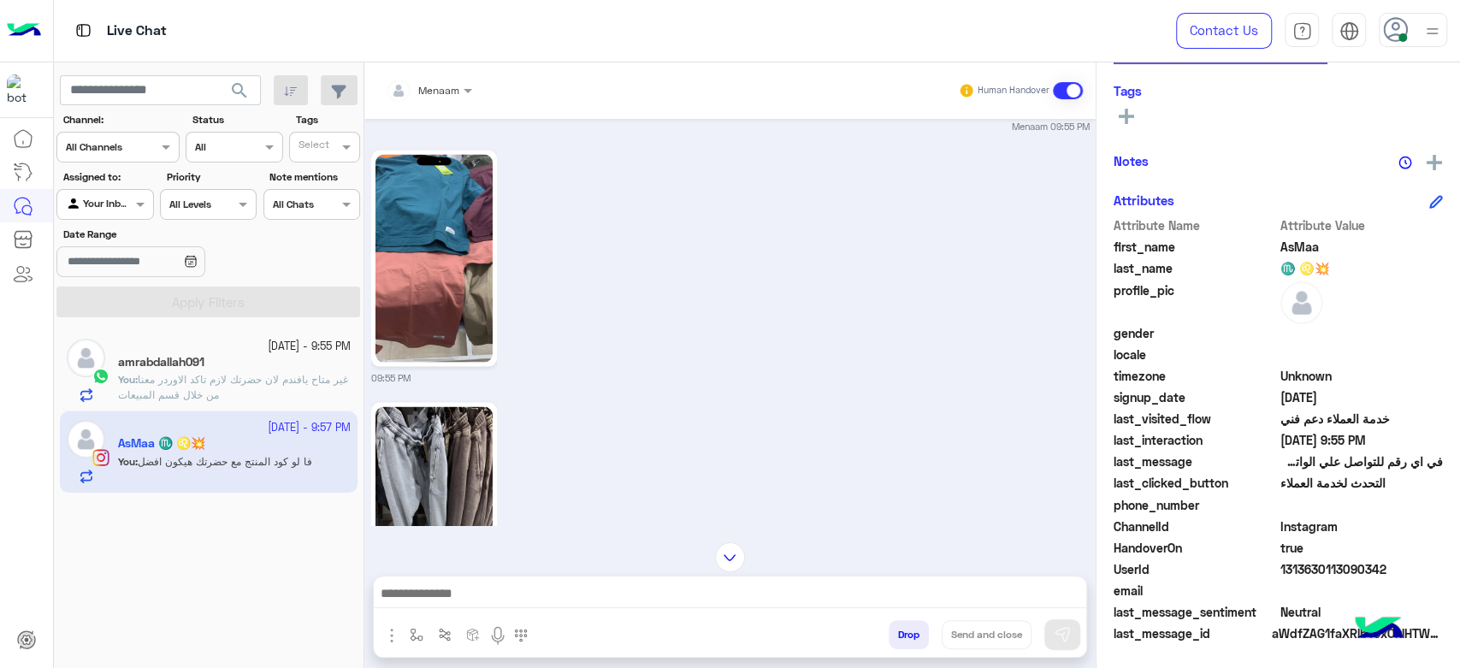
click at [442, 225] on img at bounding box center [433, 258] width 117 height 208
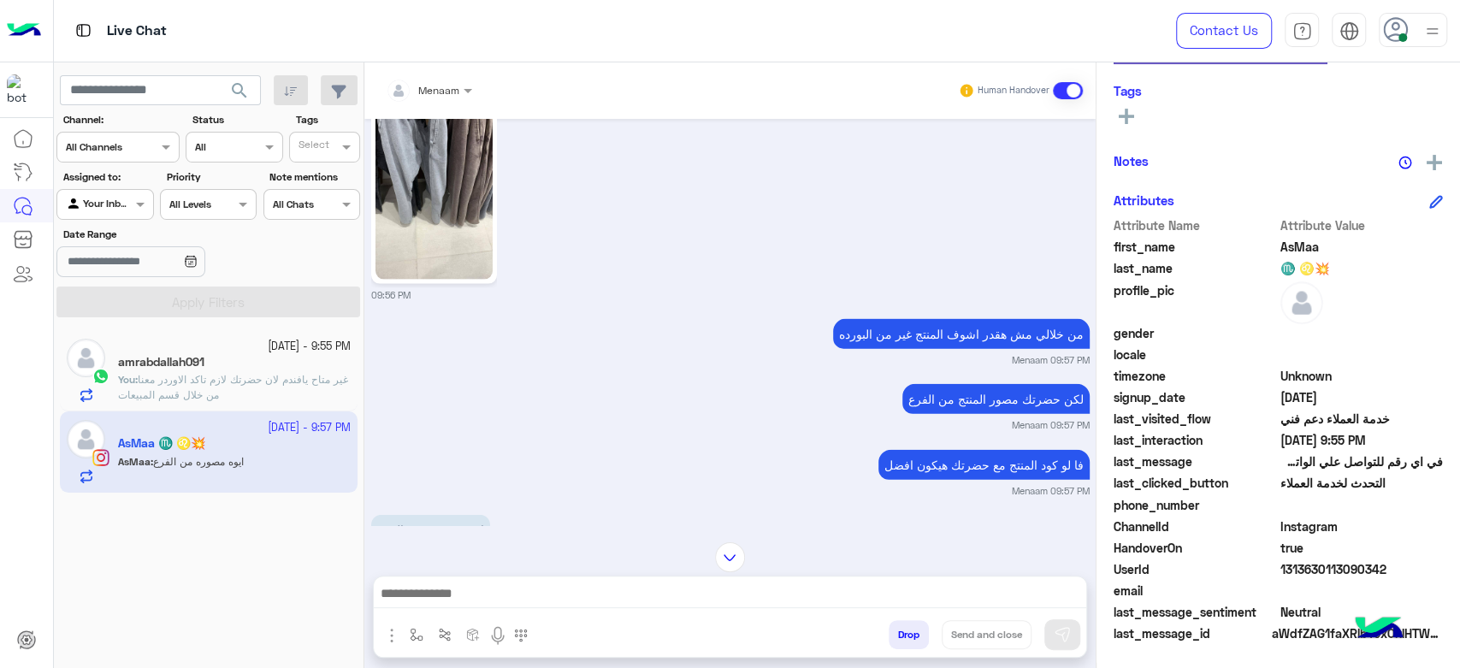
scroll to position [2569, 0]
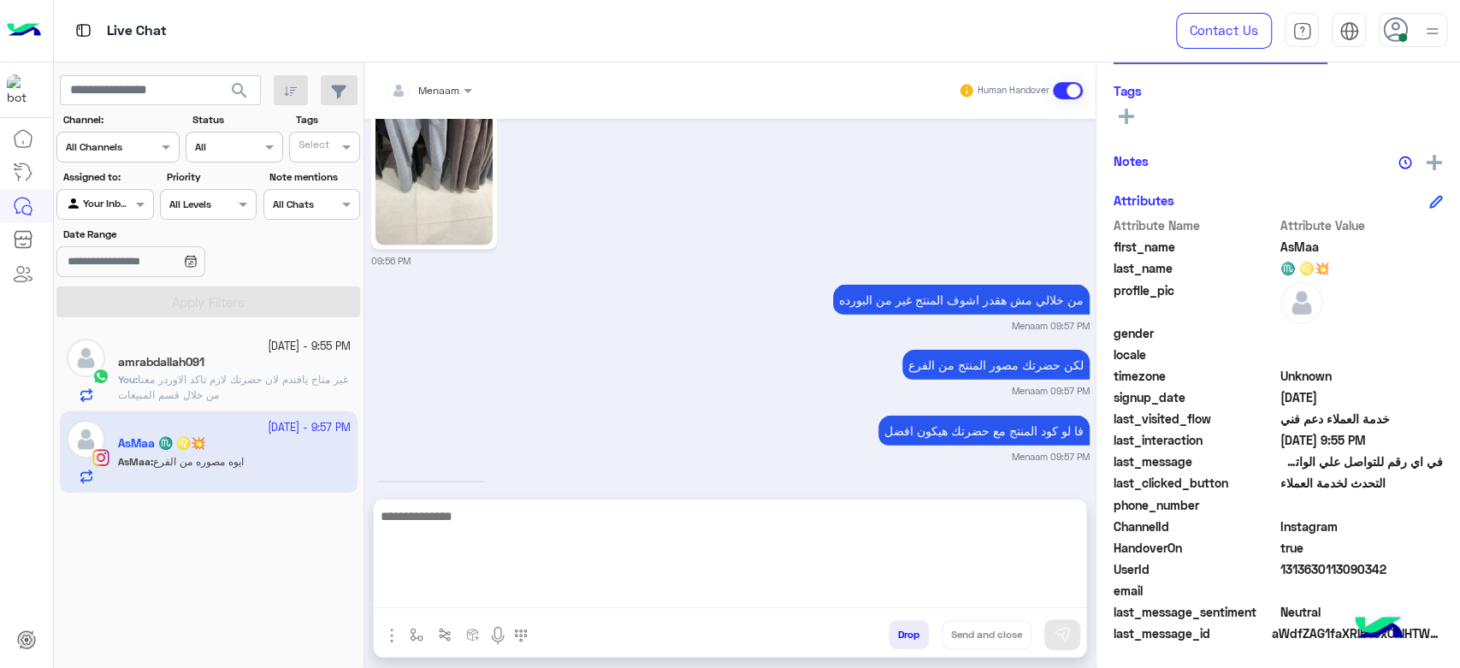
click at [459, 594] on textarea at bounding box center [730, 556] width 712 height 103
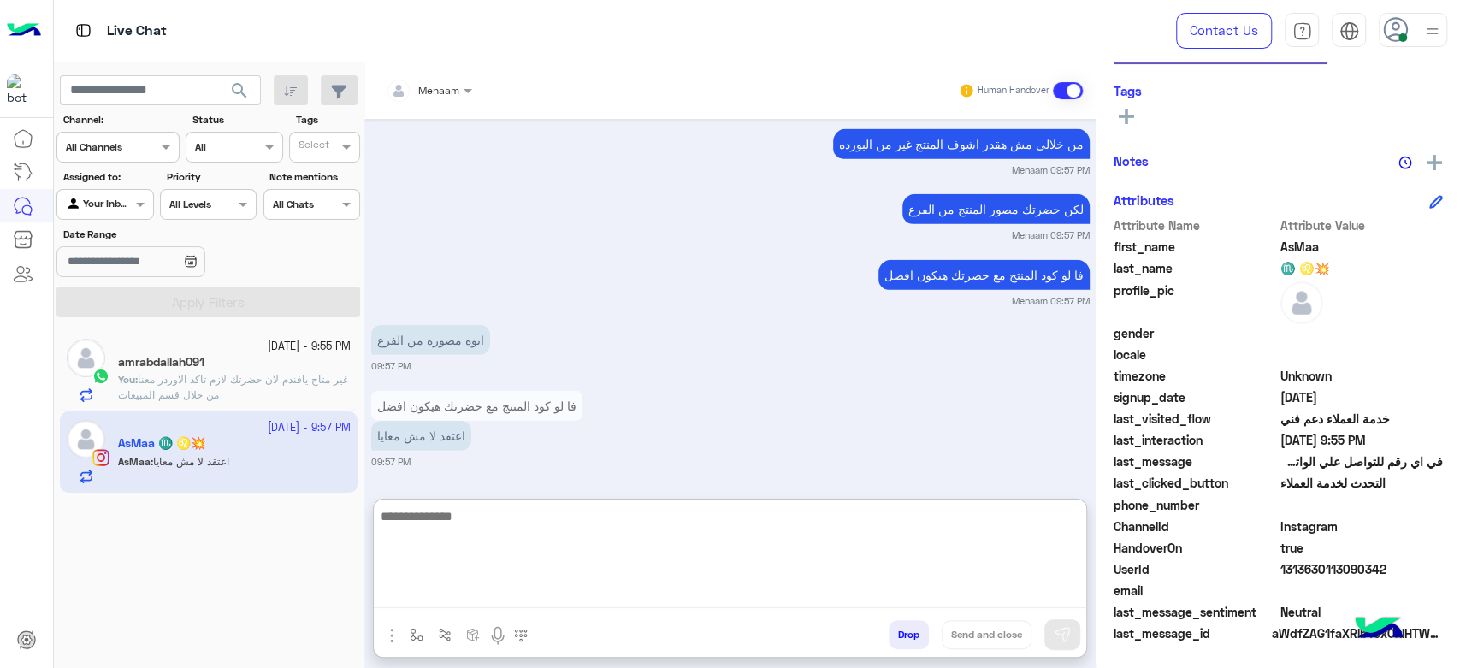
scroll to position [2742, 0]
click at [486, 528] on textarea at bounding box center [730, 556] width 712 height 103
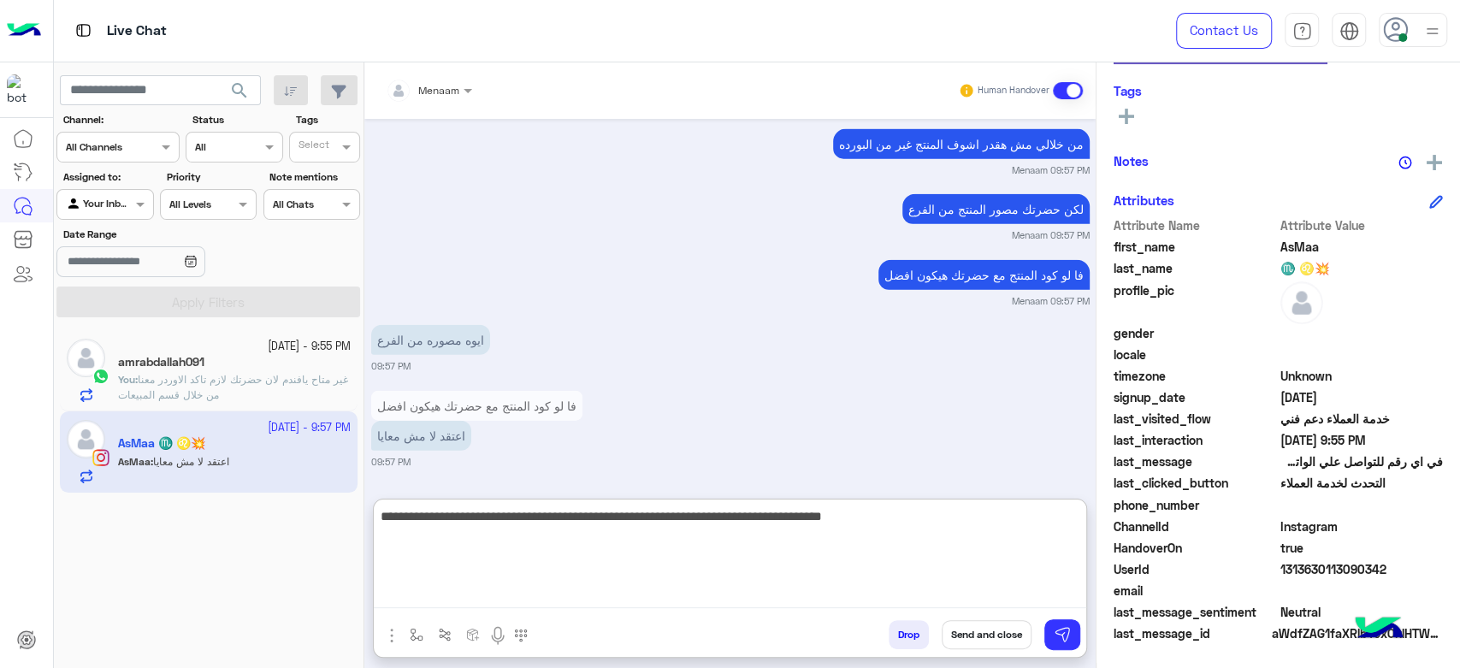
type textarea "**********"
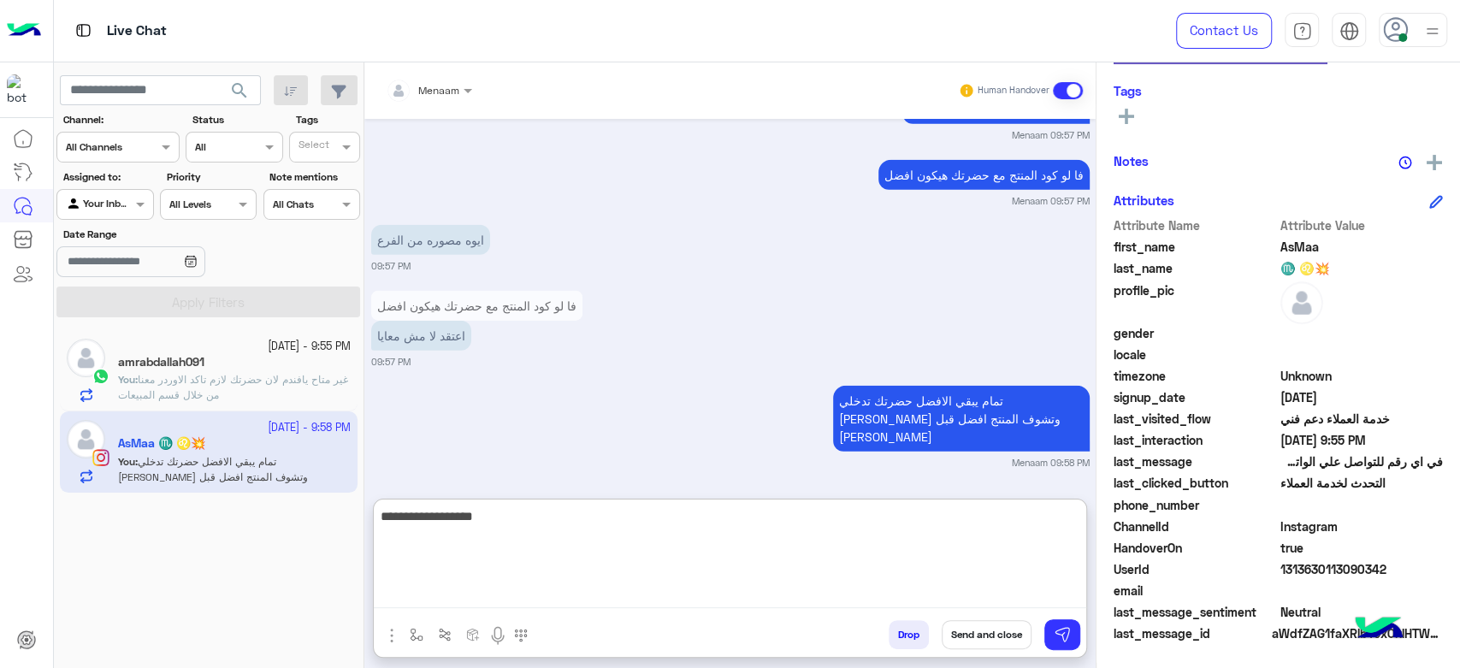
type textarea "**********"
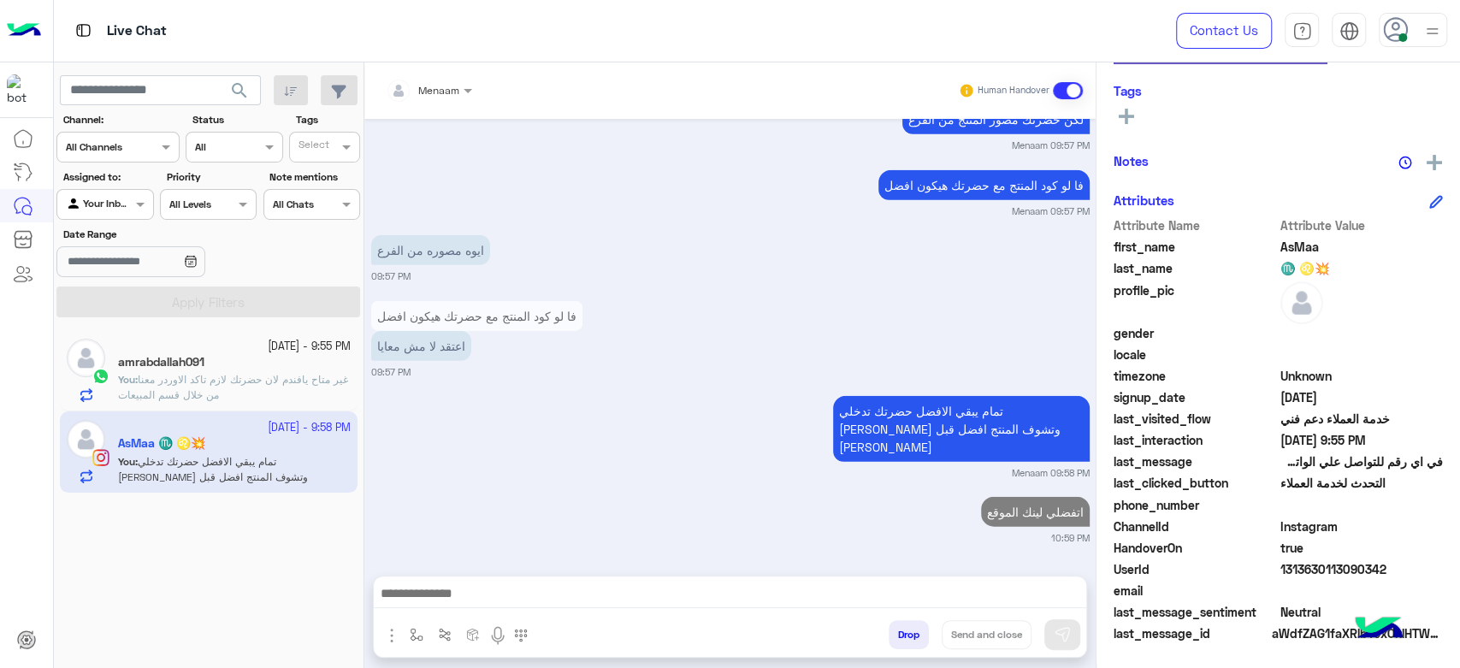
scroll to position [2813, 0]
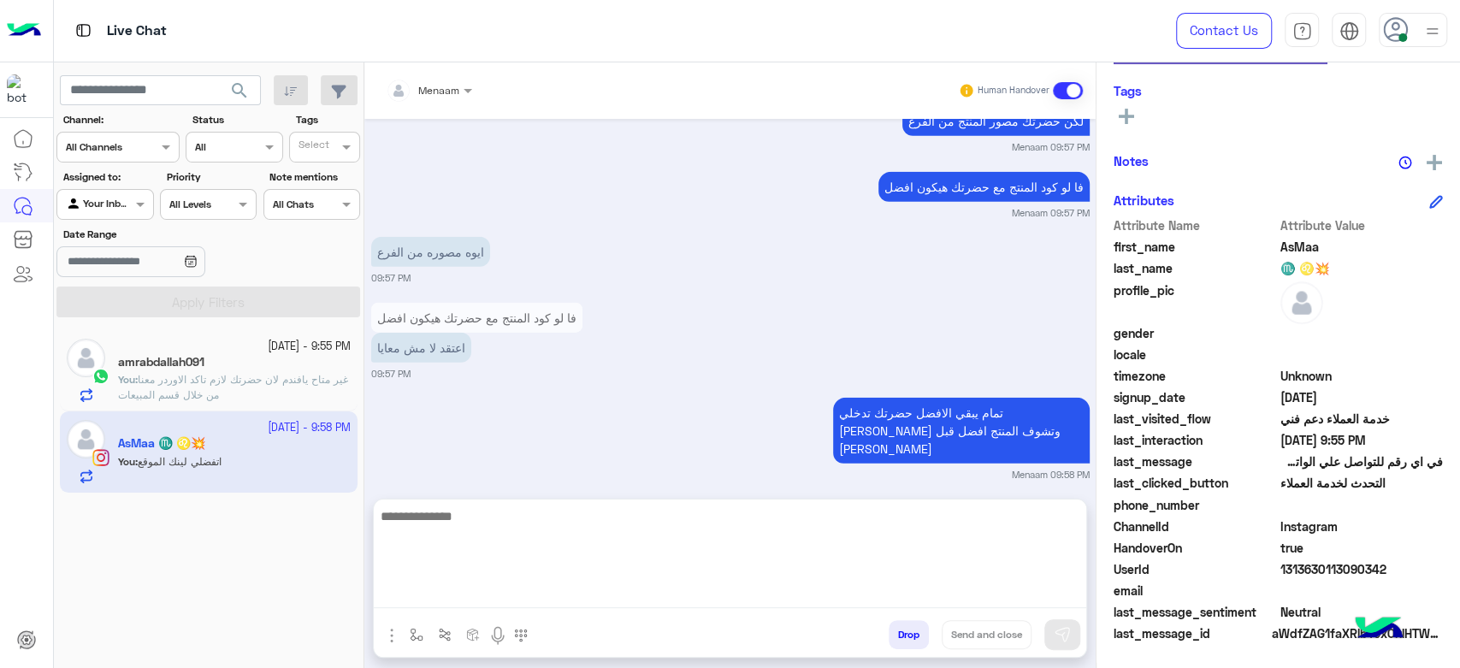
click at [505, 590] on textarea at bounding box center [730, 556] width 712 height 103
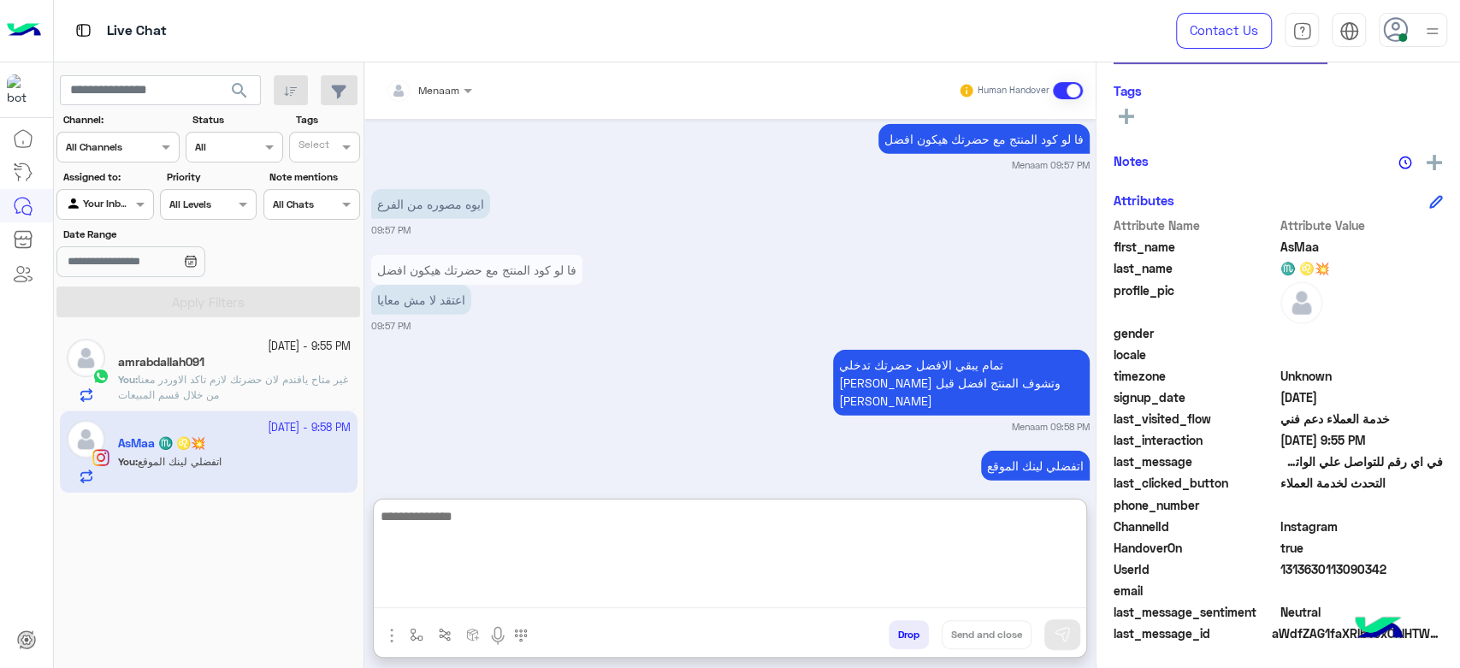
paste textarea "**********"
type textarea "**********"
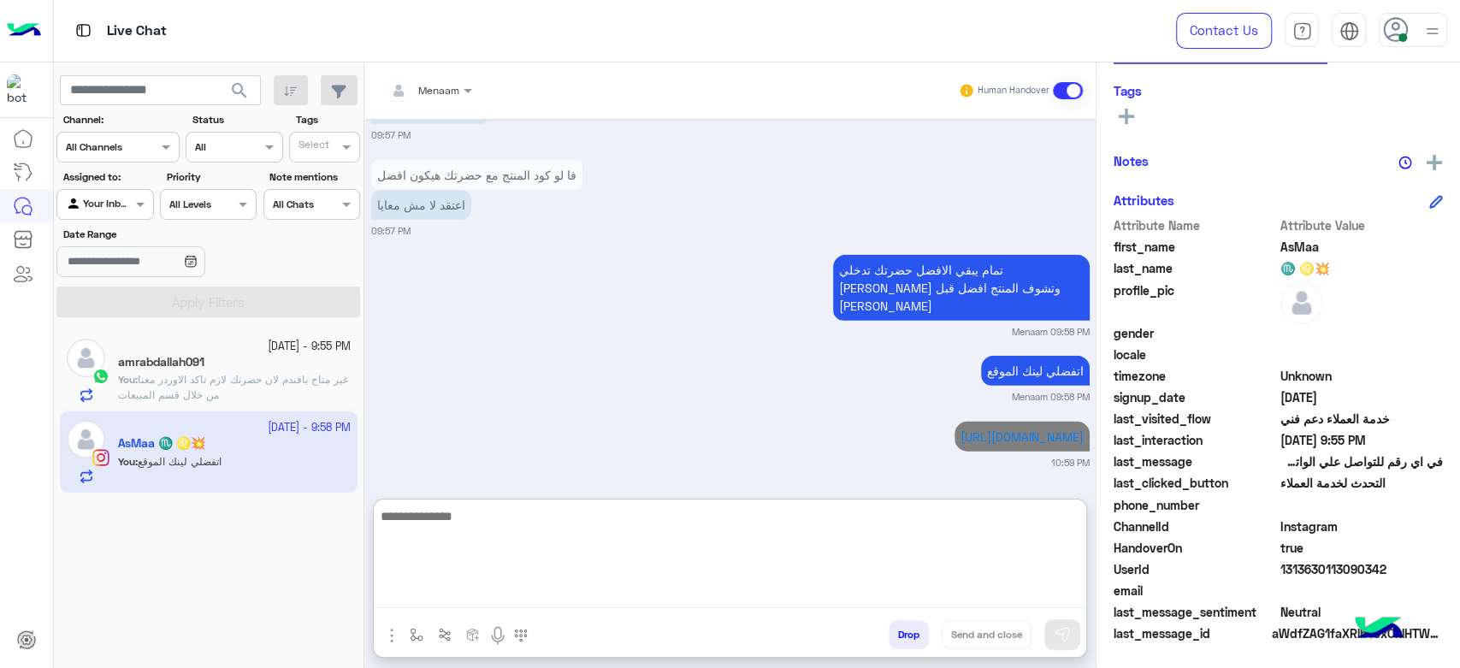
scroll to position [2956, 0]
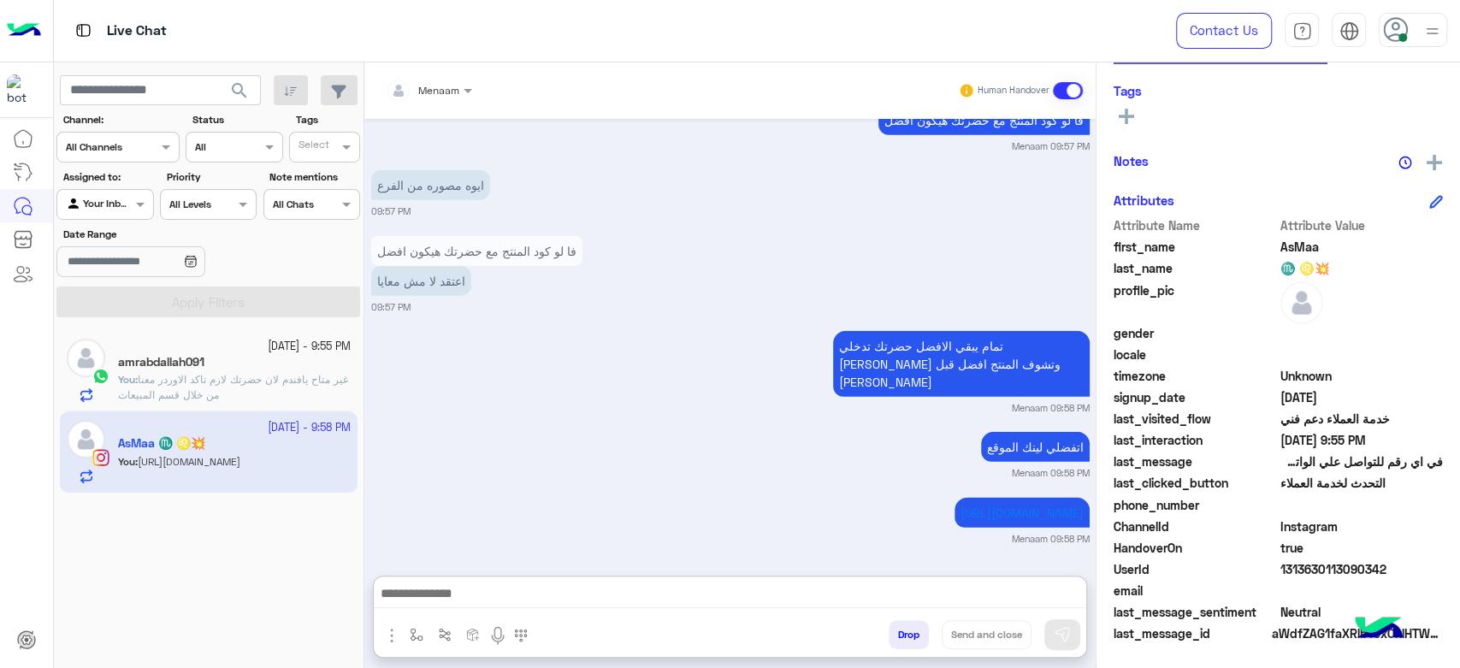
click at [121, 369] on div "amrabdallah091" at bounding box center [234, 364] width 233 height 18
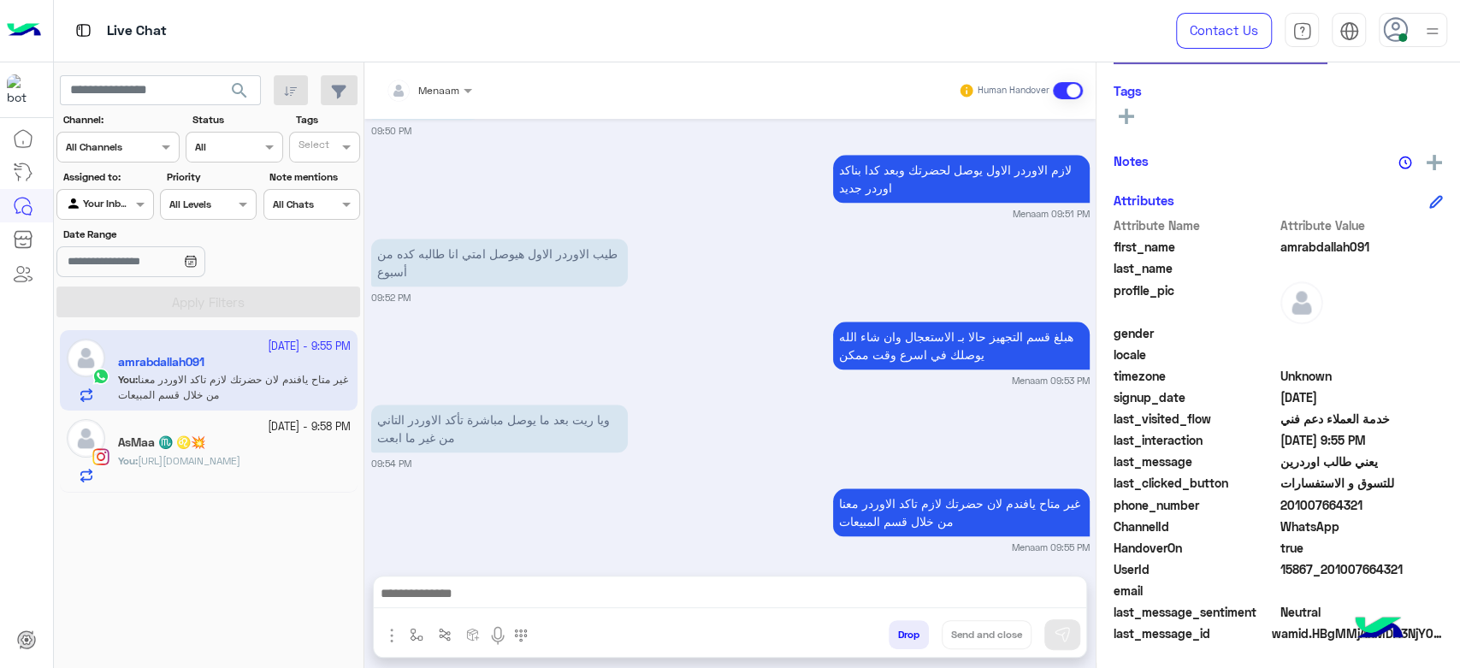
scroll to position [1036, 0]
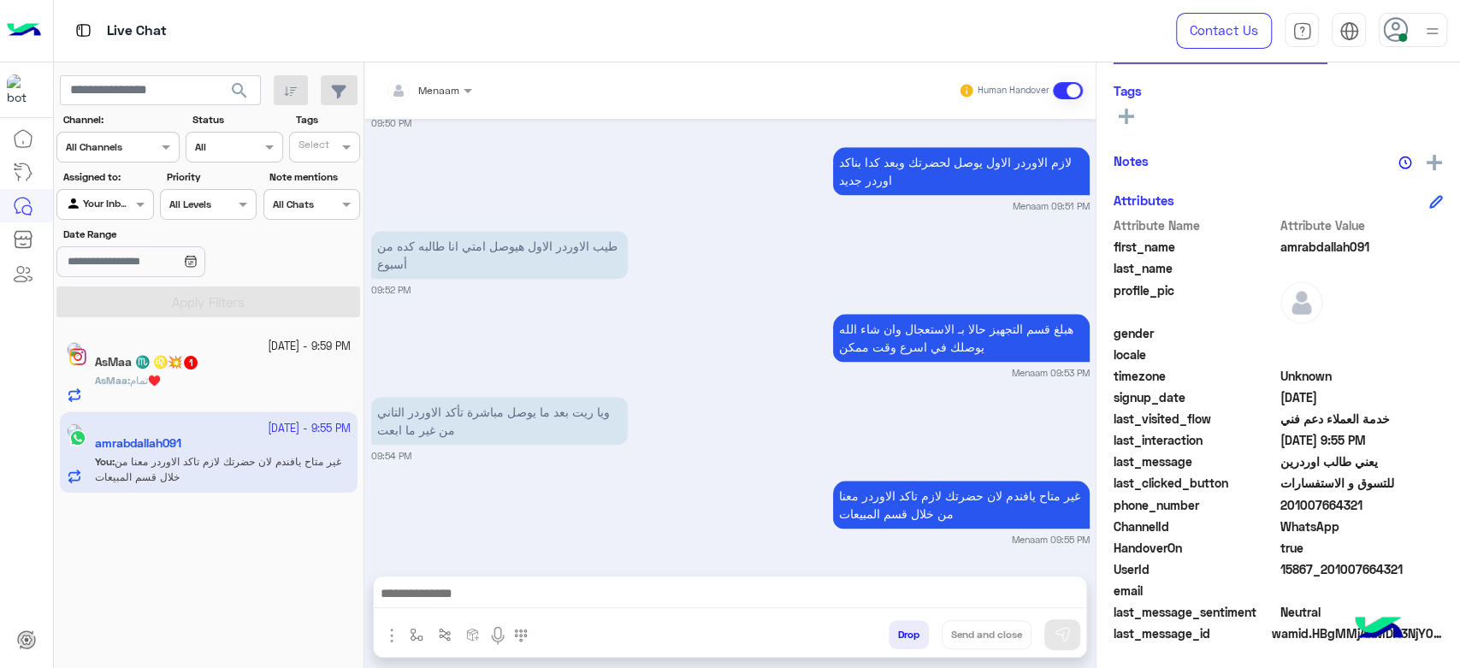
click at [260, 456] on app-inbox-user "9 October - 9:55 PM amrabdallah091 You : غير متاح يافندم لان حضرتك لازم تاكد ال…" at bounding box center [209, 452] width 298 height 80
click at [222, 367] on span "1" at bounding box center [213, 361] width 17 height 15
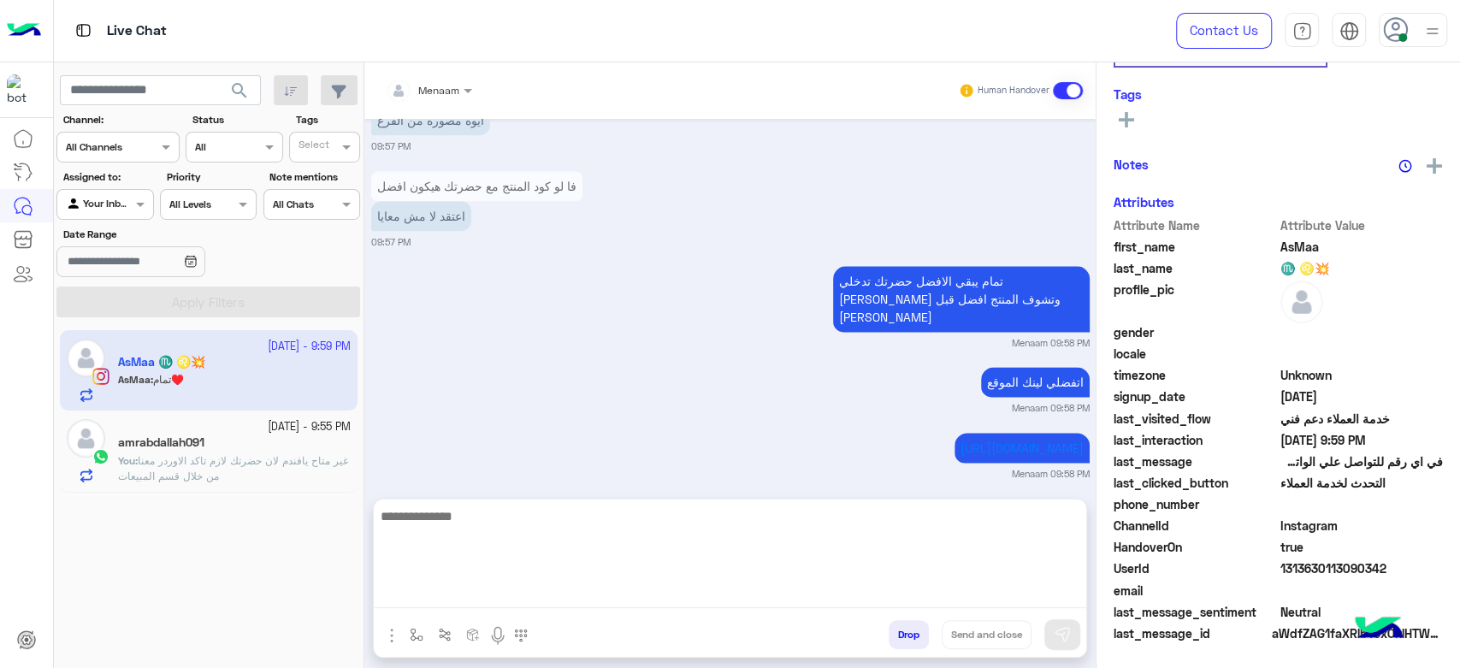
scroll to position [323, 0]
click at [478, 594] on textarea at bounding box center [730, 556] width 712 height 103
type textarea "**********"
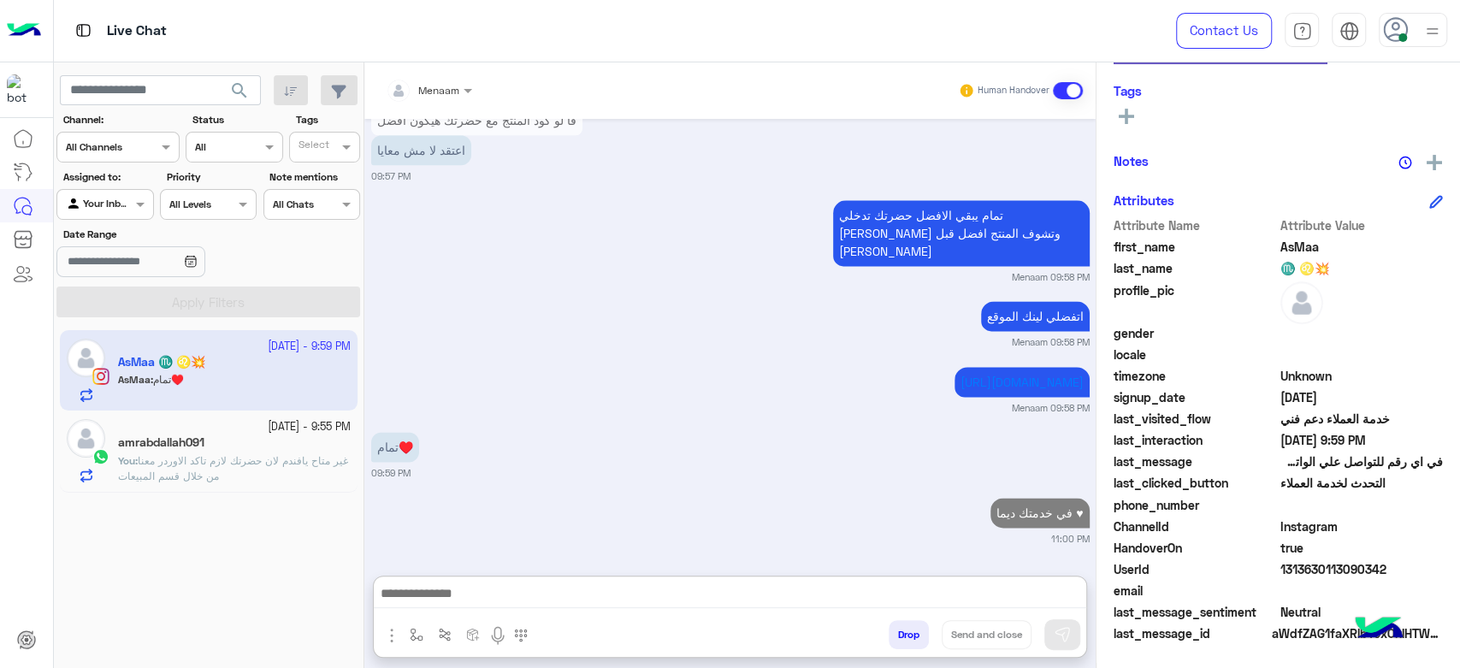
click at [911, 633] on button "Drop" at bounding box center [909, 634] width 40 height 29
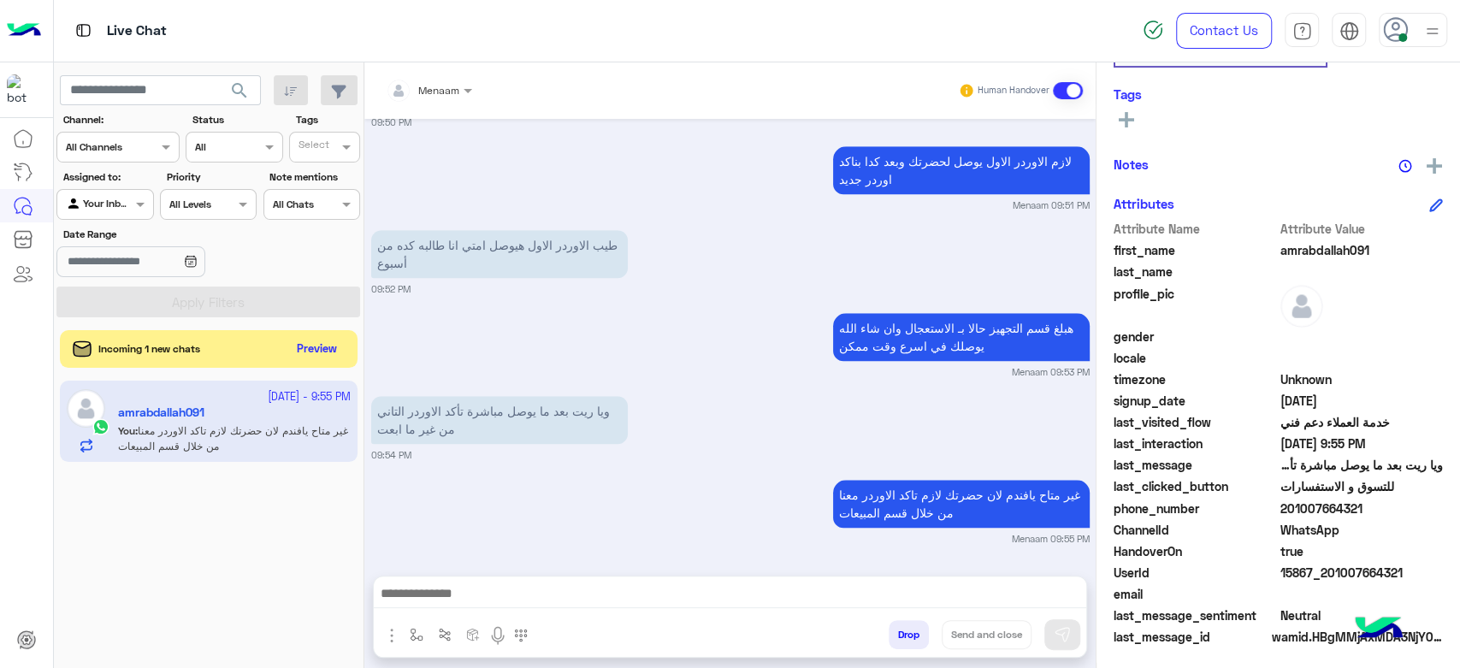
scroll to position [323, 0]
click at [341, 357] on button "Preview" at bounding box center [318, 348] width 53 height 23
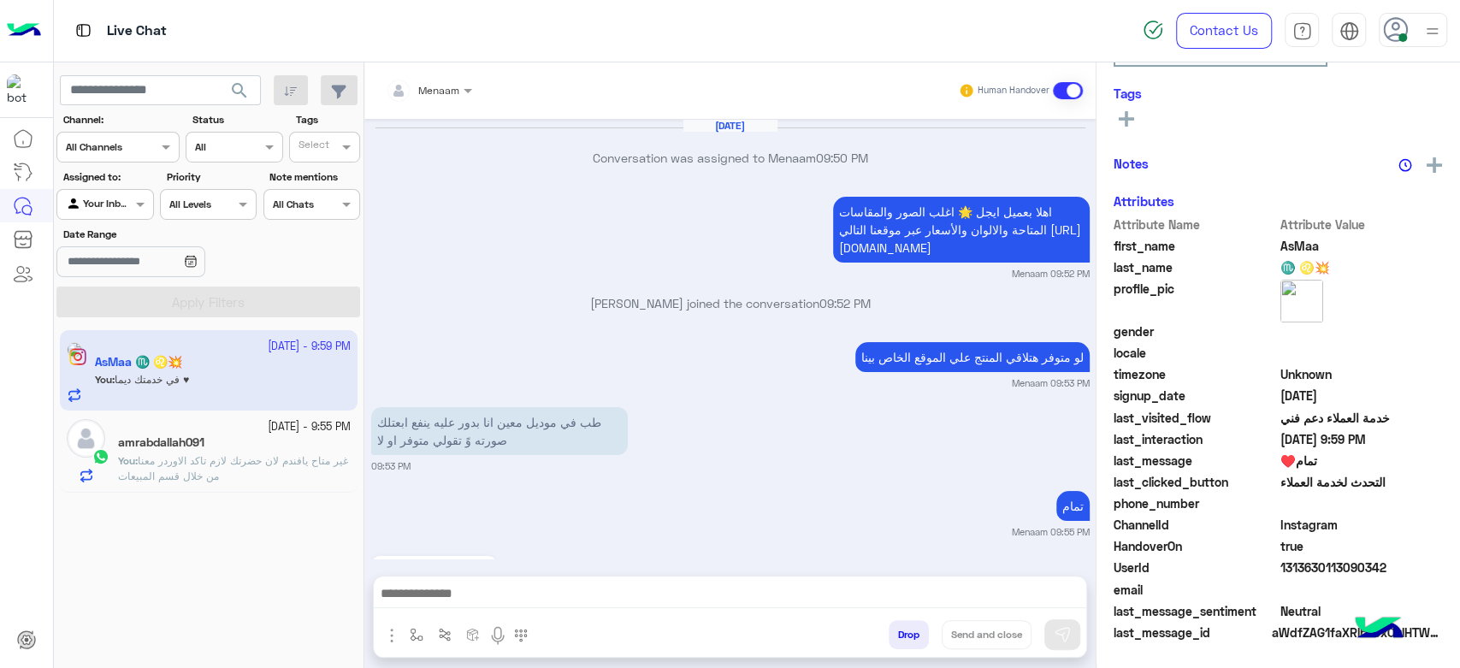
scroll to position [320, 0]
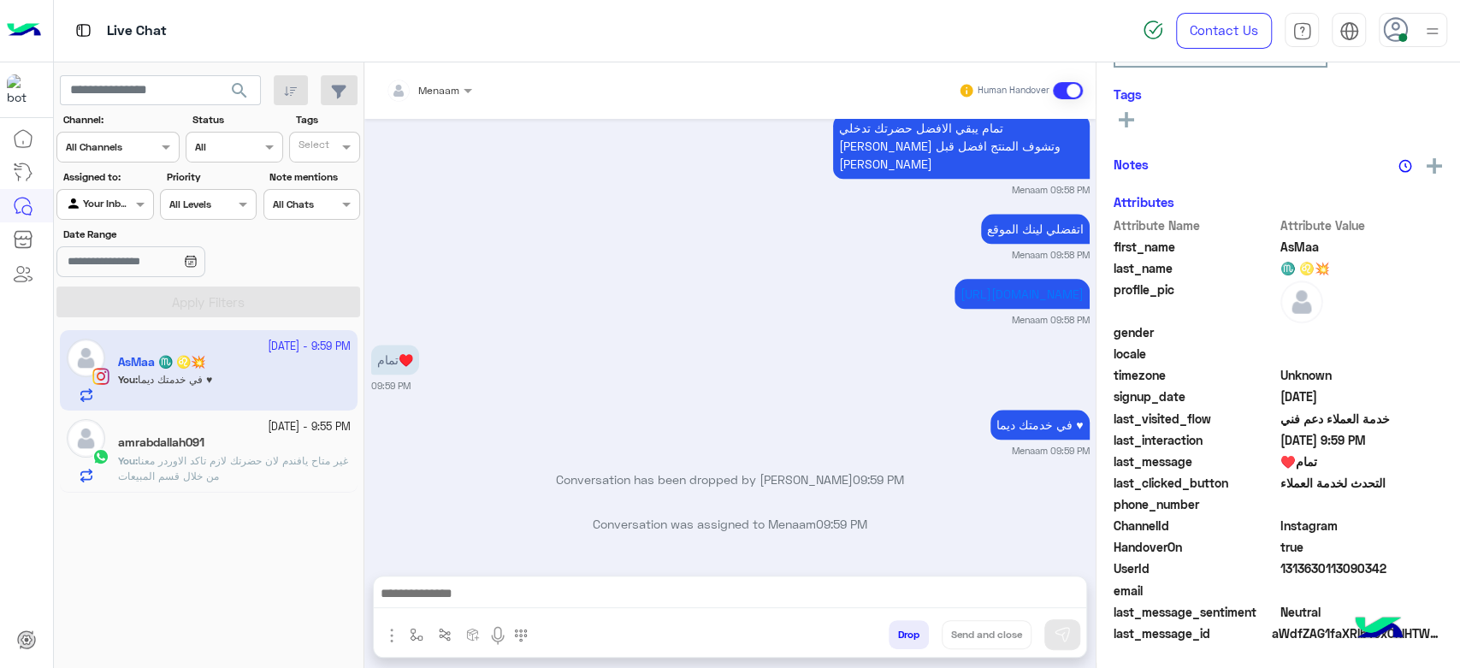
click at [242, 371] on app-inbox-user "9 October - 9:59 PM AsMaa ♏ ♌💥 You : في خدمتك ديما ♥" at bounding box center [209, 370] width 298 height 80
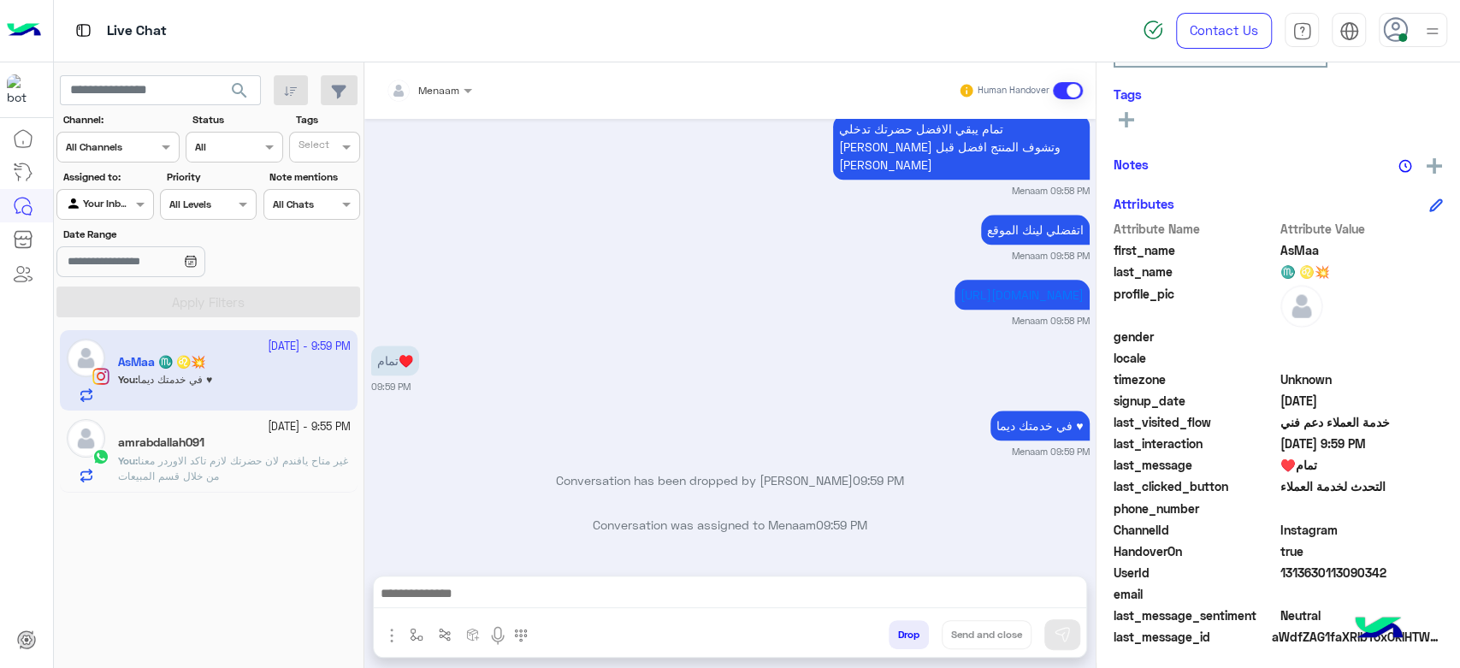
scroll to position [323, 0]
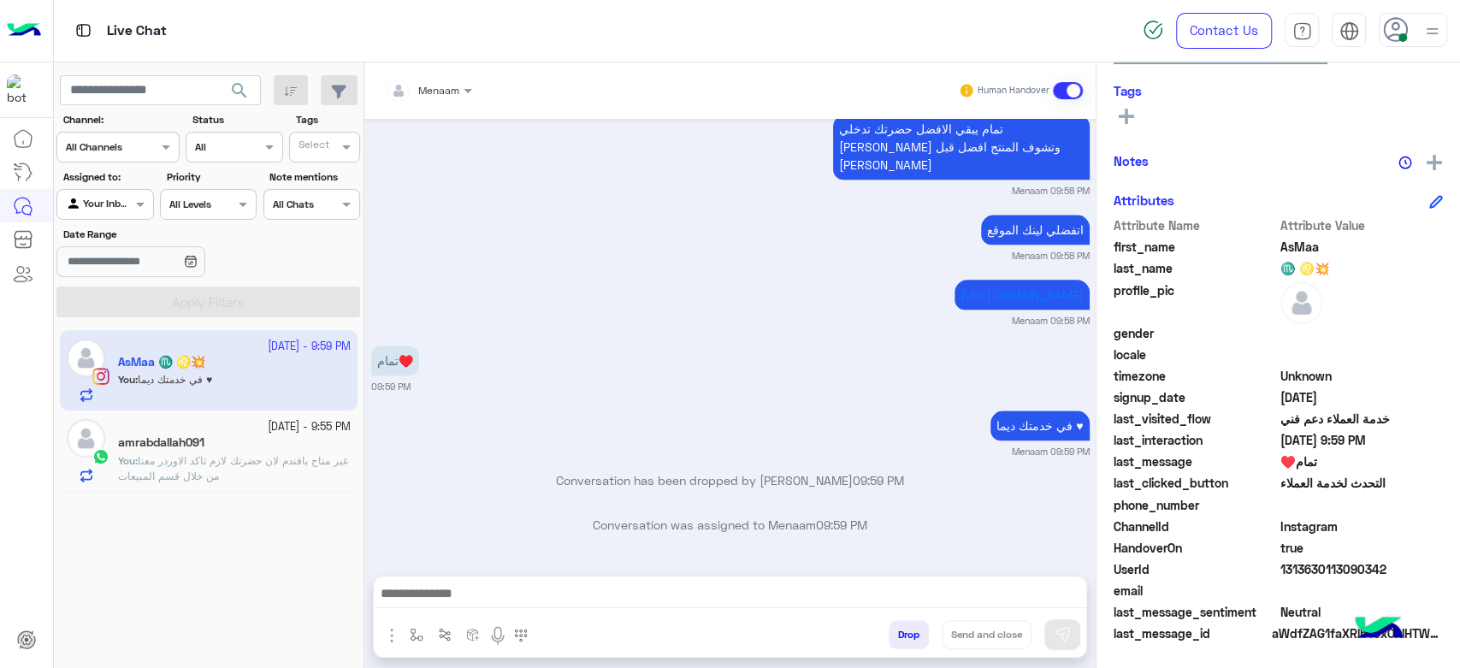
click at [896, 637] on button "Drop" at bounding box center [909, 634] width 40 height 29
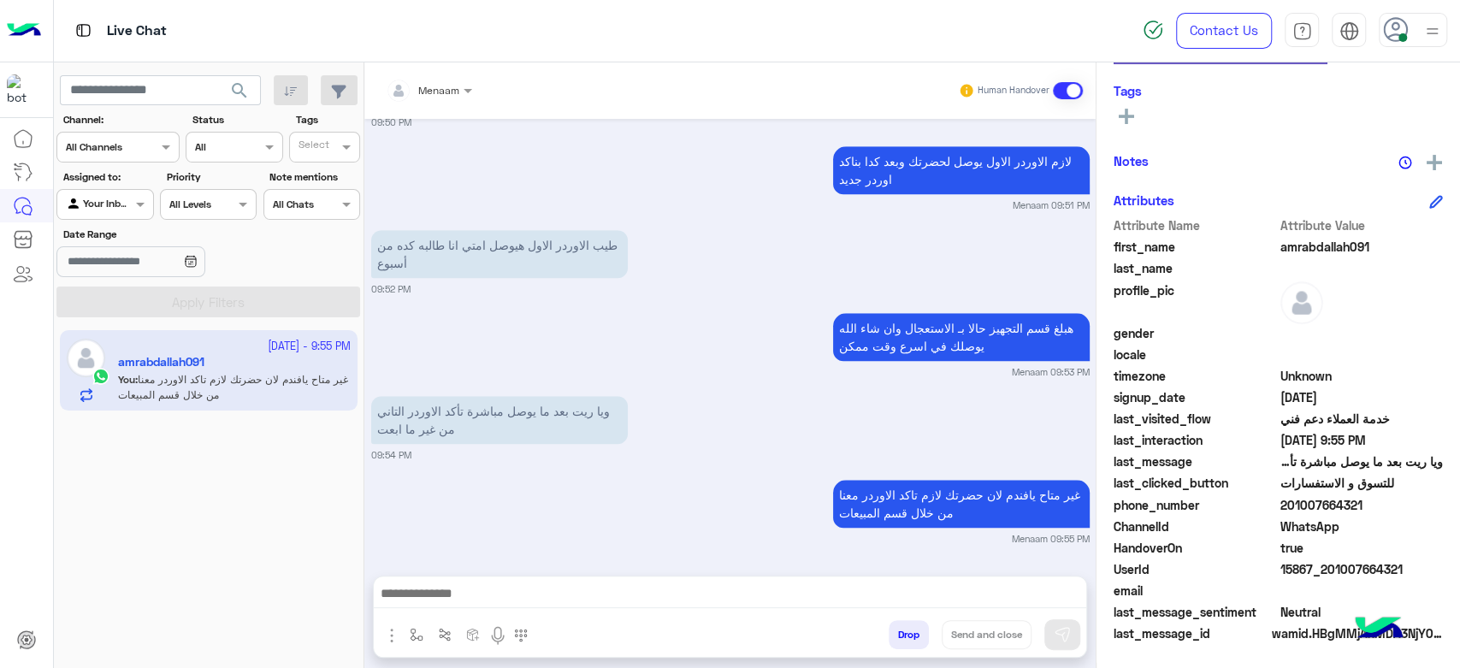
scroll to position [1036, 0]
click at [904, 633] on button "Drop" at bounding box center [909, 634] width 40 height 29
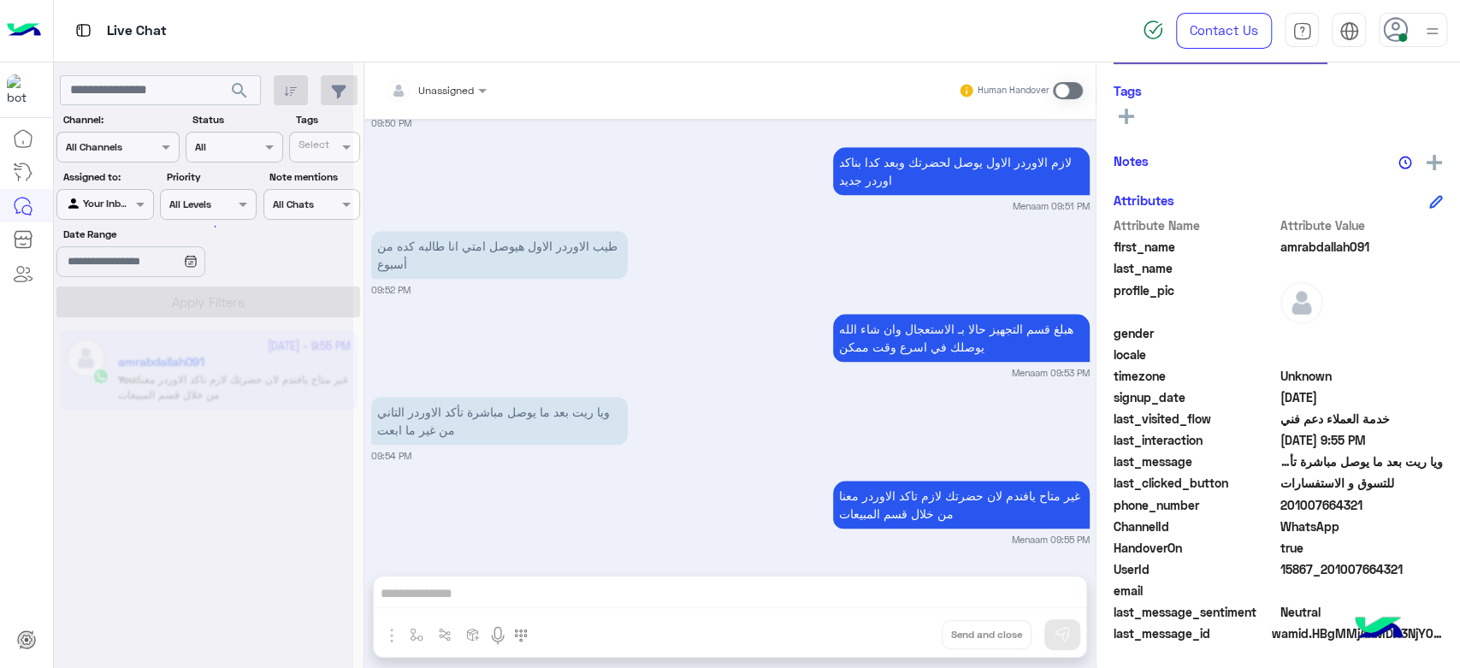
scroll to position [1080, 0]
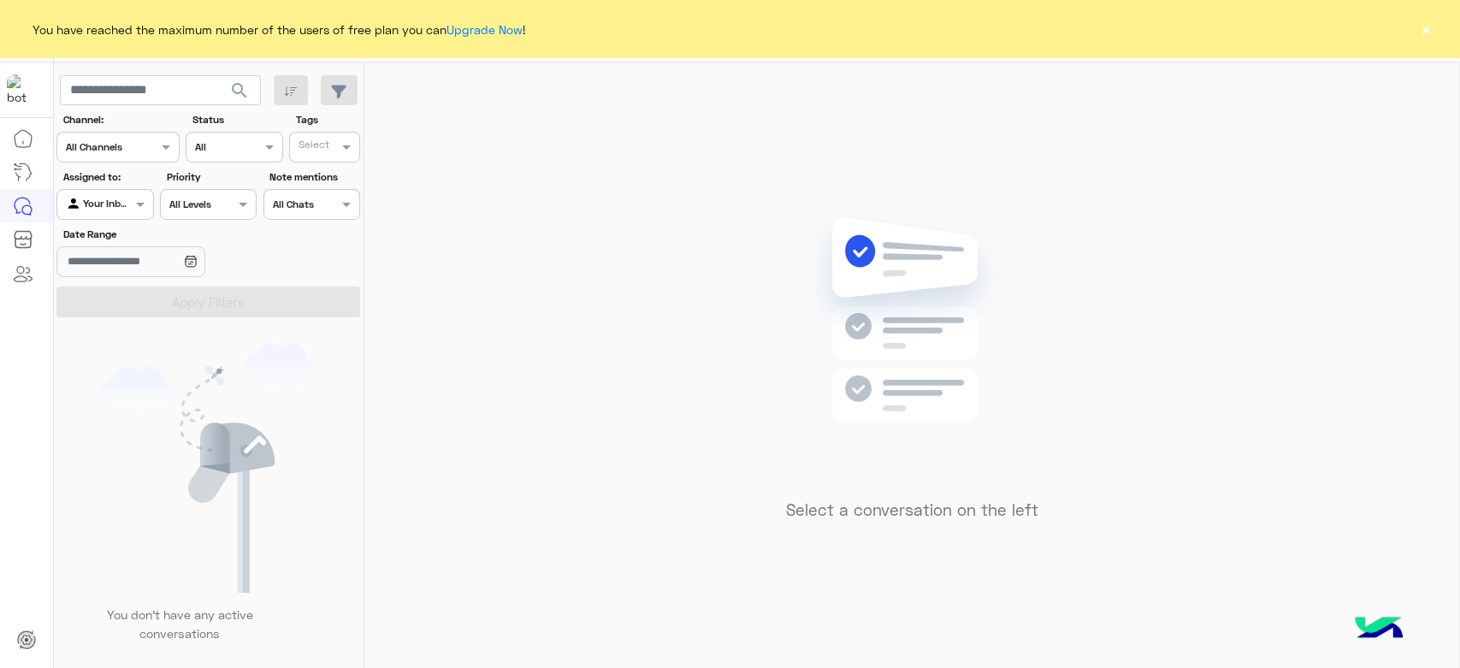
click at [1440, 18] on div "You have reached the maximum number of the users of free plan you can Upgrade N…" at bounding box center [730, 29] width 1460 height 58
click at [1433, 24] on button "×" at bounding box center [1425, 29] width 17 height 17
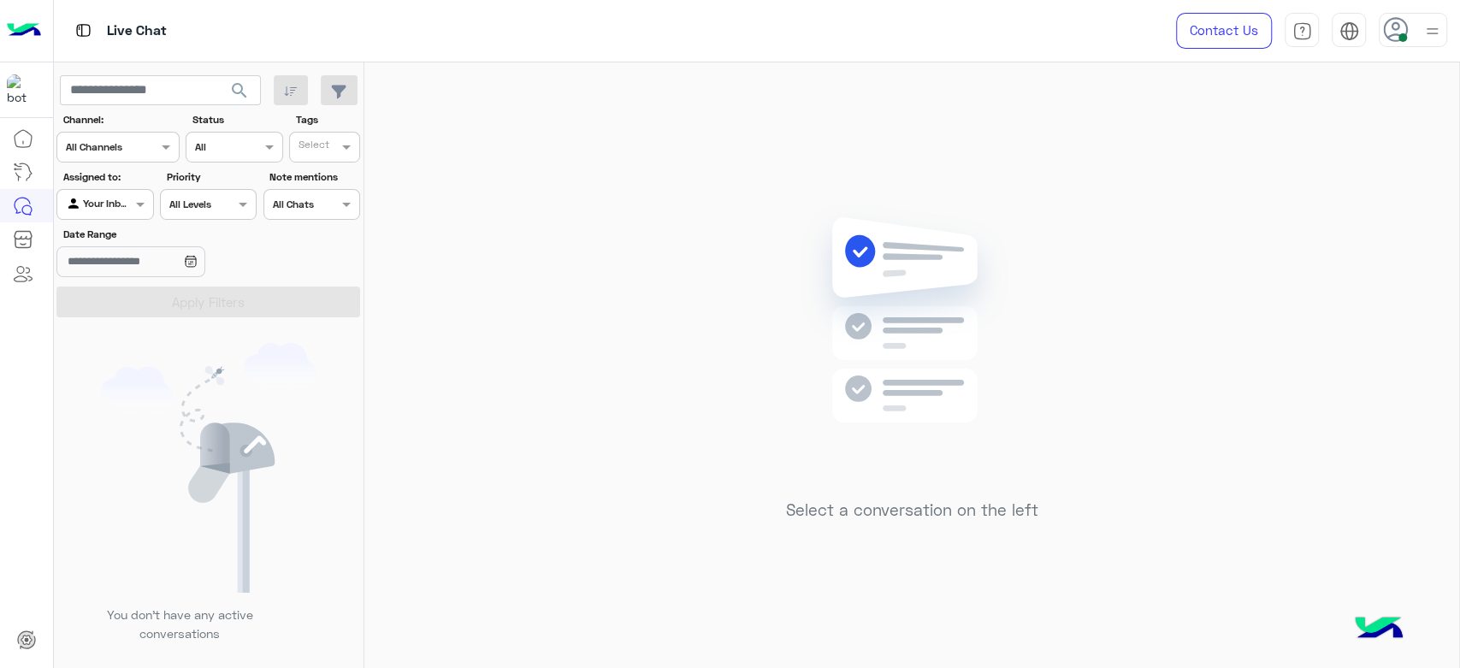
click at [424, 637] on div "Select a conversation on the left" at bounding box center [911, 368] width 1095 height 612
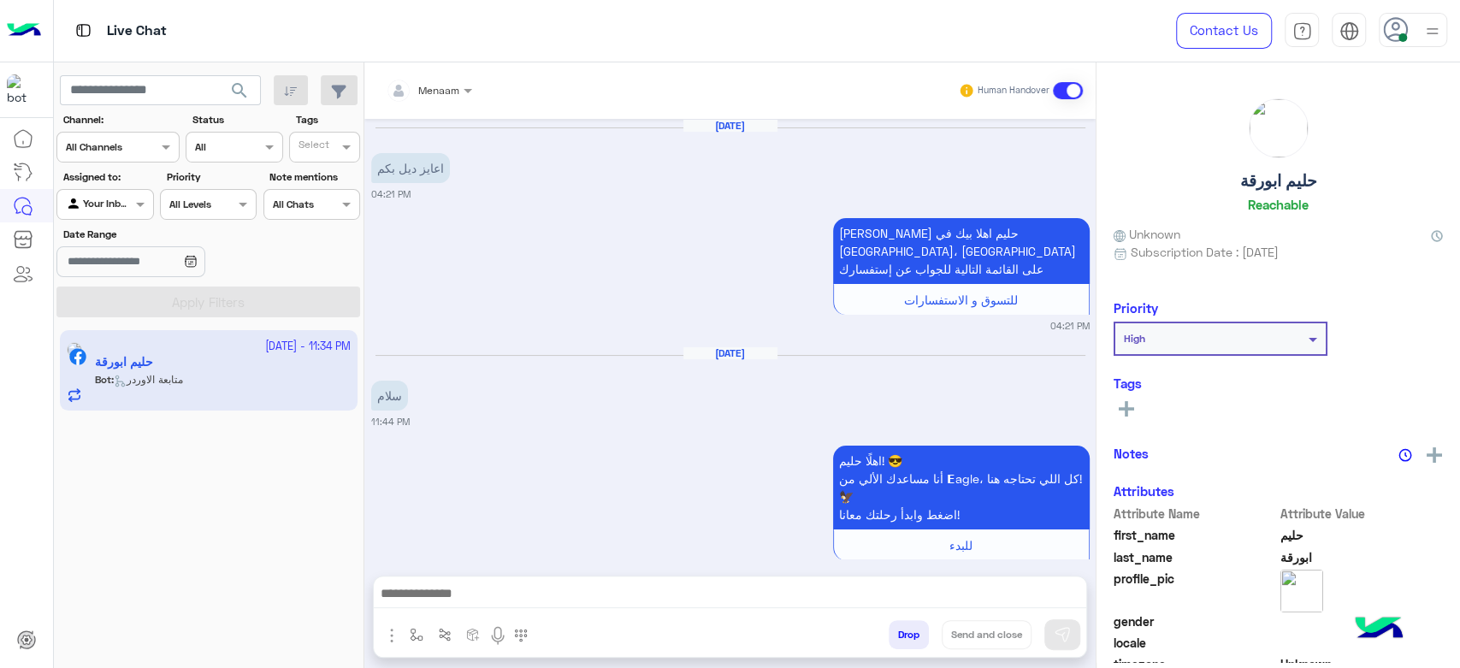
scroll to position [1781, 0]
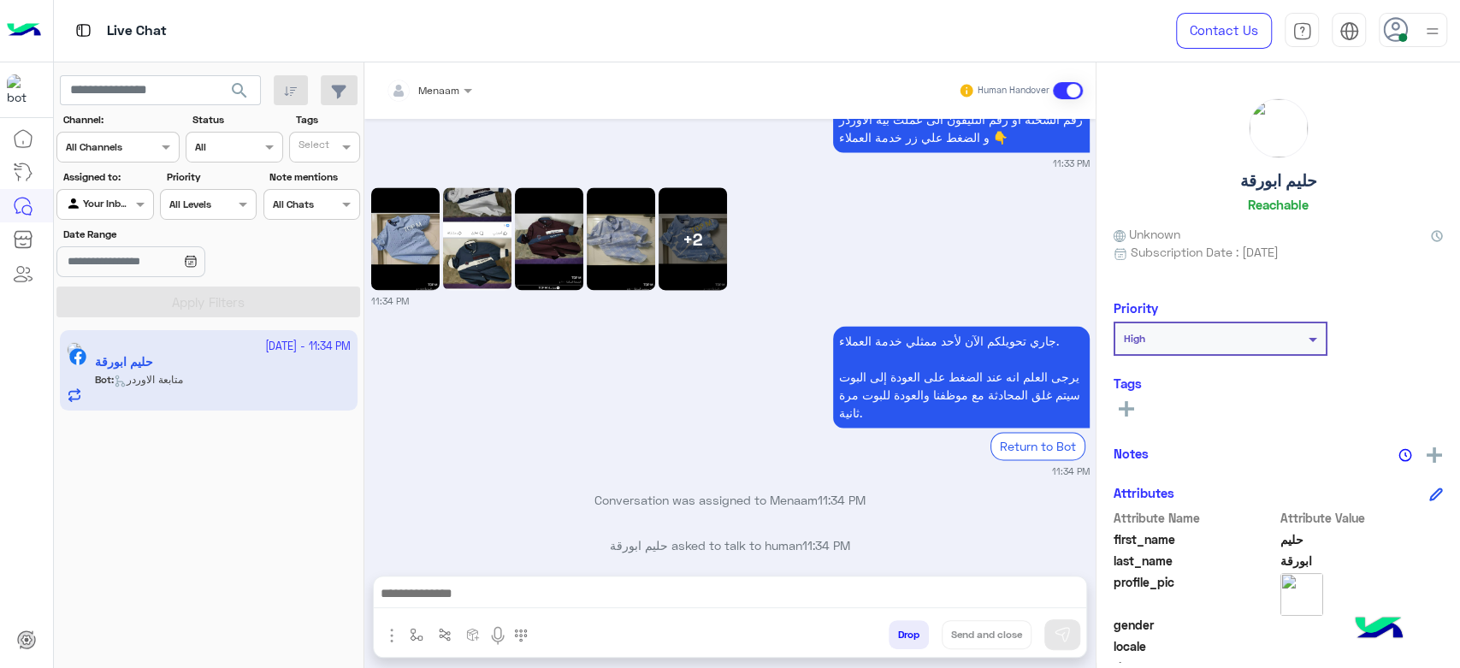
click at [431, 238] on img at bounding box center [405, 238] width 68 height 103
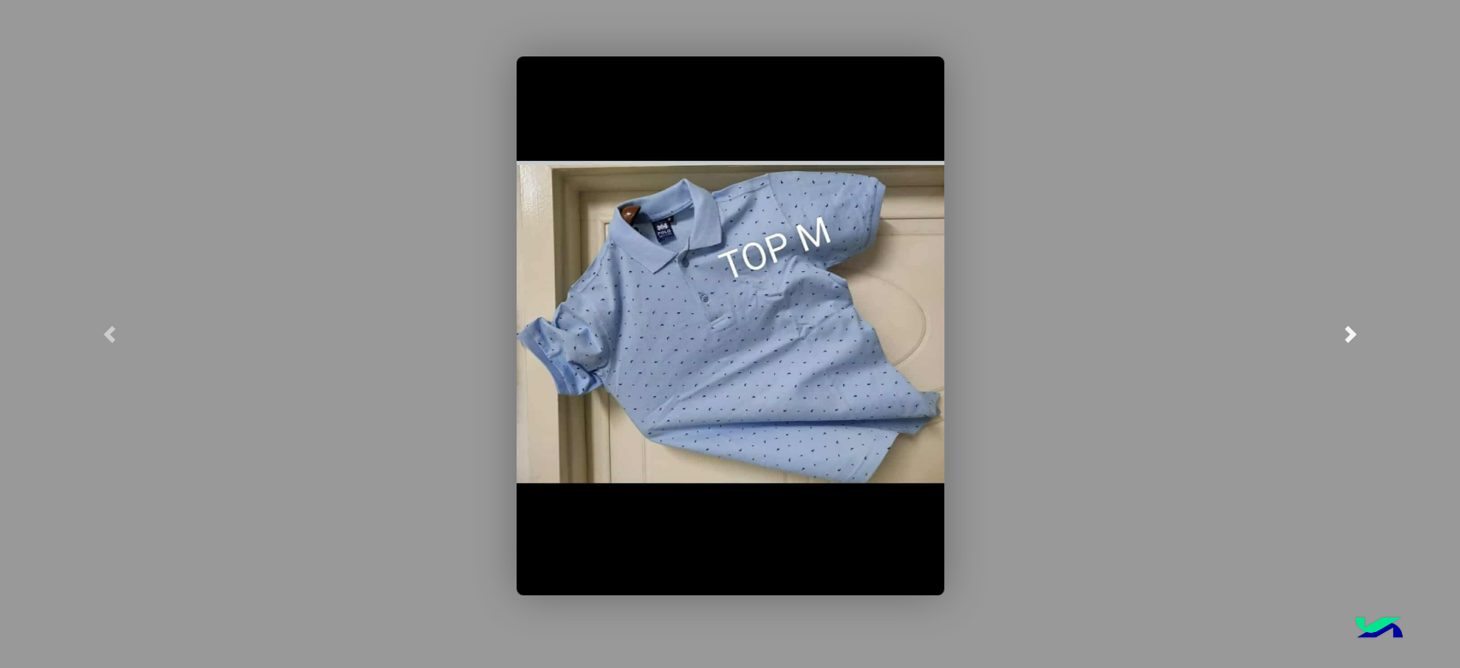
click at [1348, 340] on span at bounding box center [1350, 334] width 17 height 17
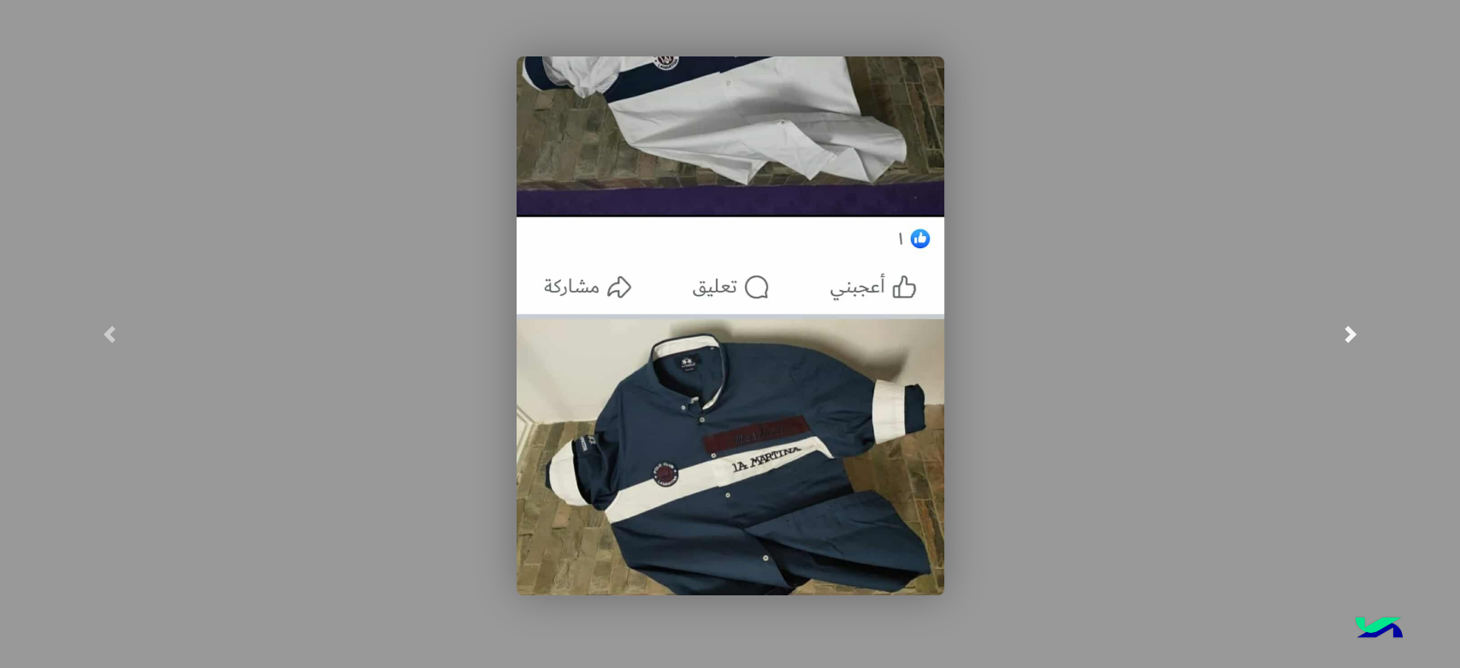
click at [1348, 338] on span at bounding box center [1350, 334] width 17 height 17
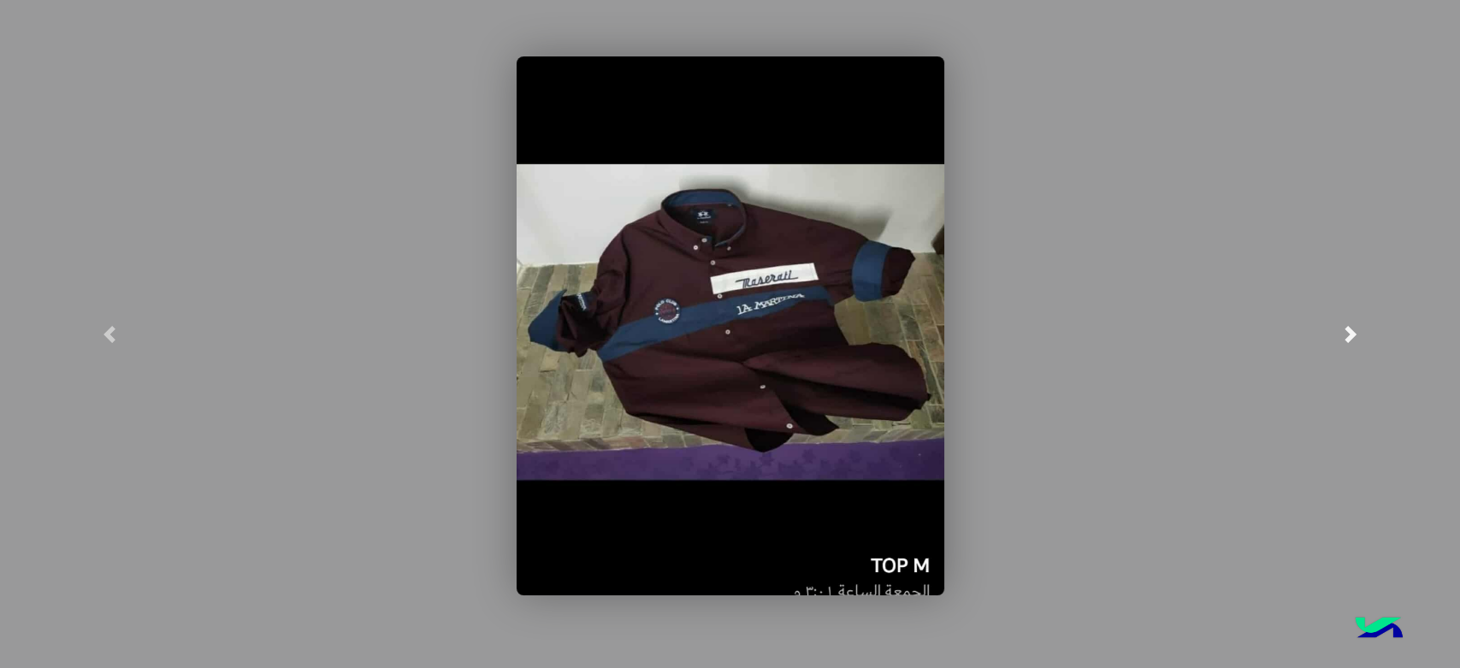
click at [1348, 338] on span at bounding box center [1350, 334] width 17 height 17
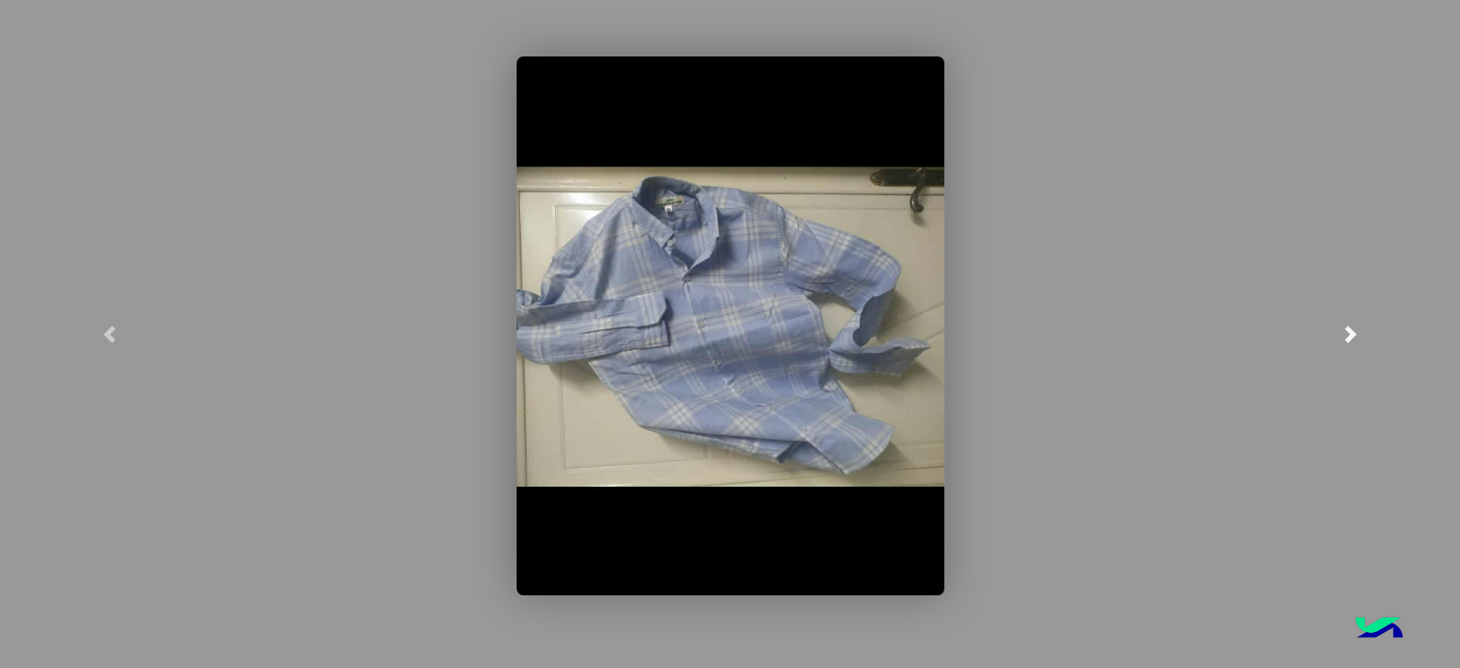
click at [1348, 338] on span at bounding box center [1350, 334] width 17 height 17
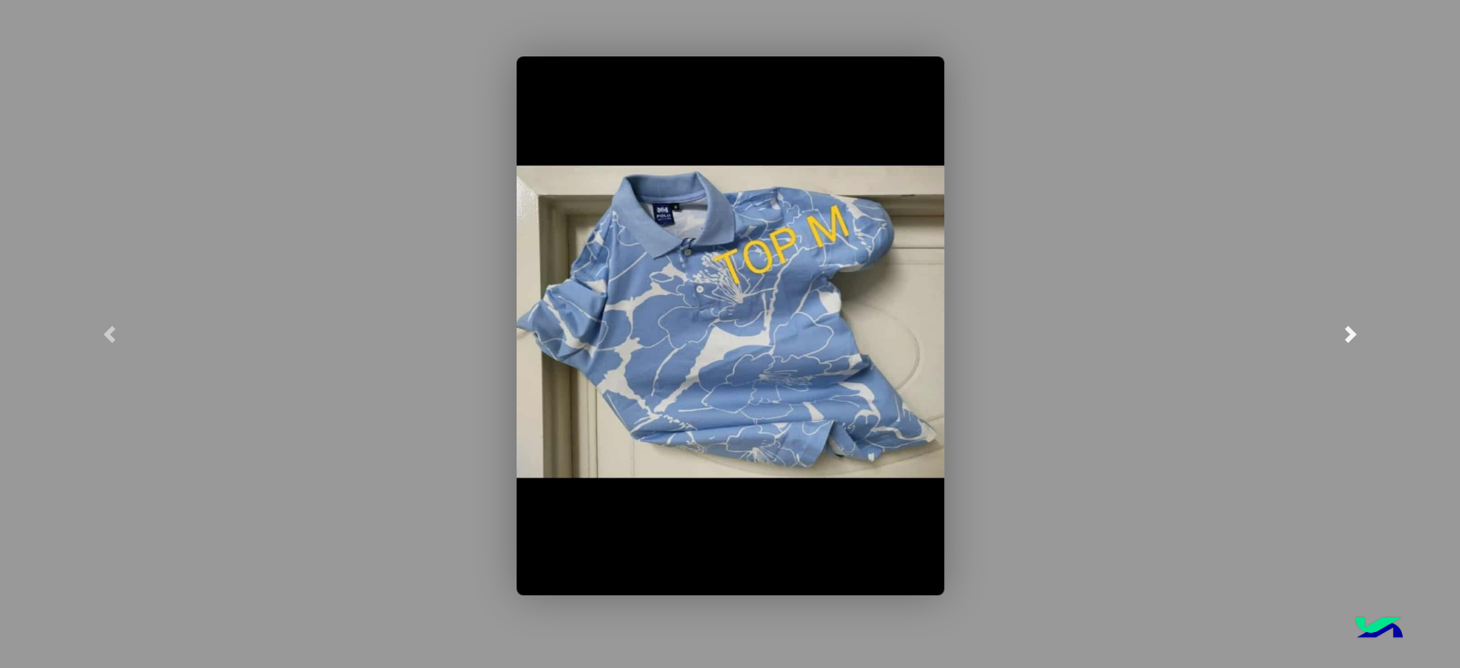
click at [1348, 338] on span at bounding box center [1350, 334] width 17 height 17
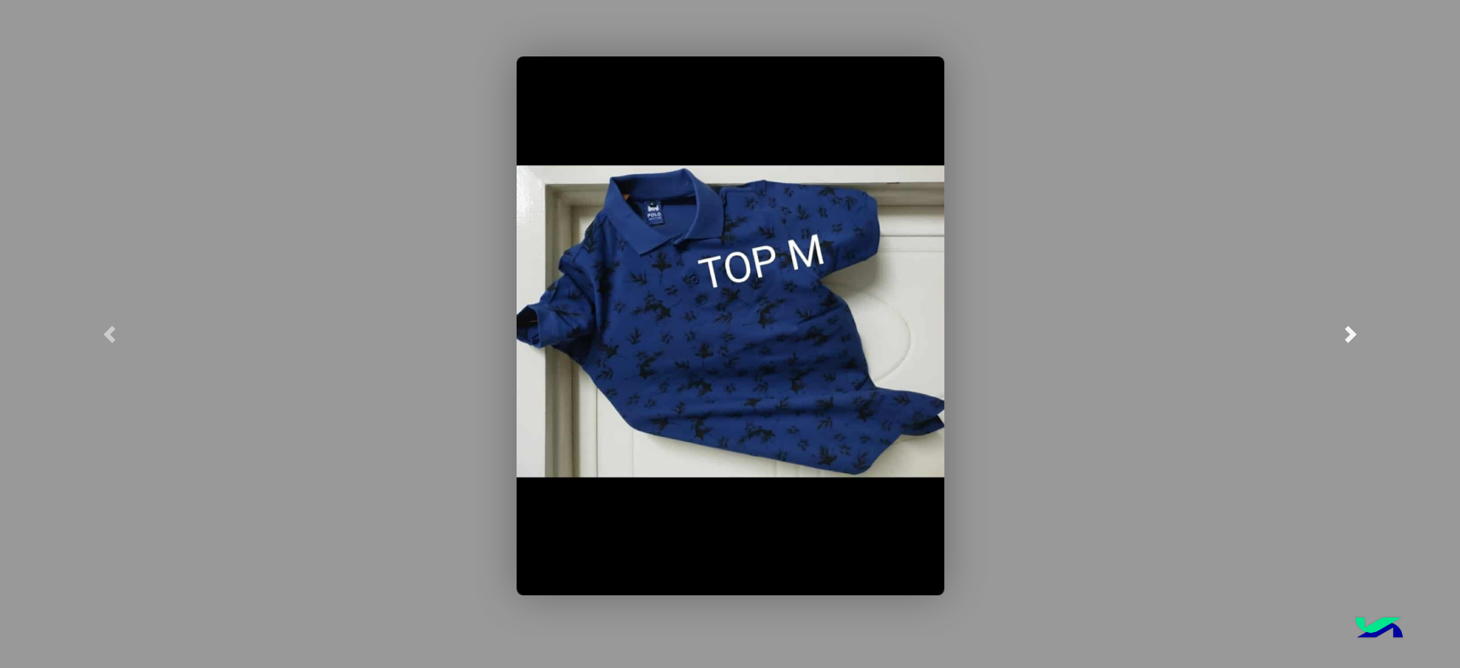
click at [1348, 338] on span at bounding box center [1350, 334] width 17 height 17
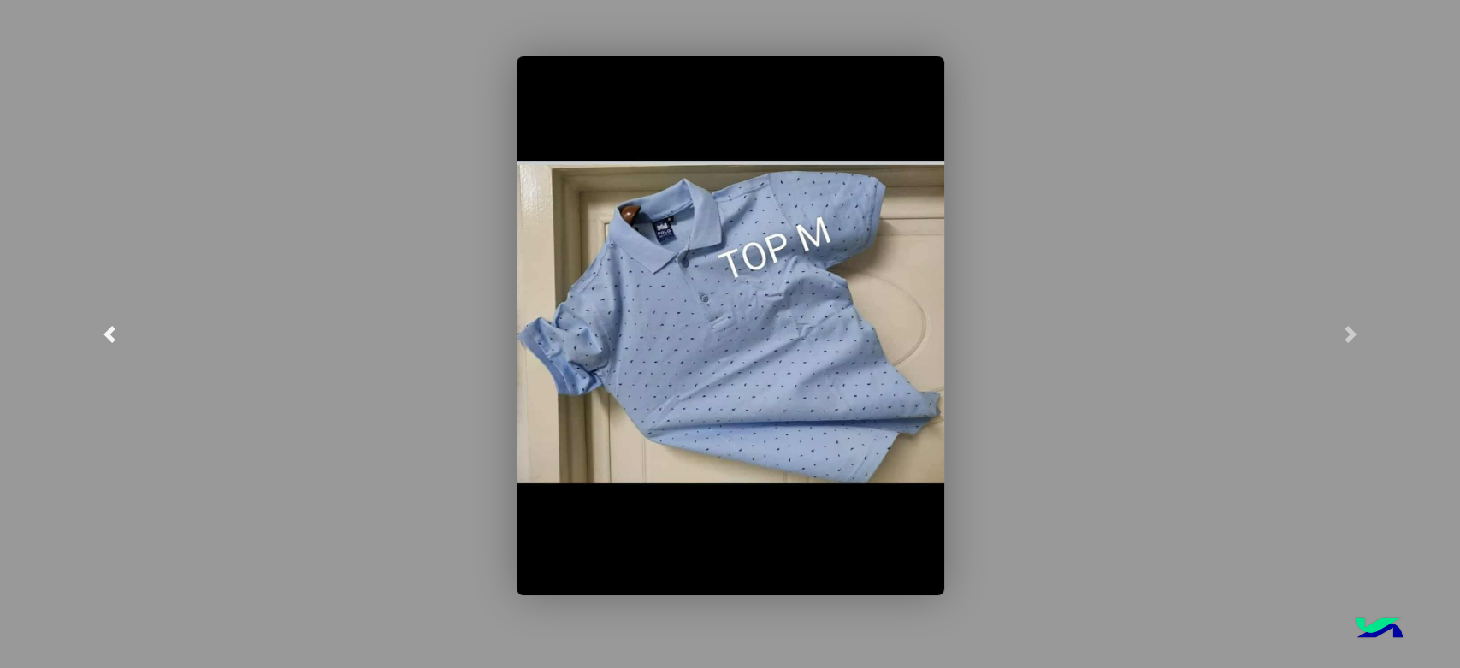
click at [145, 222] on link at bounding box center [109, 334] width 219 height 668
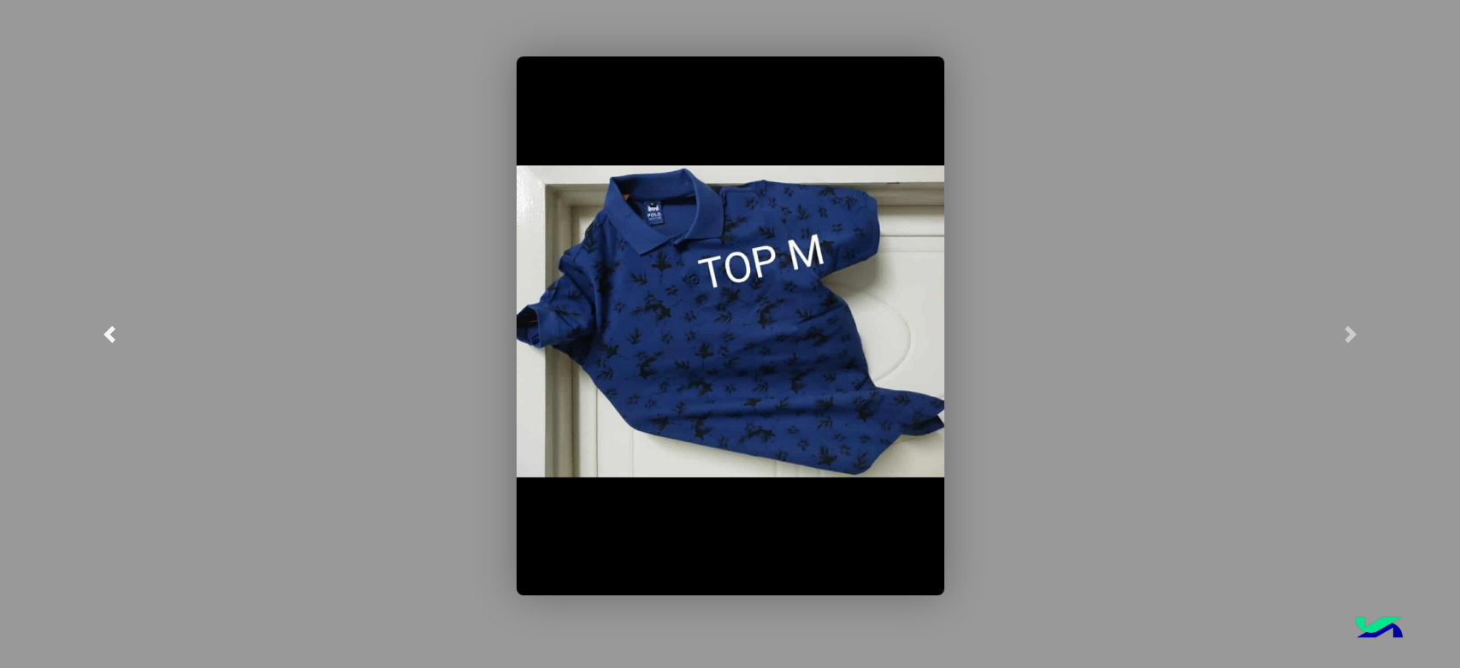
click at [41, 171] on link at bounding box center [109, 334] width 219 height 668
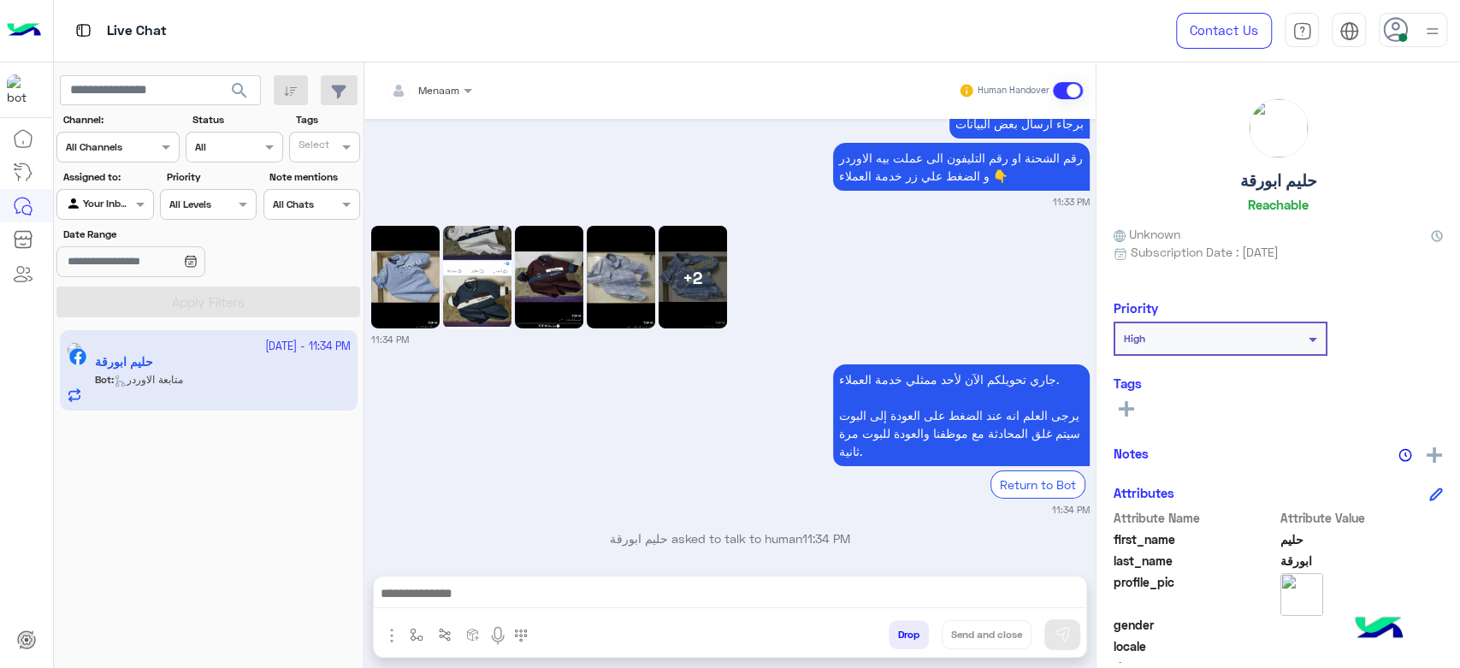
scroll to position [3954, 0]
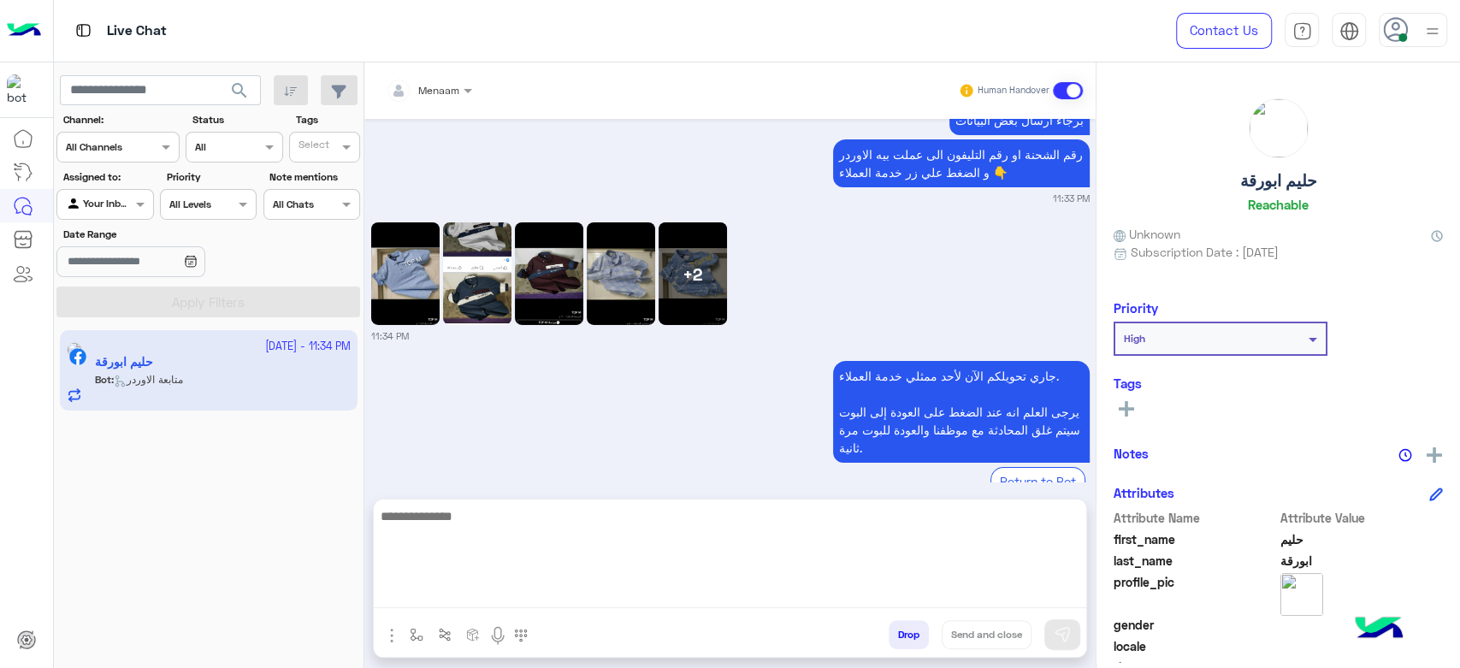
click at [610, 587] on textarea at bounding box center [730, 556] width 712 height 103
type textarea "**********"
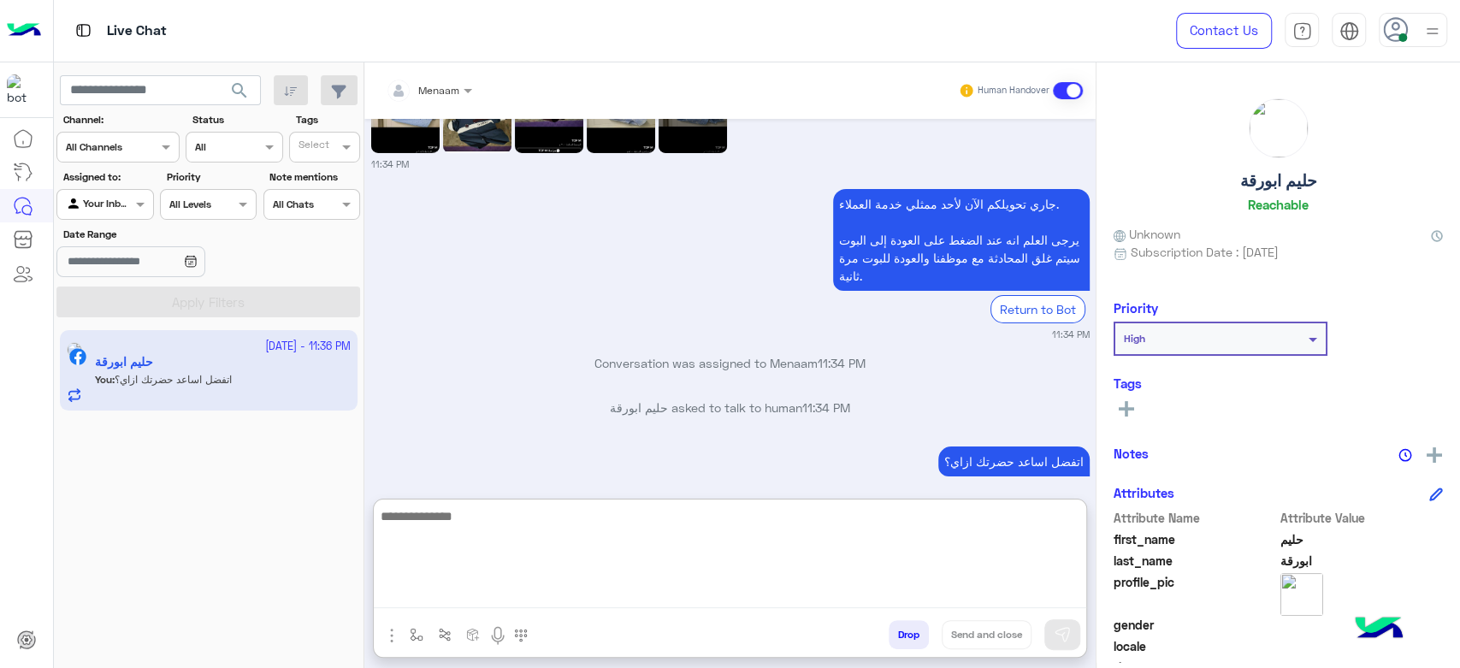
scroll to position [4140, 0]
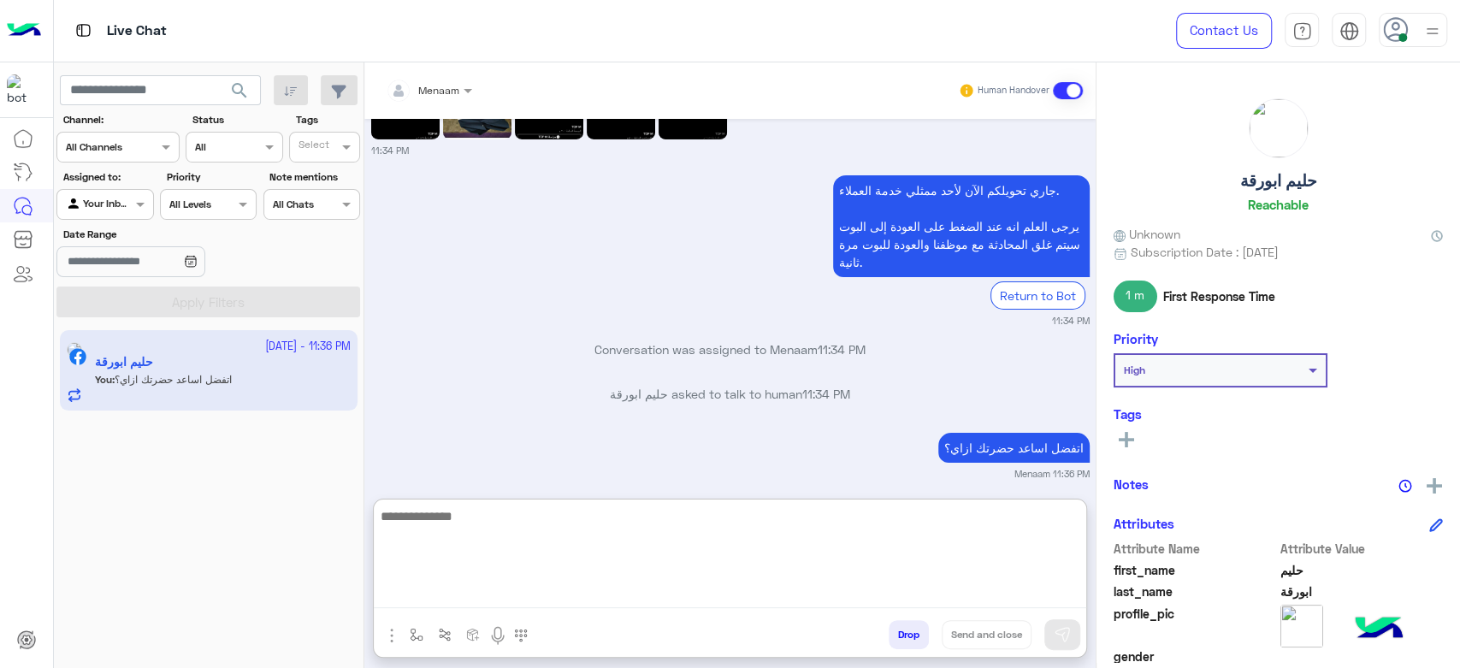
click at [482, 529] on textarea at bounding box center [730, 556] width 712 height 103
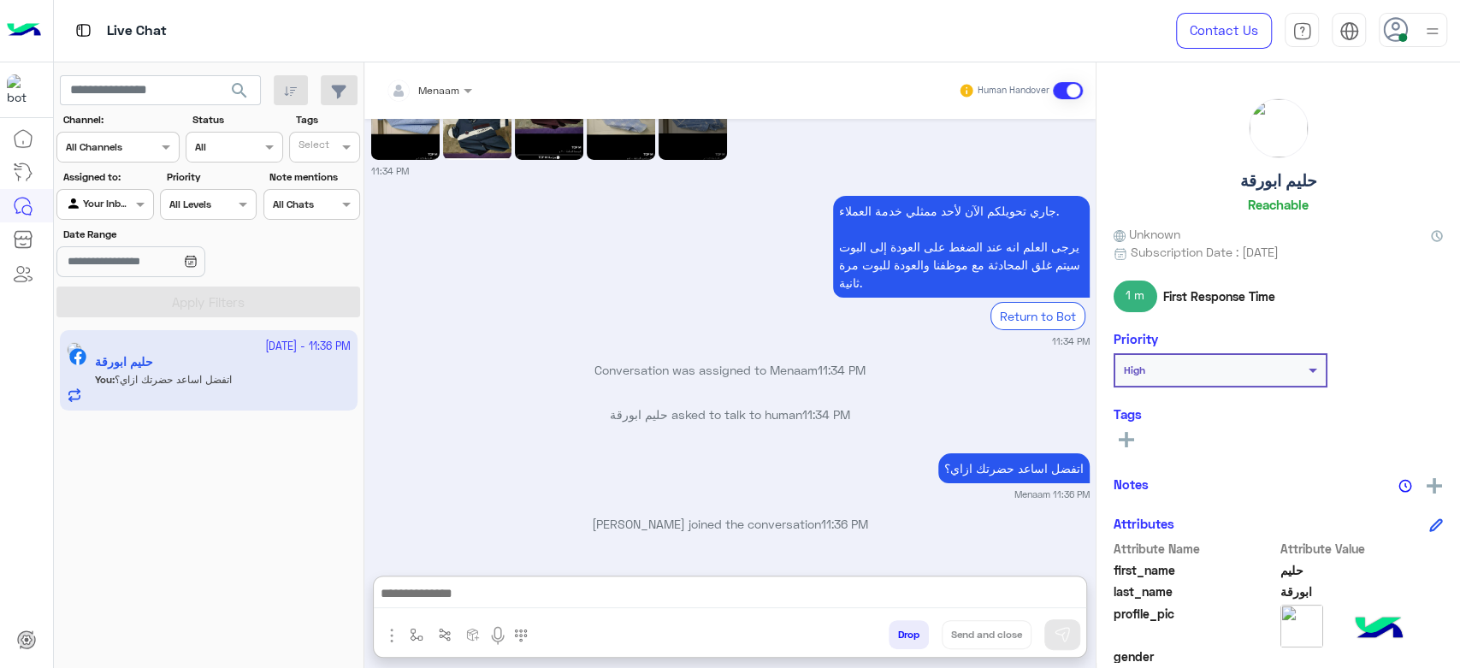
click at [901, 631] on button "Drop" at bounding box center [909, 634] width 40 height 29
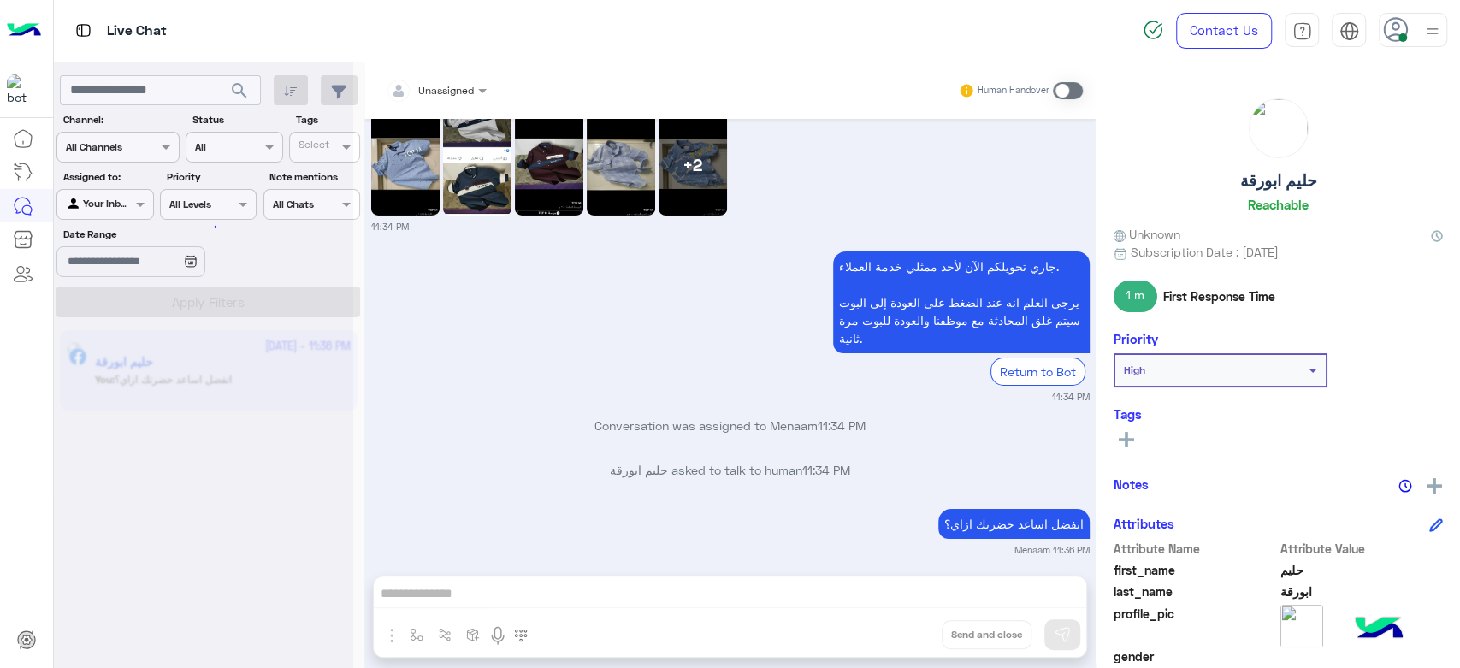
scroll to position [4107, 0]
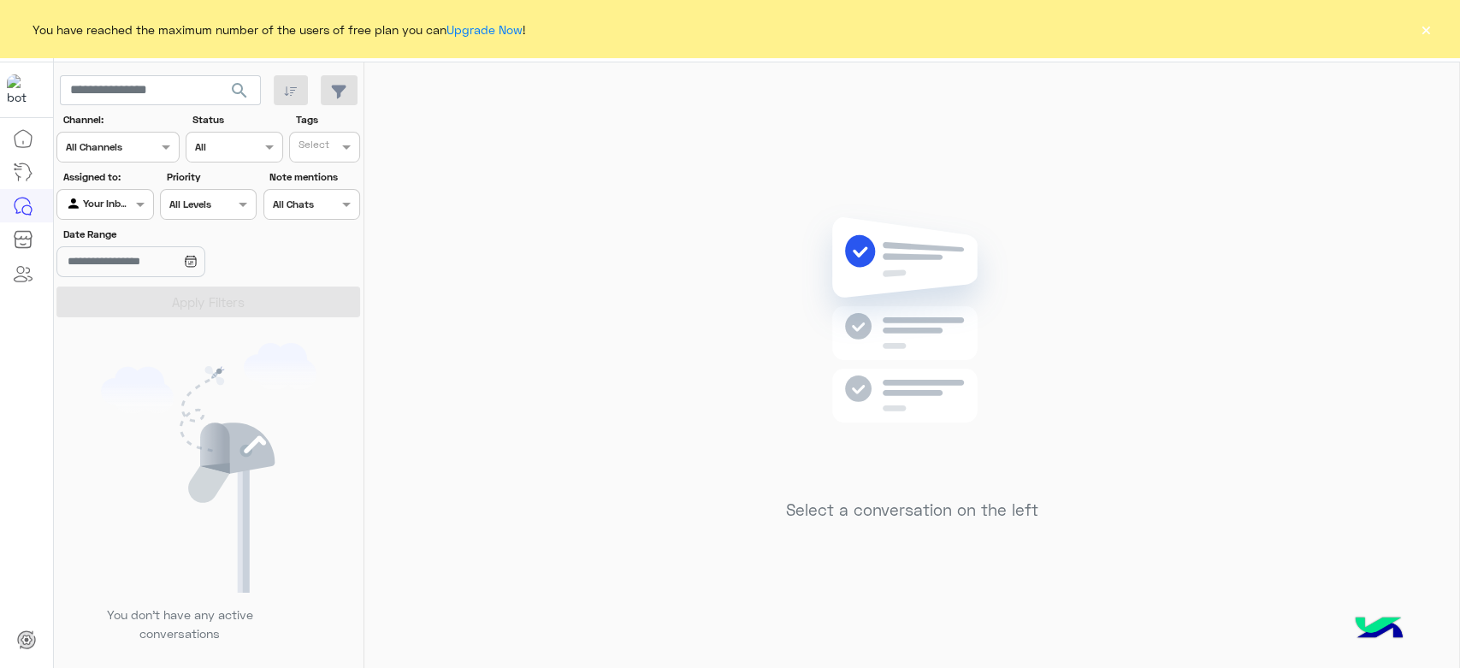
click at [1432, 32] on button "×" at bounding box center [1425, 29] width 17 height 17
click at [1431, 26] on button "×" at bounding box center [1425, 29] width 17 height 17
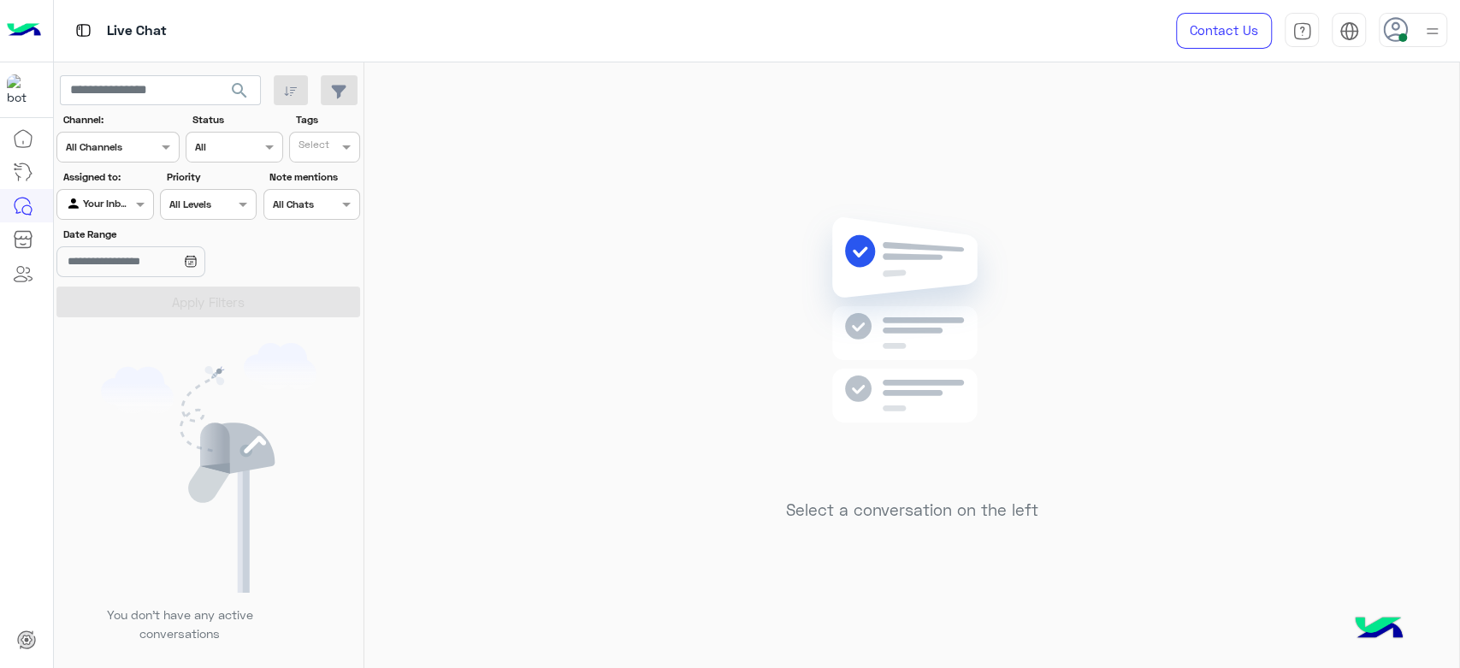
drag, startPoint x: 576, startPoint y: 106, endPoint x: 1442, endPoint y: 35, distance: 868.4
click at [1443, 36] on div at bounding box center [1413, 30] width 68 height 34
click at [1314, 240] on label "Offline" at bounding box center [1340, 242] width 186 height 31
drag, startPoint x: 464, startPoint y: 85, endPoint x: 454, endPoint y: 138, distance: 53.8
click at [429, 137] on div "Select a conversation on the left" at bounding box center [911, 368] width 1095 height 612
